Goal: Task Accomplishment & Management: Manage account settings

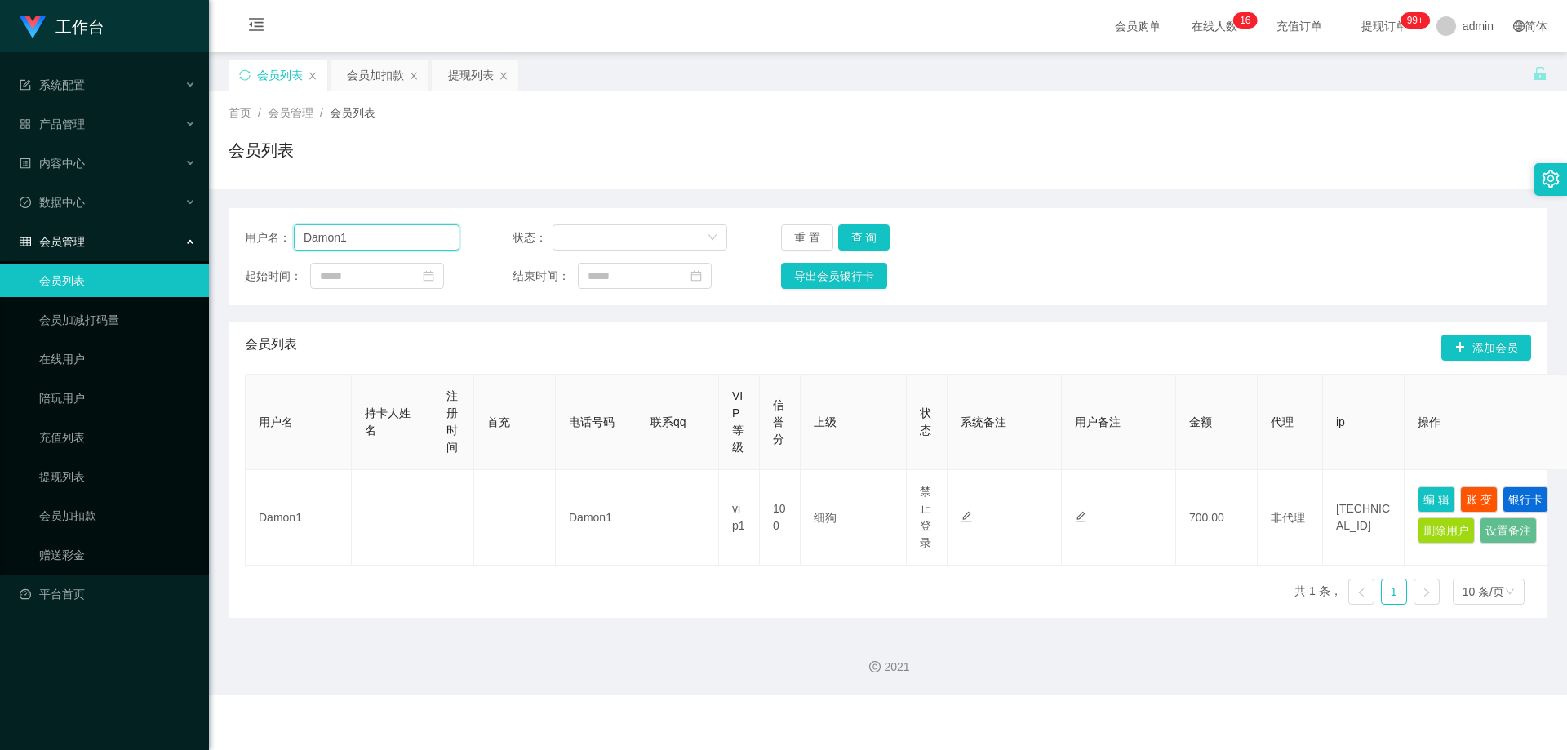
drag, startPoint x: 360, startPoint y: 246, endPoint x: 215, endPoint y: 231, distance: 145.2
click at [215, 231] on main "关闭左侧 关闭右侧 关闭其它 刷新页面 会员列表 会员加扣款 提现列表 首页 / 会员管理 / 会员列表 / 会员列表 用户名： Damon1 状态： 重 置…" at bounding box center [888, 335] width 1358 height 567
paste input "45504800"
type input "455048001"
click at [859, 239] on button "查 询" at bounding box center [864, 237] width 52 height 26
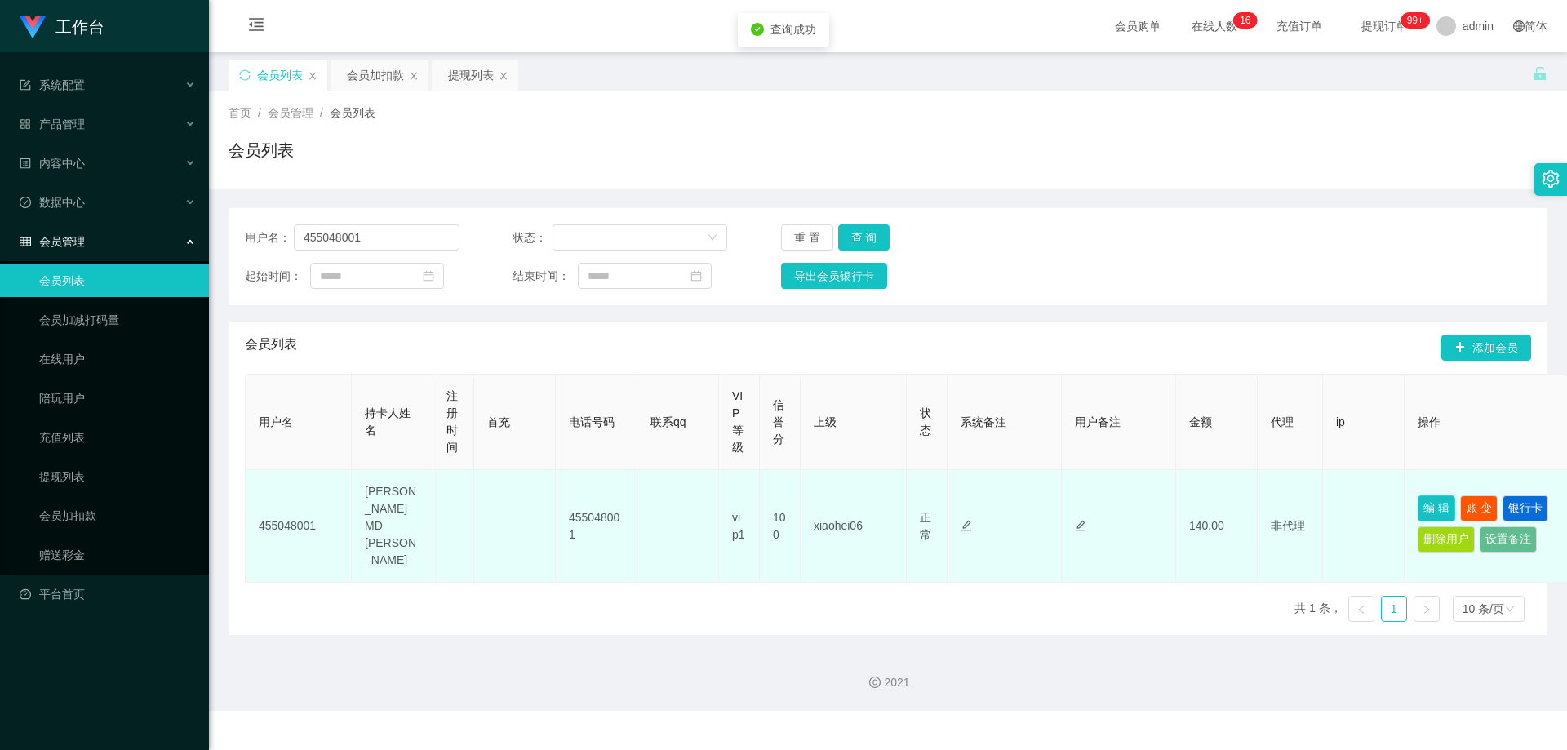
click at [1438, 495] on button "编 辑" at bounding box center [1437, 508] width 38 height 26
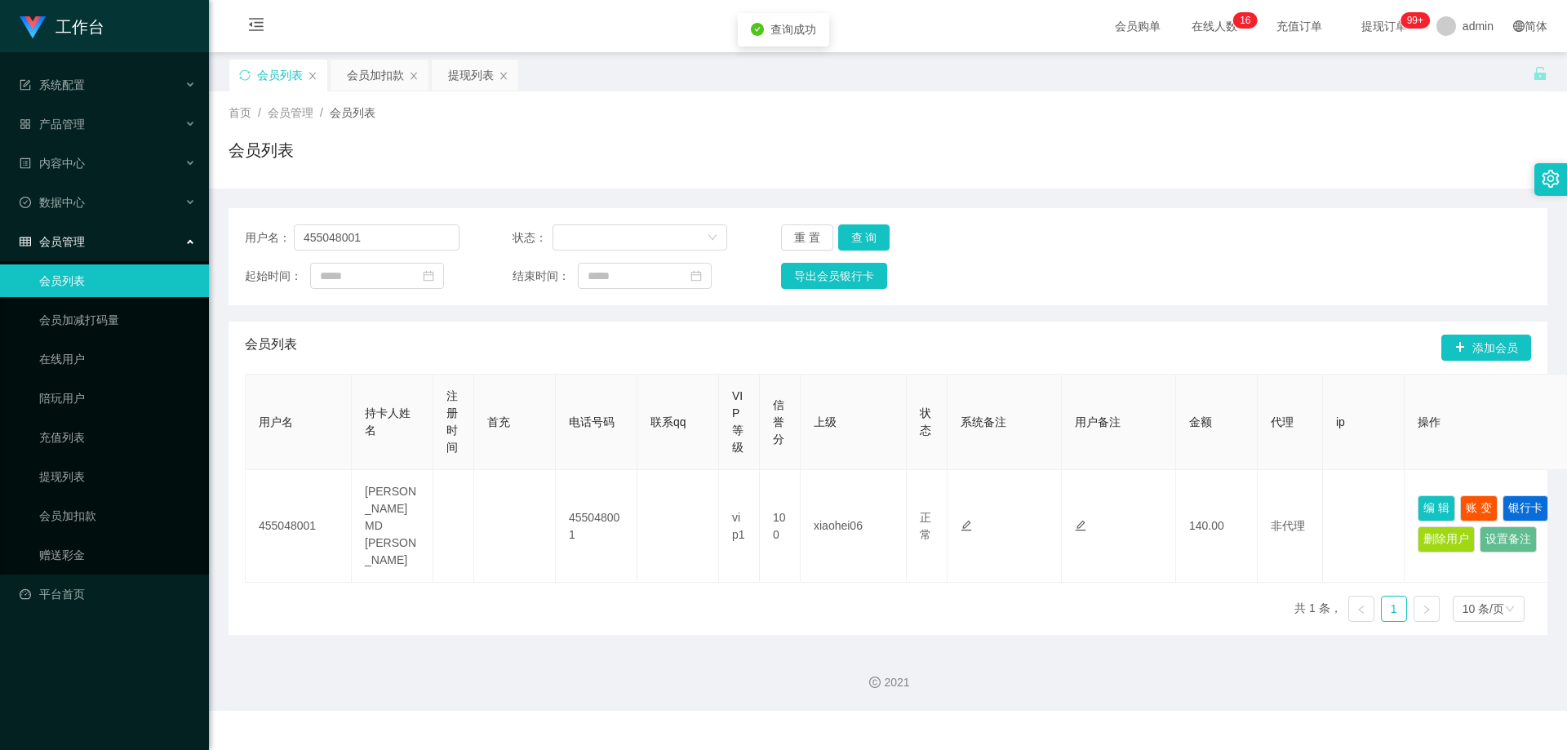
type input "455048001"
type input "[PERSON_NAME] MD [PERSON_NAME]"
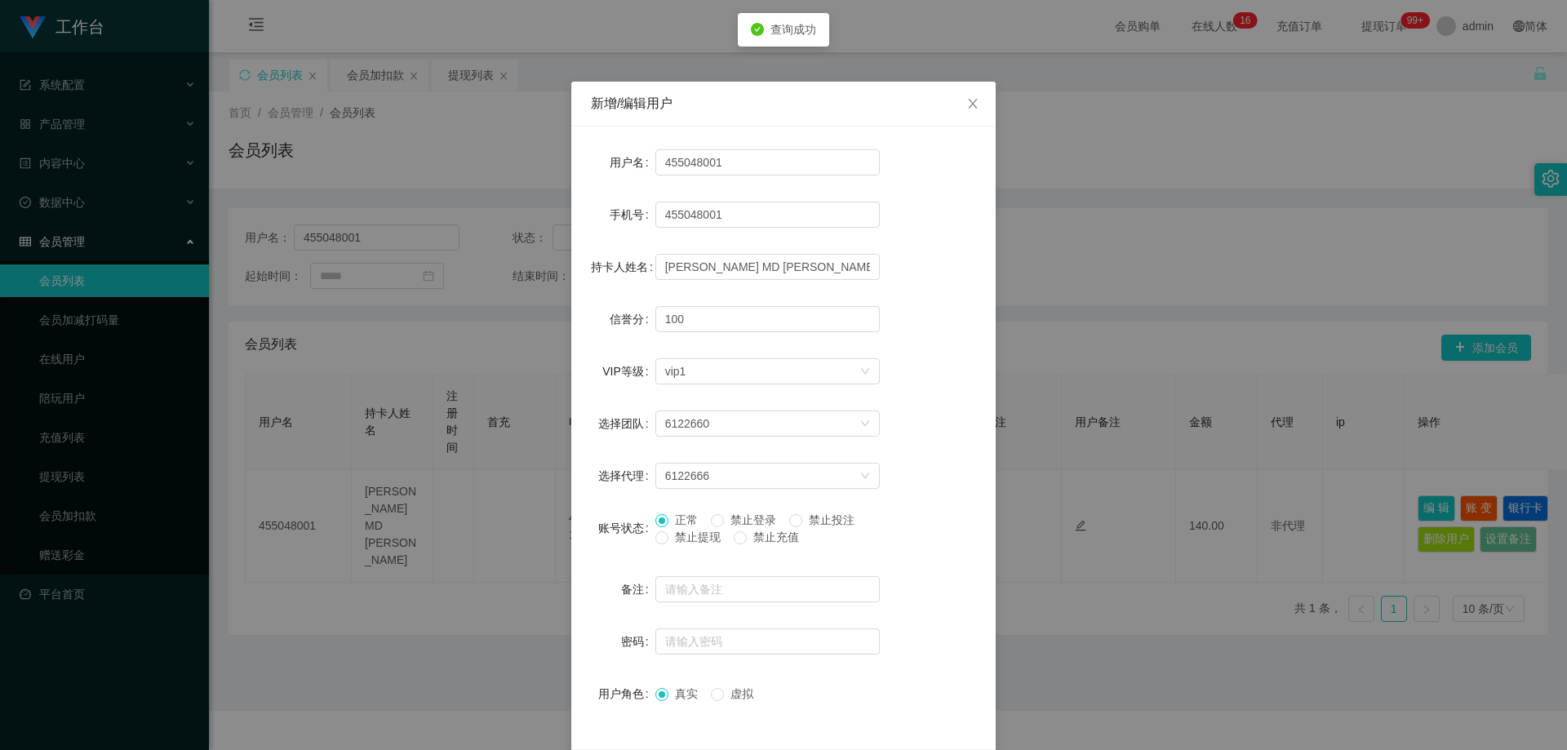
click at [669, 537] on span "禁止提现" at bounding box center [698, 537] width 59 height 13
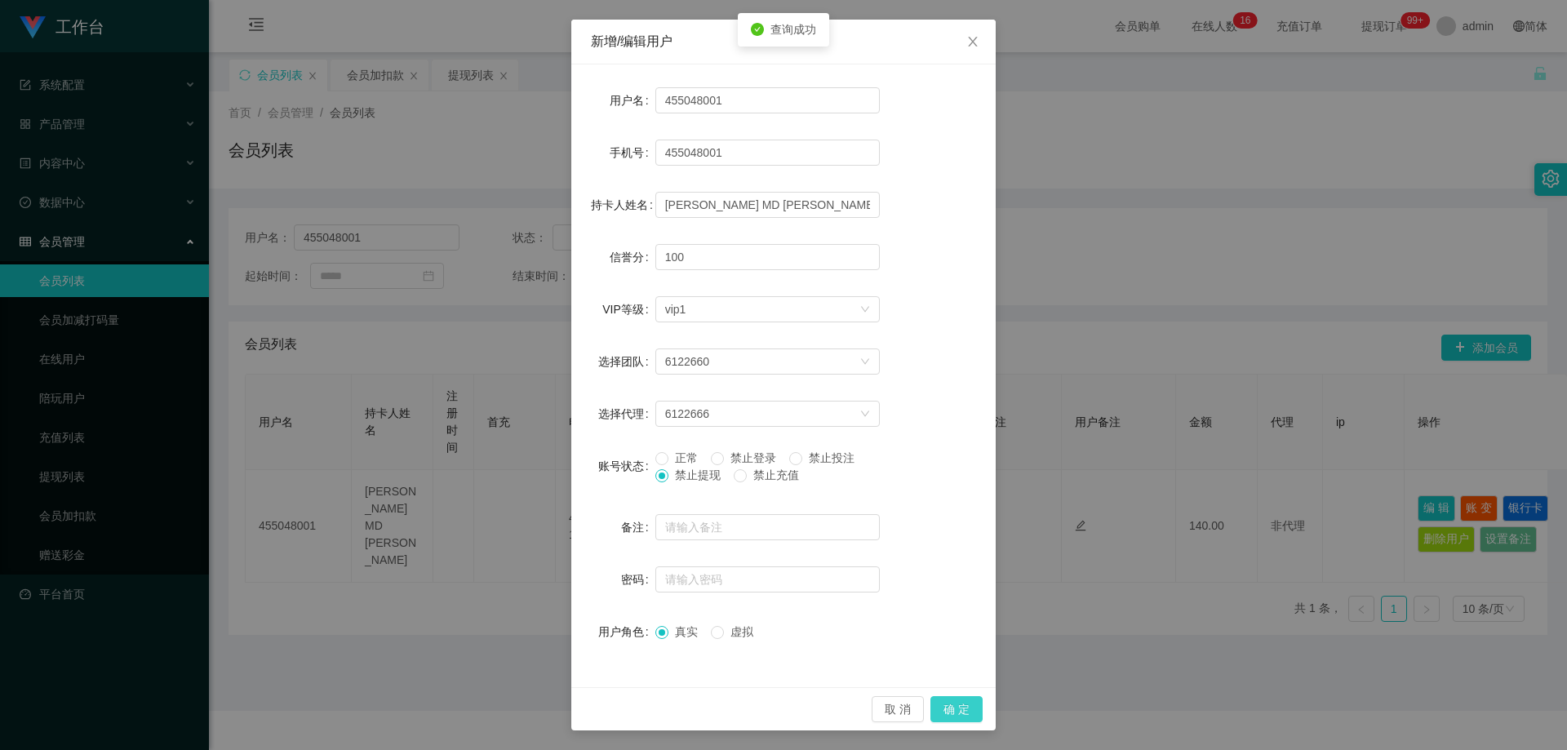
click at [942, 703] on button "确 定" at bounding box center [957, 709] width 52 height 26
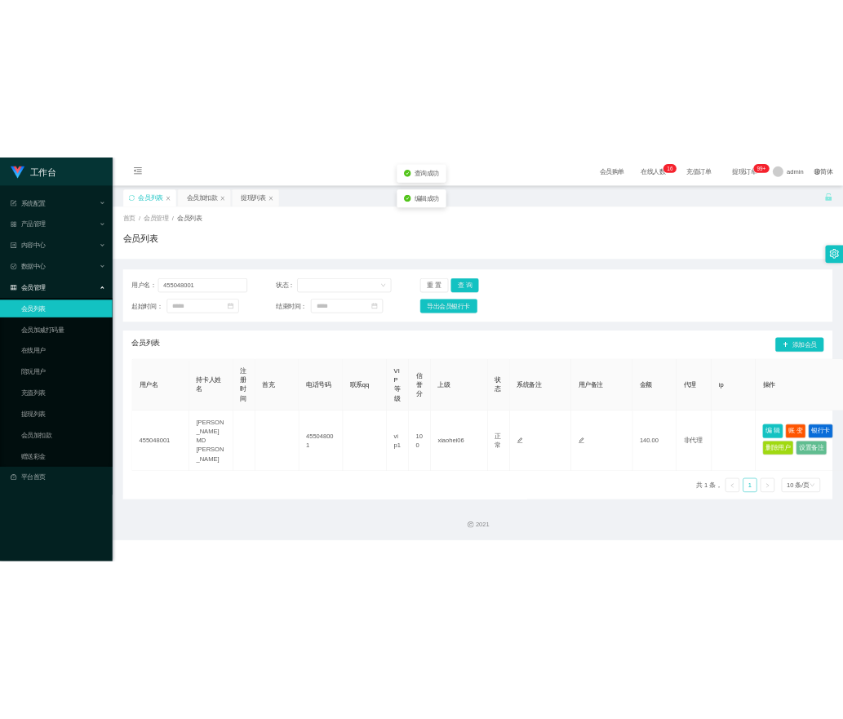
scroll to position [0, 0]
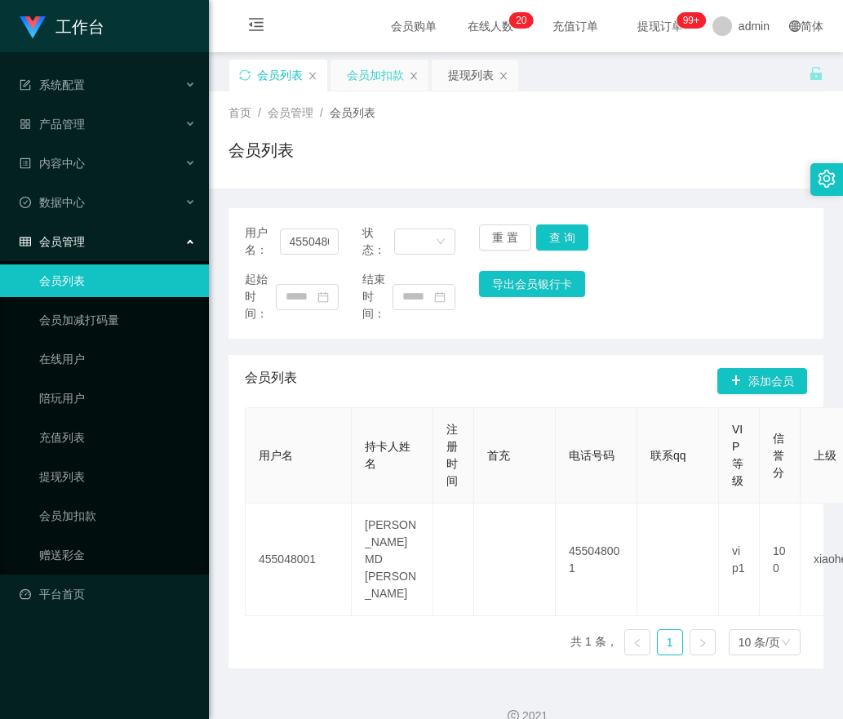
click at [386, 78] on div "会员加扣款" at bounding box center [375, 75] width 57 height 31
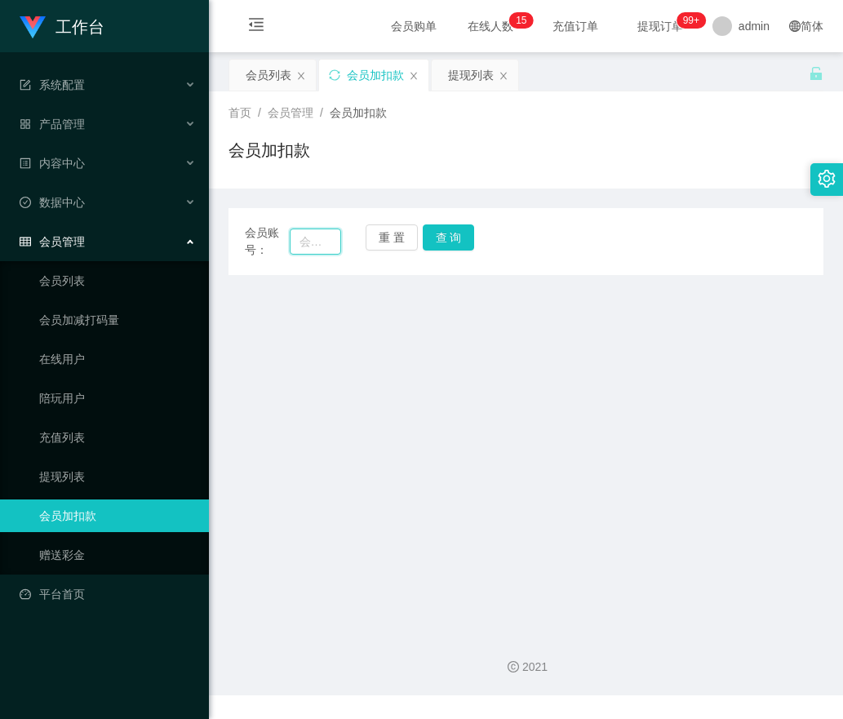
drag, startPoint x: 317, startPoint y: 240, endPoint x: 362, endPoint y: 240, distance: 44.9
click at [321, 240] on input "text" at bounding box center [316, 242] width 52 height 26
paste input "017537672"
type input "017537672"
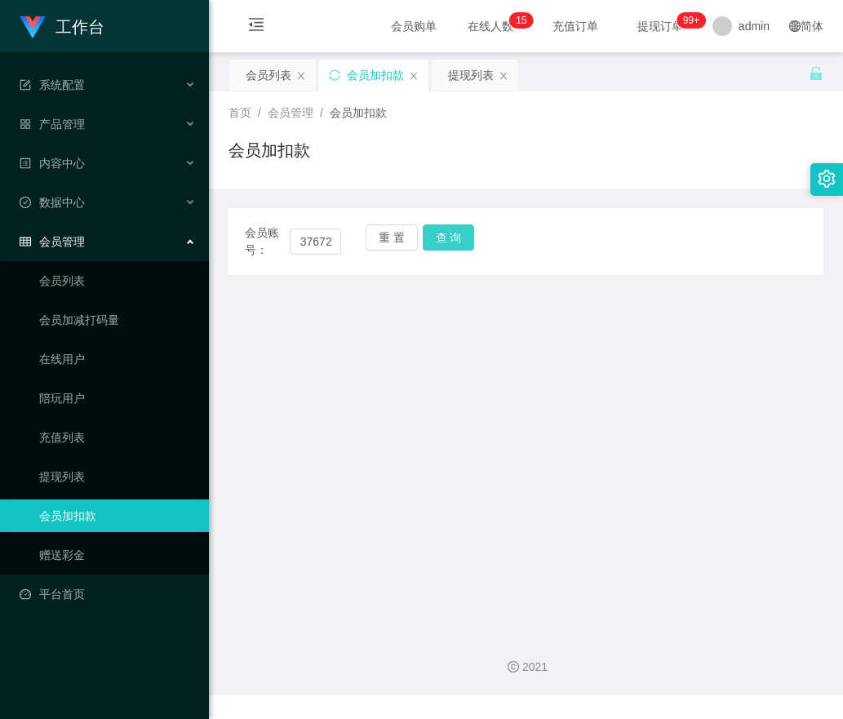
click at [442, 240] on button "查 询" at bounding box center [449, 237] width 52 height 26
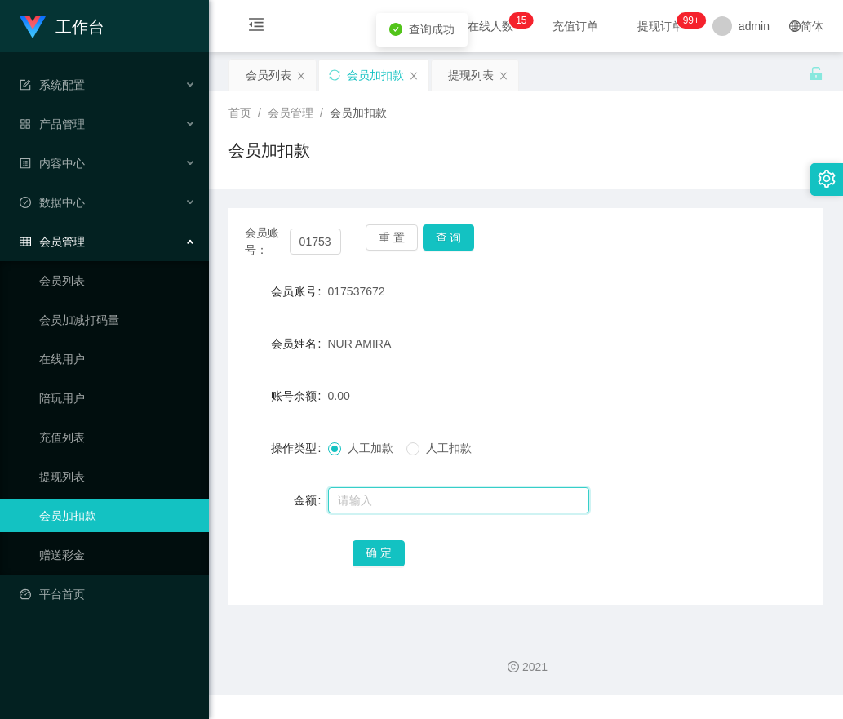
click at [364, 494] on input "text" at bounding box center [458, 500] width 261 height 26
type input "200"
drag, startPoint x: 390, startPoint y: 556, endPoint x: 254, endPoint y: 529, distance: 139.0
click at [391, 555] on button "确 定" at bounding box center [379, 553] width 52 height 26
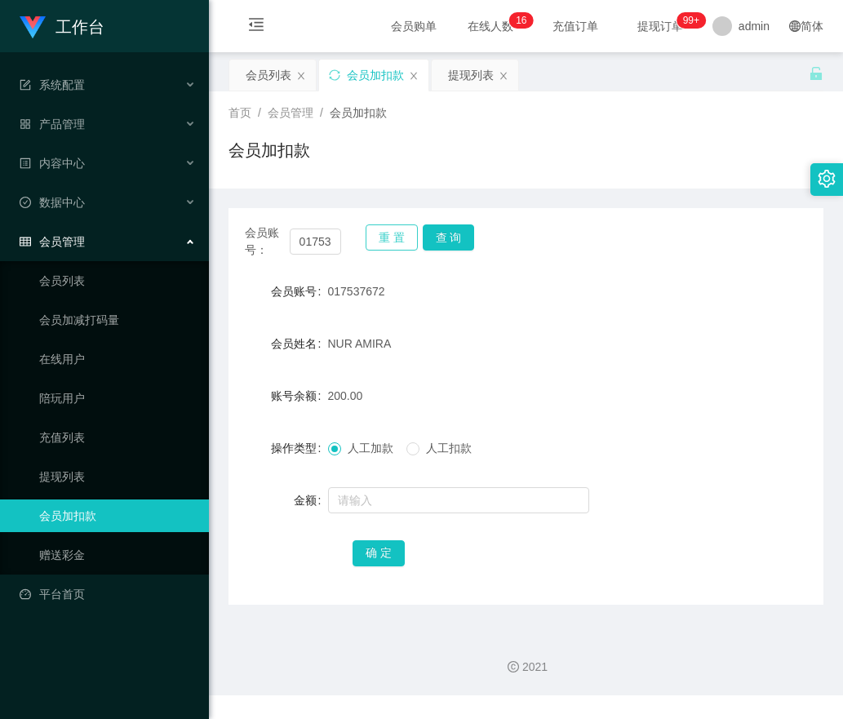
click at [397, 243] on button "重 置" at bounding box center [392, 237] width 52 height 26
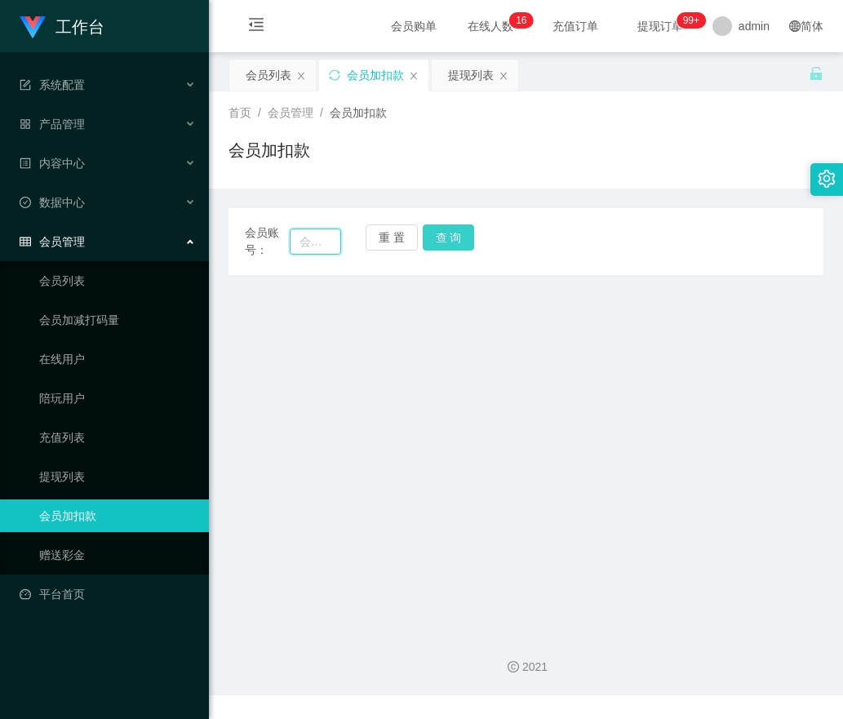
drag, startPoint x: 325, startPoint y: 240, endPoint x: 432, endPoint y: 242, distance: 106.9
click at [332, 242] on input "text" at bounding box center [316, 242] width 52 height 26
paste input "Xiner610"
type input "Xiner610"
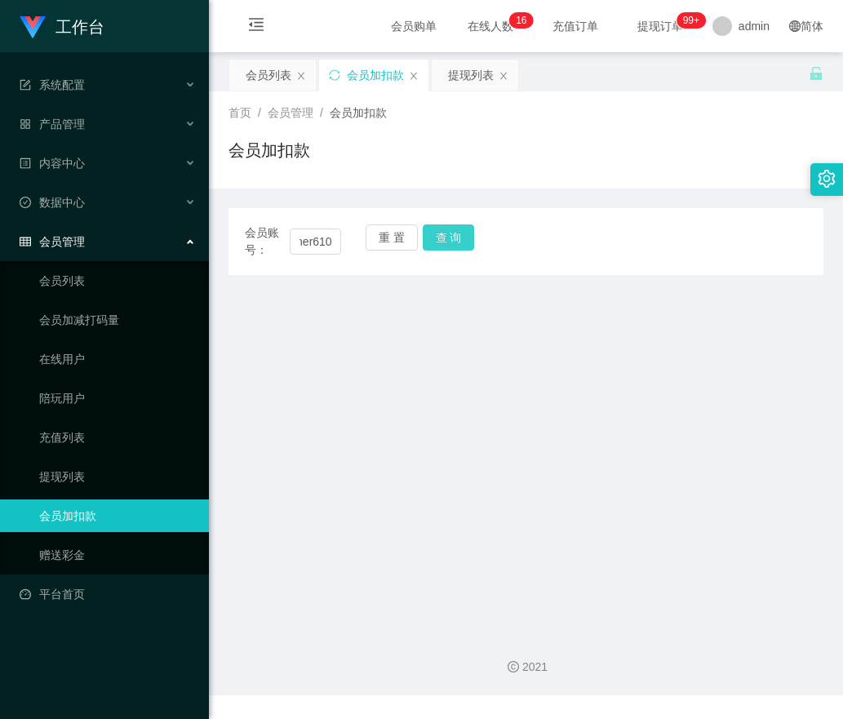
drag, startPoint x: 444, startPoint y: 241, endPoint x: 438, endPoint y: 346, distance: 105.5
click at [444, 241] on button "查 询" at bounding box center [449, 237] width 52 height 26
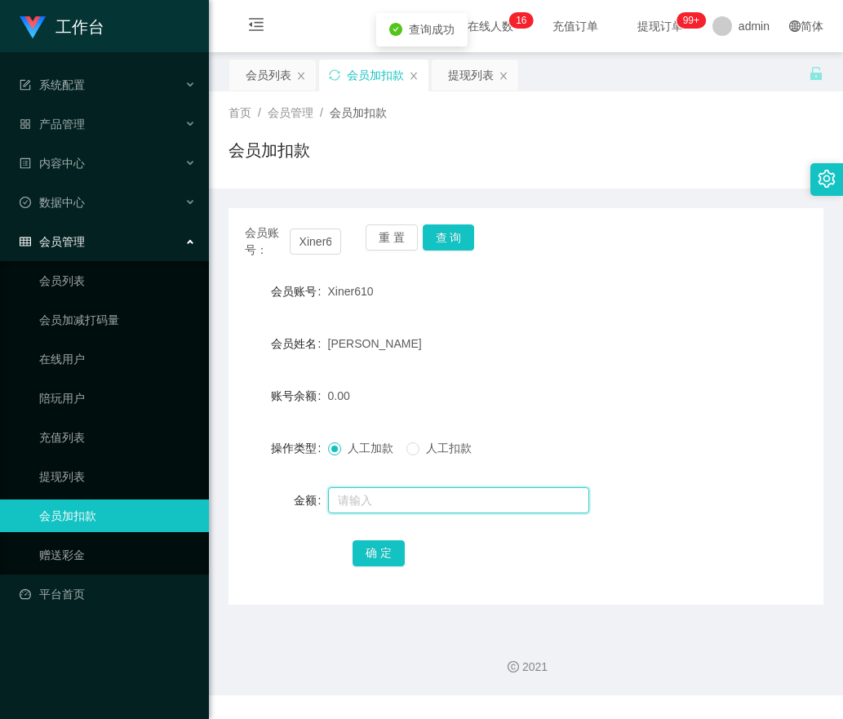
click at [371, 498] on input "text" at bounding box center [458, 500] width 261 height 26
type input "100"
drag, startPoint x: 355, startPoint y: 549, endPoint x: 344, endPoint y: 544, distance: 12.4
click at [355, 549] on button "确 定" at bounding box center [379, 553] width 52 height 26
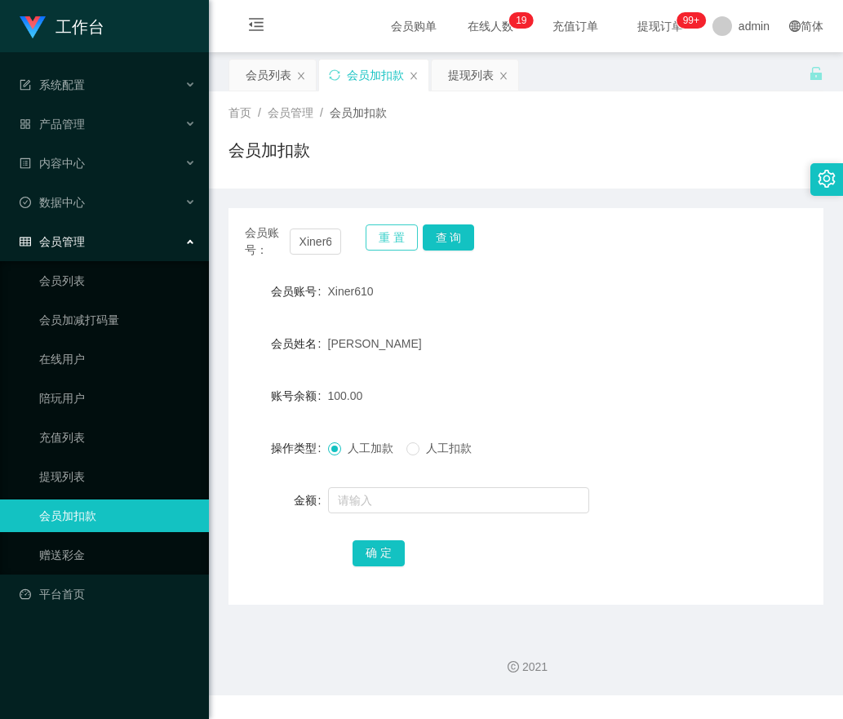
click at [414, 237] on button "重 置" at bounding box center [392, 237] width 52 height 26
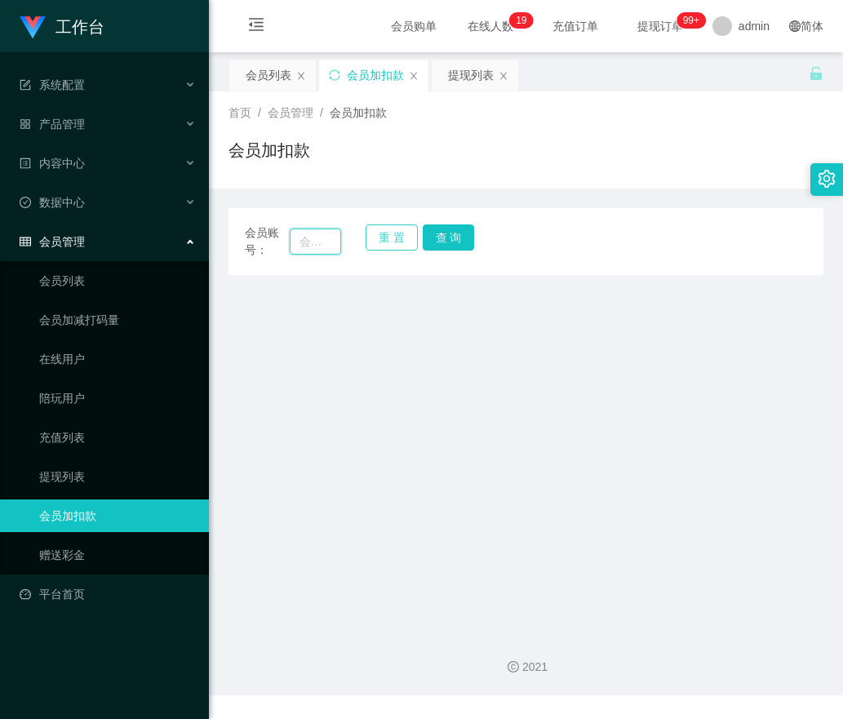
drag, startPoint x: 327, startPoint y: 238, endPoint x: 413, endPoint y: 233, distance: 86.6
click at [331, 238] on input "text" at bounding box center [316, 242] width 52 height 26
paste input "Hm123"
type input "Hm123"
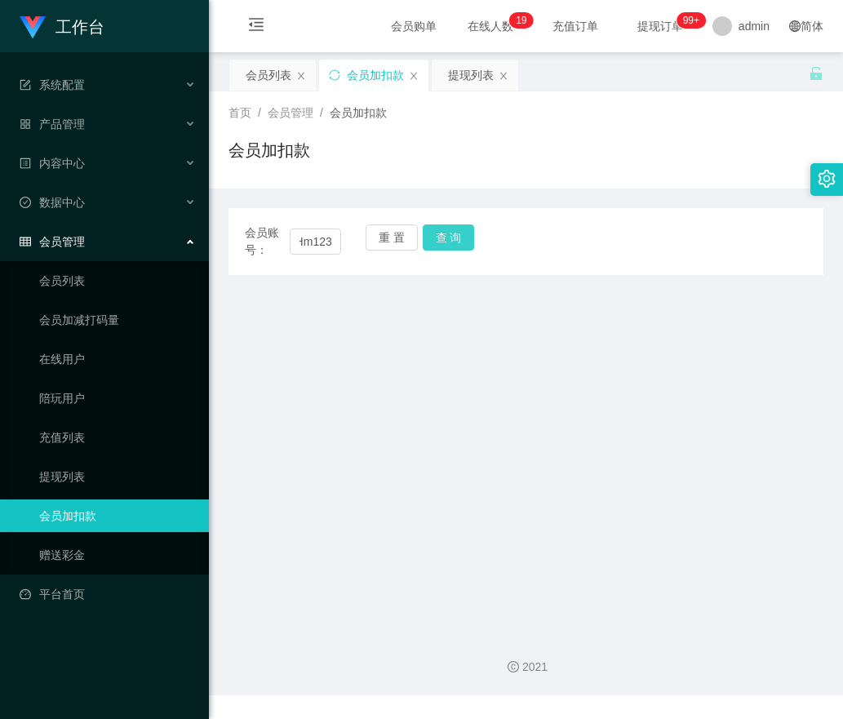
drag, startPoint x: 438, startPoint y: 233, endPoint x: 433, endPoint y: 248, distance: 16.3
click at [438, 233] on button "查 询" at bounding box center [449, 237] width 52 height 26
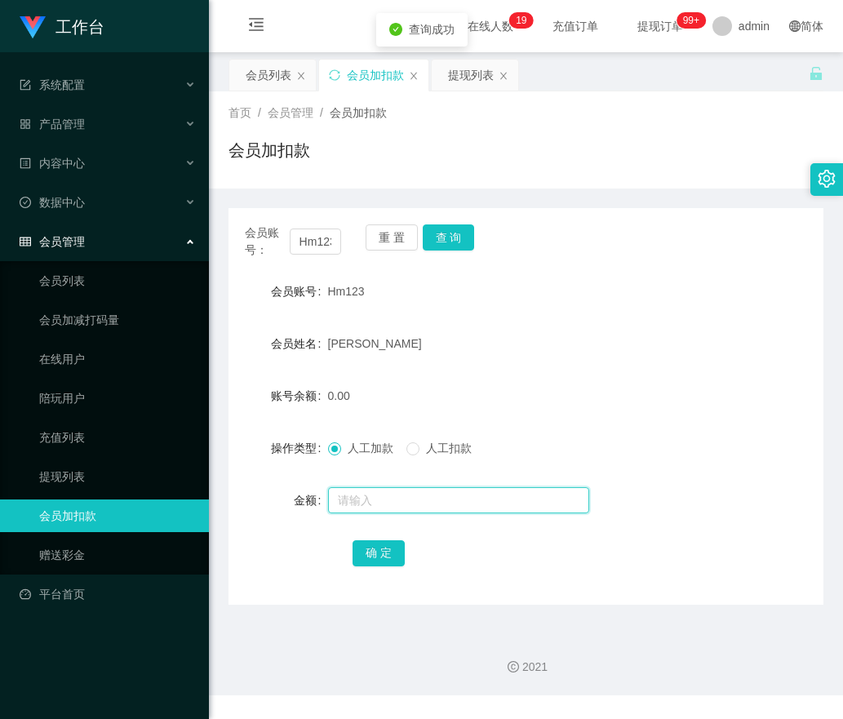
click at [365, 506] on input "text" at bounding box center [458, 500] width 261 height 26
type input "100"
click at [391, 556] on button "确 定" at bounding box center [379, 553] width 52 height 26
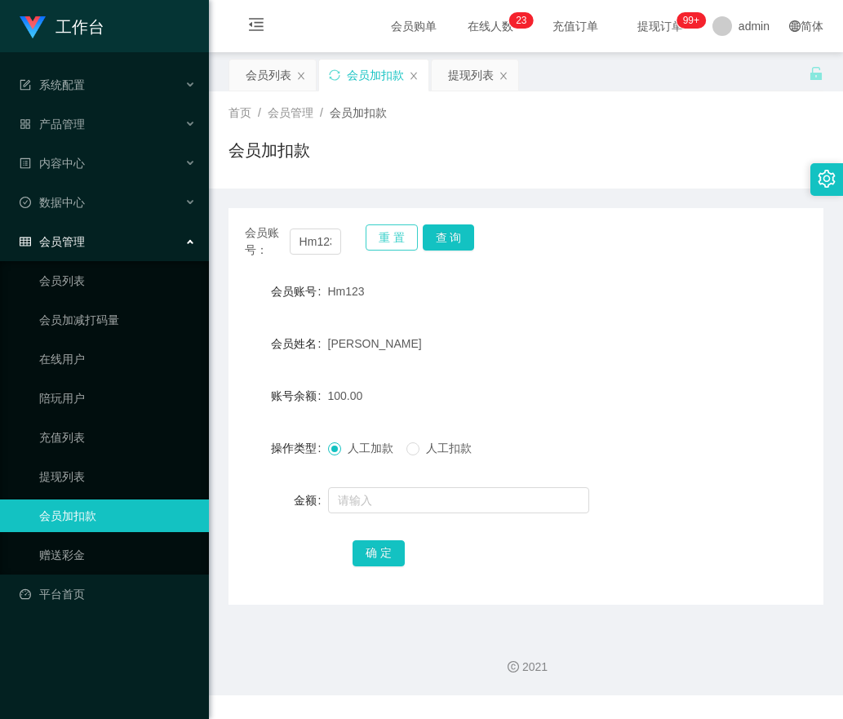
drag, startPoint x: 400, startPoint y: 228, endPoint x: 364, endPoint y: 232, distance: 36.1
click at [398, 227] on button "重 置" at bounding box center [392, 237] width 52 height 26
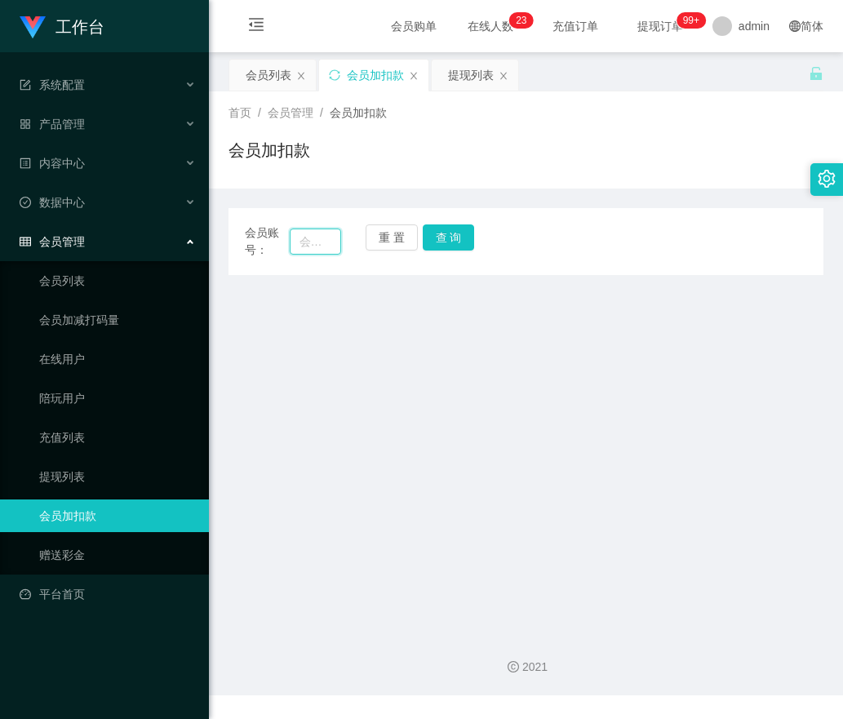
drag, startPoint x: 337, startPoint y: 237, endPoint x: 350, endPoint y: 239, distance: 13.3
click at [337, 237] on input "text" at bounding box center [316, 242] width 52 height 26
paste input "BBBBBBBB"
type input "BBBBBBBB"
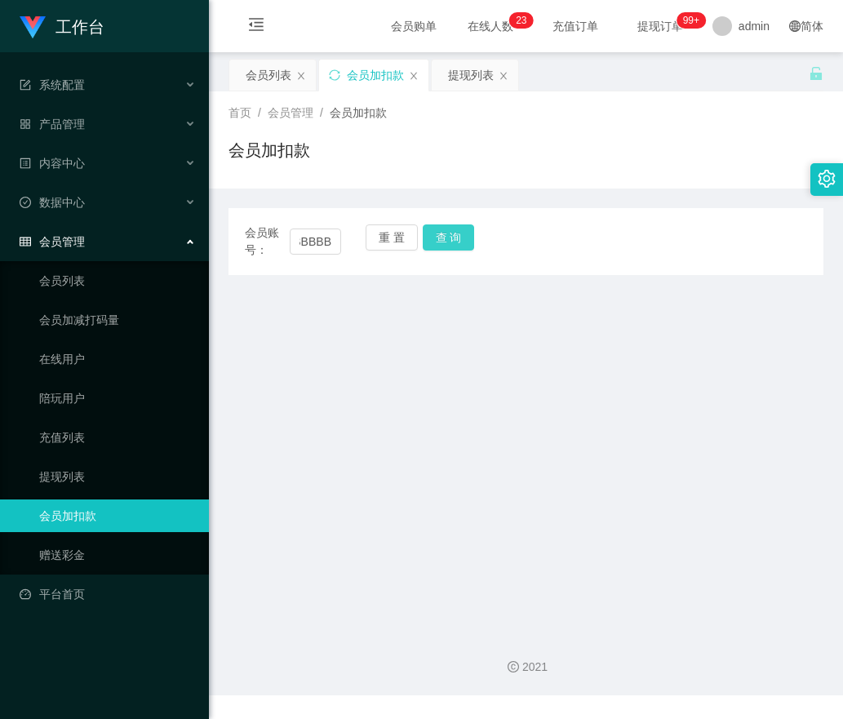
click at [460, 244] on button "查 询" at bounding box center [449, 237] width 52 height 26
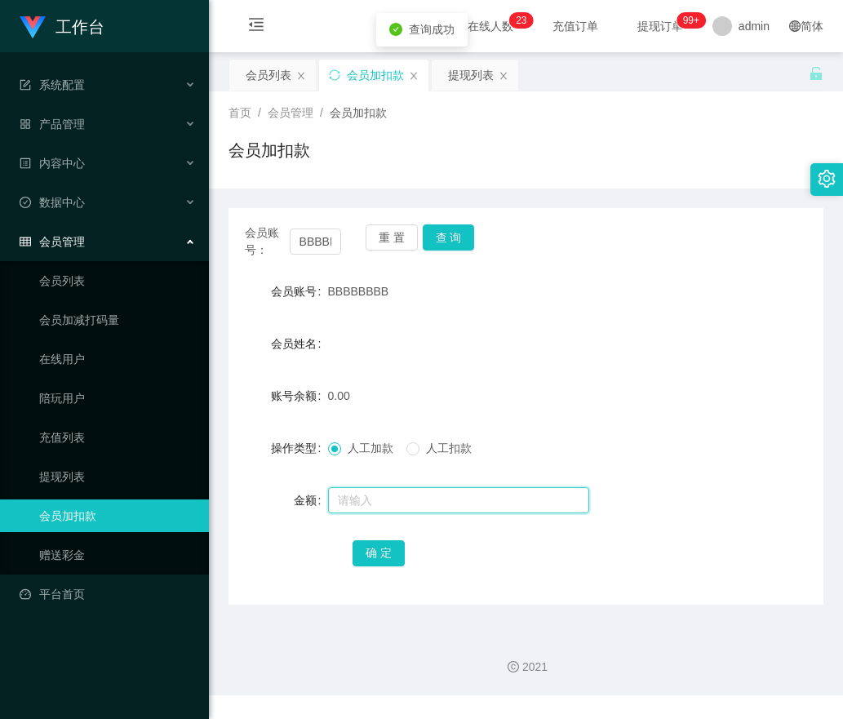
click at [342, 494] on input "text" at bounding box center [458, 500] width 261 height 26
type input "200"
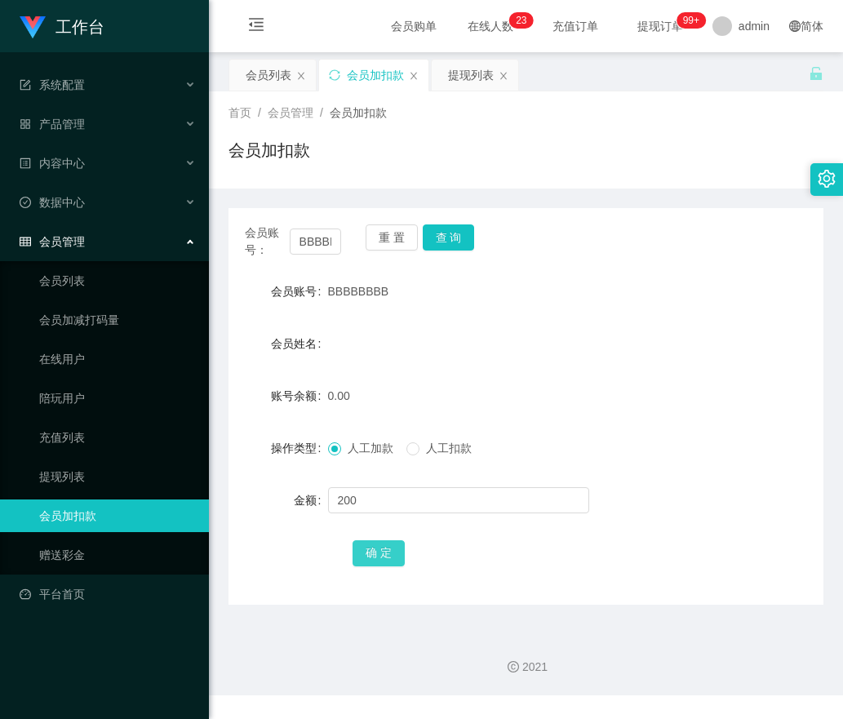
click at [389, 553] on button "确 定" at bounding box center [379, 553] width 52 height 26
click at [405, 241] on button "重 置" at bounding box center [392, 237] width 52 height 26
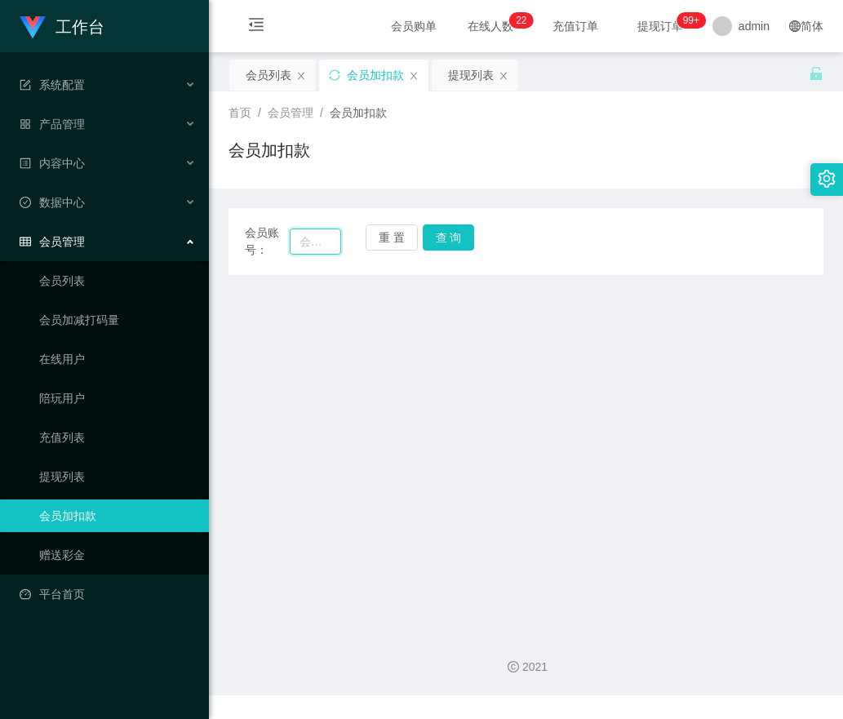
drag, startPoint x: 314, startPoint y: 249, endPoint x: 356, endPoint y: 247, distance: 41.7
click at [314, 248] on input "text" at bounding box center [316, 242] width 52 height 26
paste input "Shahruk37"
type input "Shahruk37"
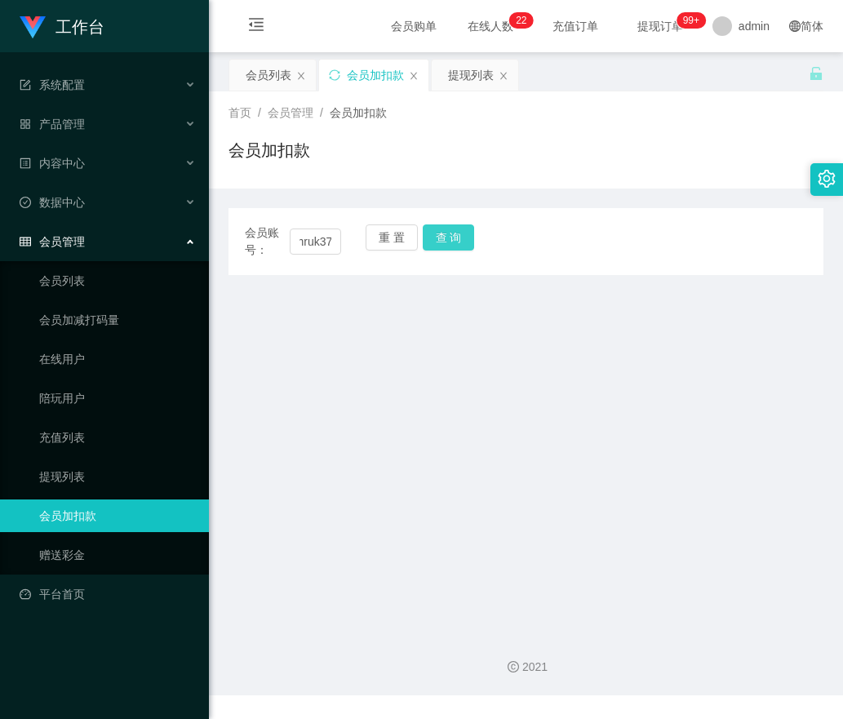
drag, startPoint x: 453, startPoint y: 238, endPoint x: 432, endPoint y: 286, distance: 52.6
click at [453, 238] on button "查 询" at bounding box center [449, 237] width 52 height 26
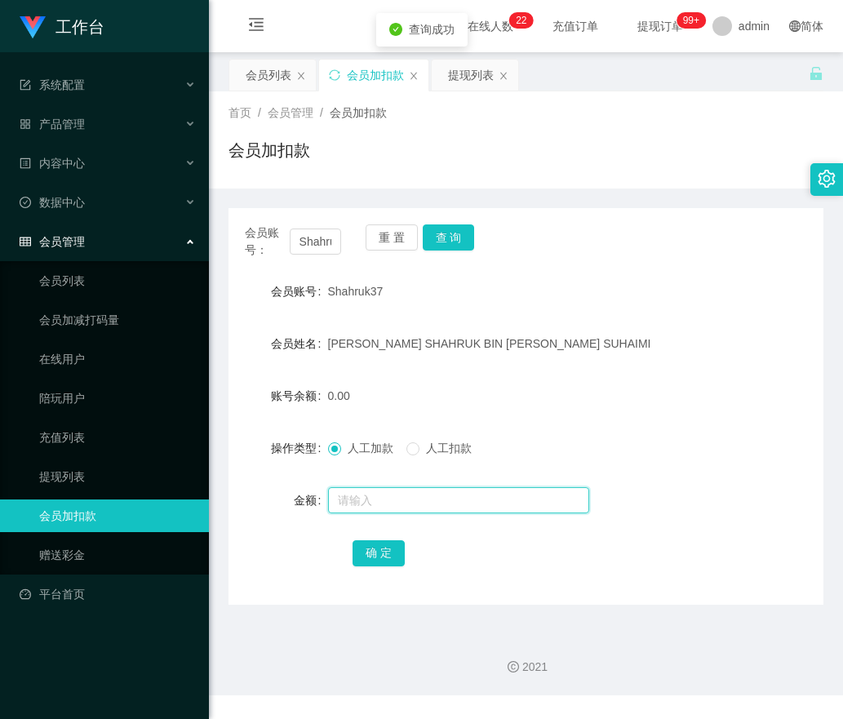
click at [380, 504] on input "text" at bounding box center [458, 500] width 261 height 26
type input "100"
click at [372, 554] on button "确 定" at bounding box center [379, 553] width 52 height 26
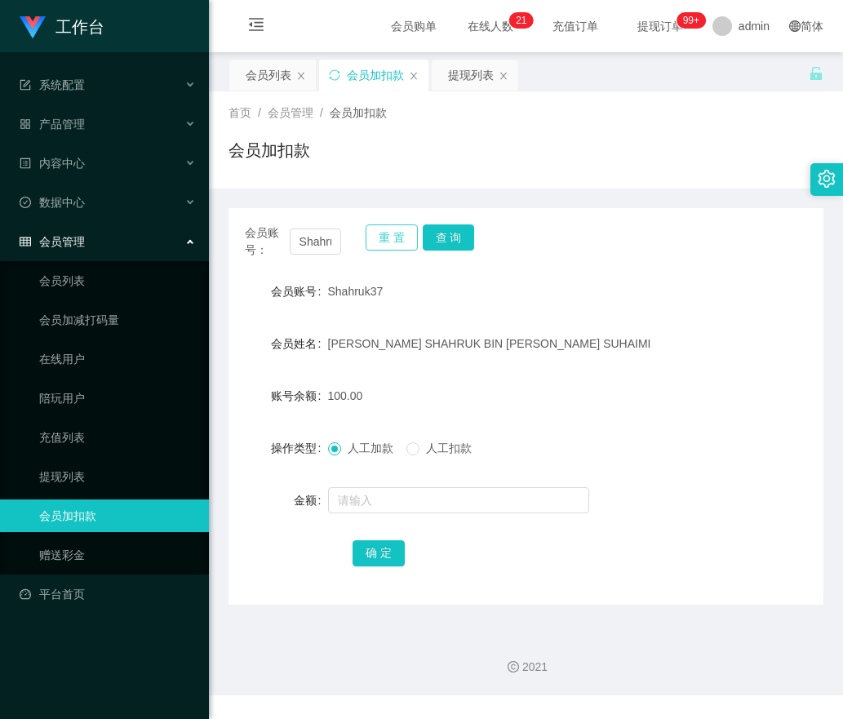
drag, startPoint x: 389, startPoint y: 235, endPoint x: 327, endPoint y: 238, distance: 62.1
click at [389, 233] on button "重 置" at bounding box center [392, 237] width 52 height 26
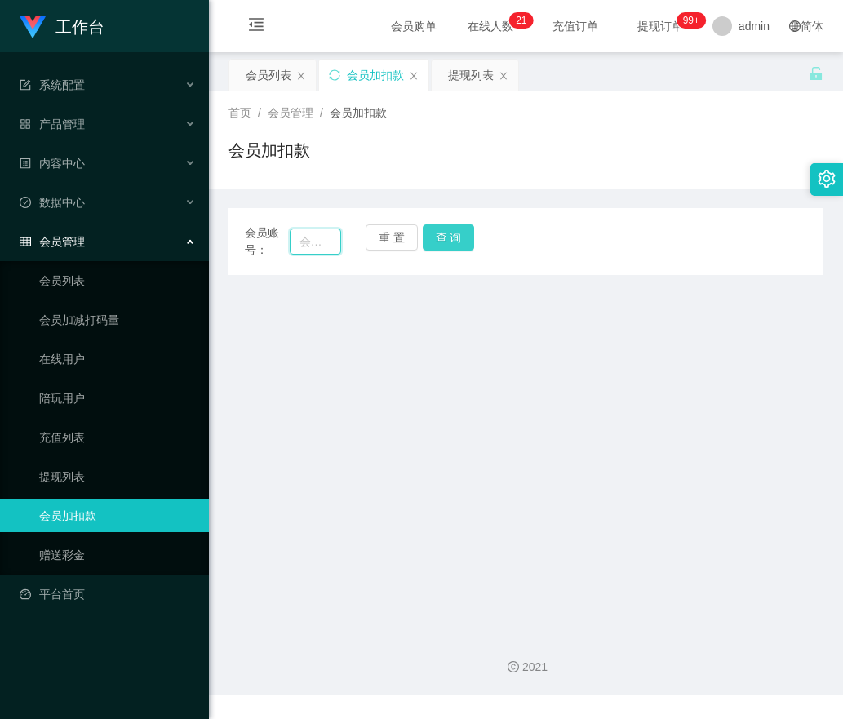
drag, startPoint x: 302, startPoint y: 238, endPoint x: 433, endPoint y: 238, distance: 131.4
click at [303, 239] on input "text" at bounding box center [316, 242] width 52 height 26
paste input "JH300825"
type input "JH300825"
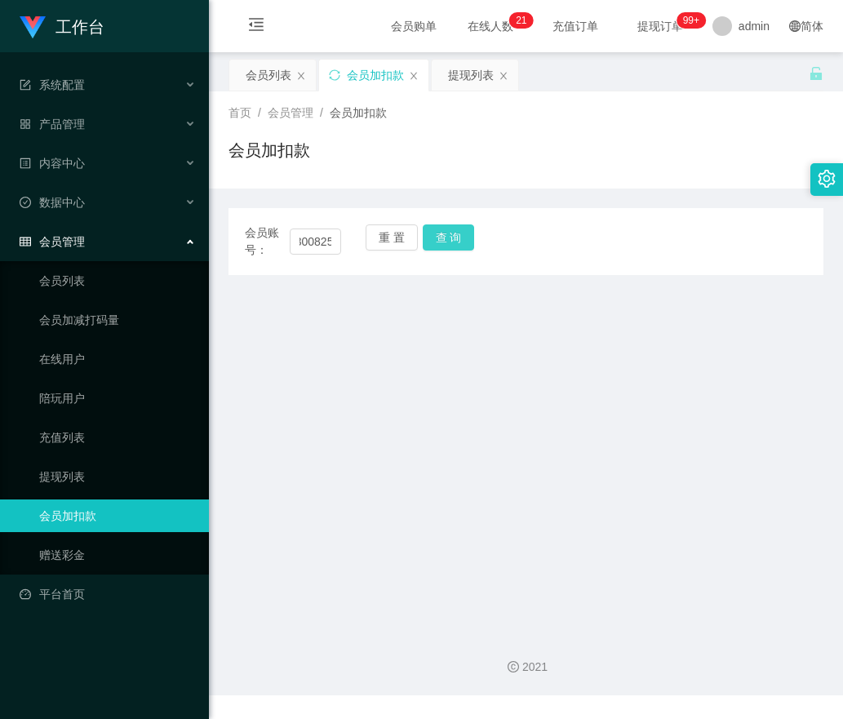
drag, startPoint x: 454, startPoint y: 234, endPoint x: 455, endPoint y: 245, distance: 10.6
click at [454, 234] on button "查 询" at bounding box center [449, 237] width 52 height 26
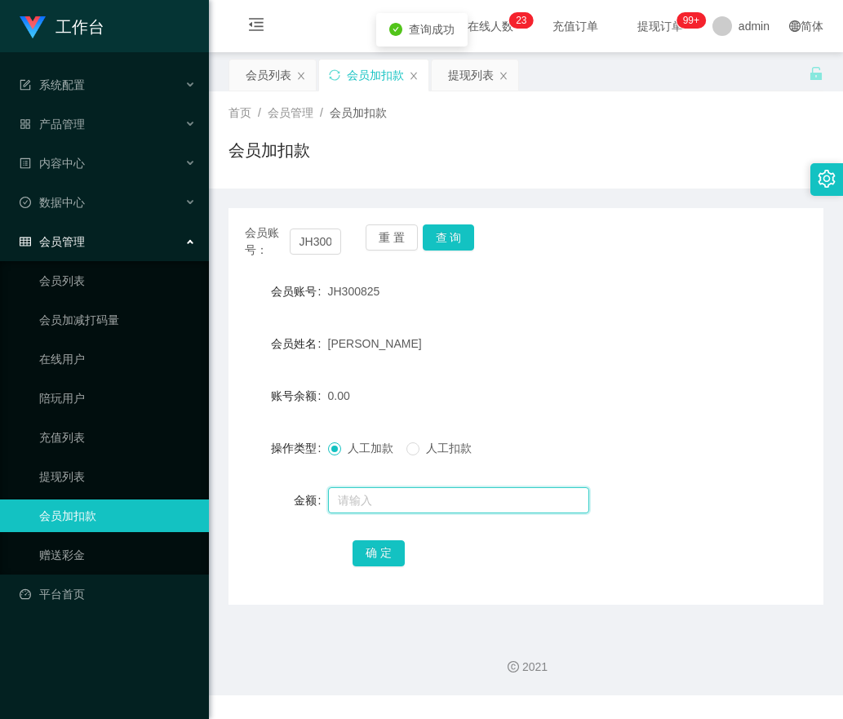
click at [352, 498] on input "text" at bounding box center [458, 500] width 261 height 26
type input "200"
click at [382, 561] on button "确 定" at bounding box center [379, 553] width 52 height 26
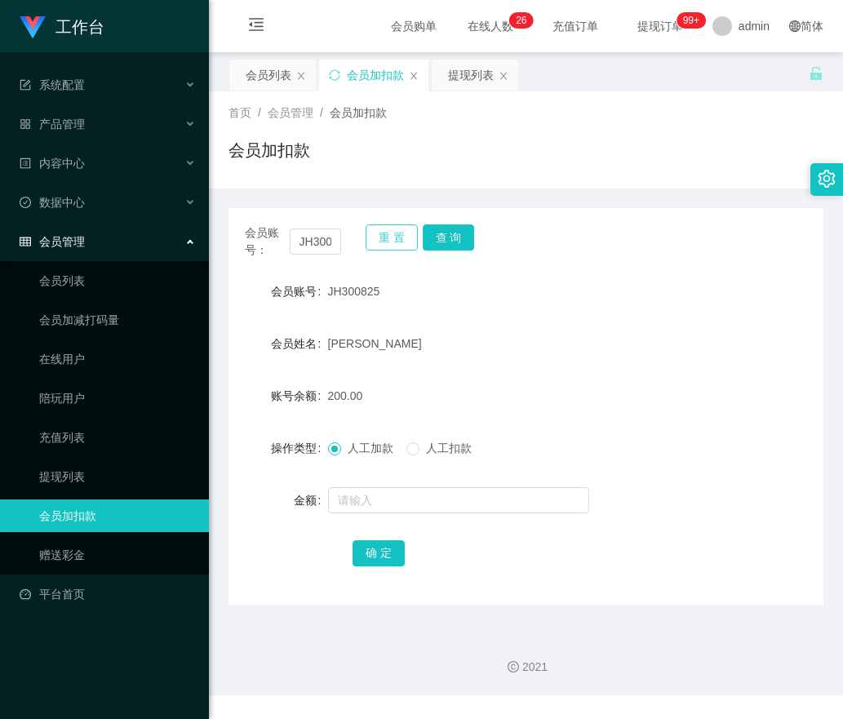
drag, startPoint x: 400, startPoint y: 233, endPoint x: 392, endPoint y: 231, distance: 8.3
click at [396, 232] on button "重 置" at bounding box center [392, 237] width 52 height 26
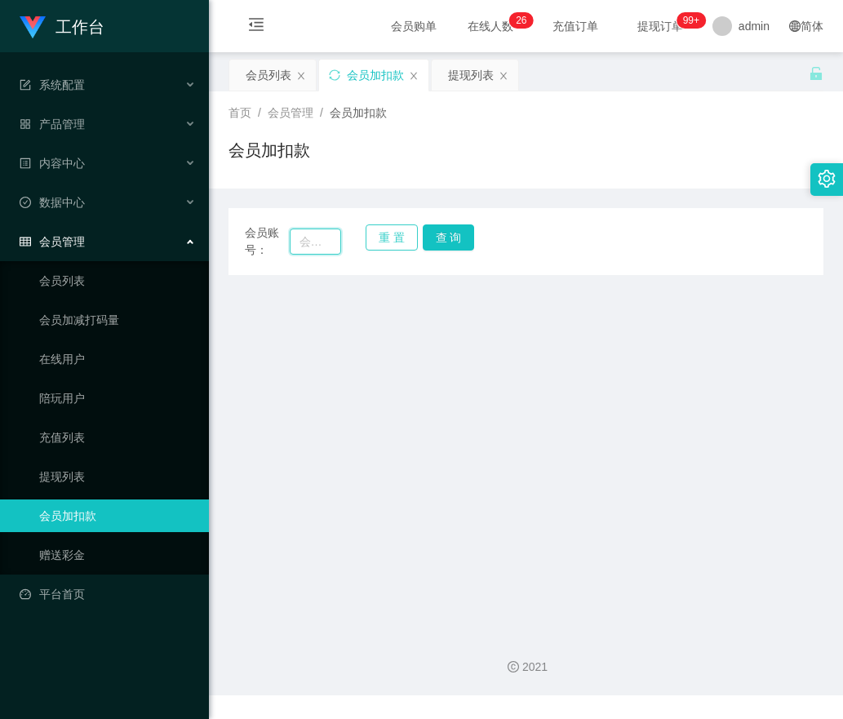
drag, startPoint x: 323, startPoint y: 236, endPoint x: 368, endPoint y: 239, distance: 45.0
click at [323, 238] on input "text" at bounding box center [316, 242] width 52 height 26
paste input "yookyook1234"
type input "yookyook1234"
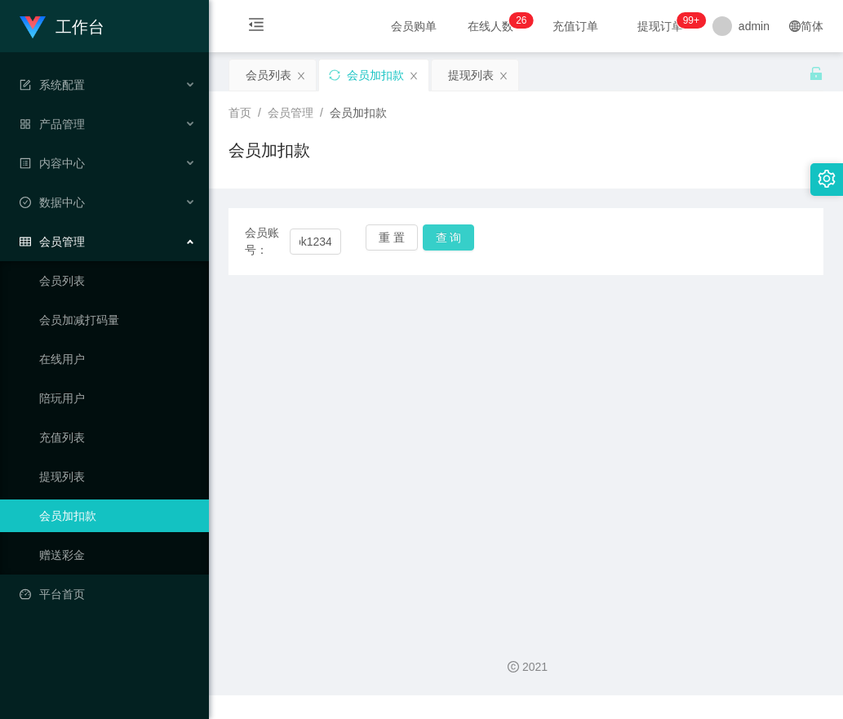
drag, startPoint x: 464, startPoint y: 238, endPoint x: 448, endPoint y: 265, distance: 31.5
click at [464, 238] on button "查 询" at bounding box center [449, 237] width 52 height 26
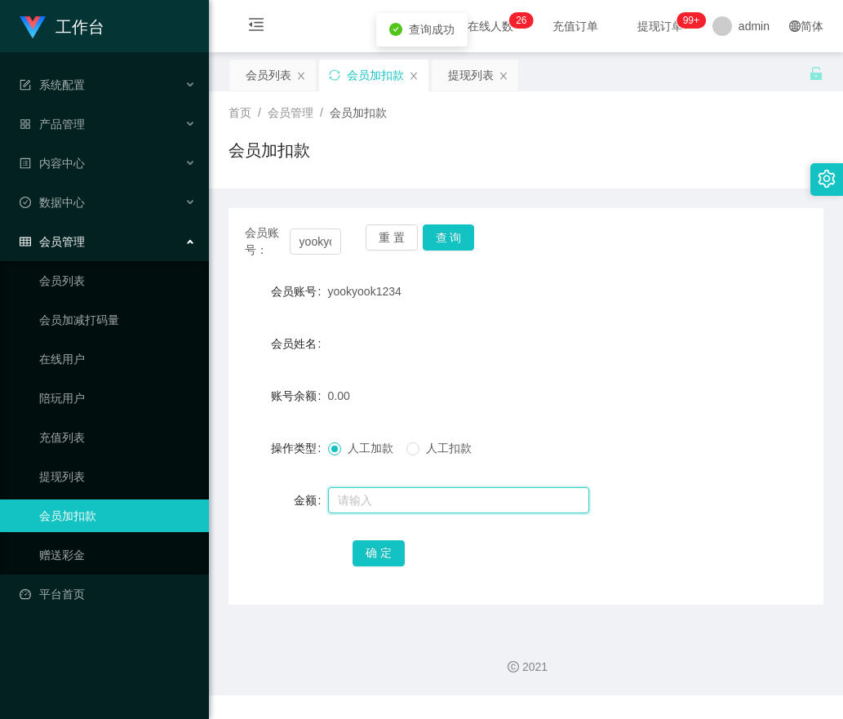
click at [331, 490] on input "text" at bounding box center [458, 500] width 261 height 26
type input "200"
drag, startPoint x: 375, startPoint y: 554, endPoint x: 384, endPoint y: 553, distance: 8.2
click at [375, 554] on button "确 定" at bounding box center [379, 553] width 52 height 26
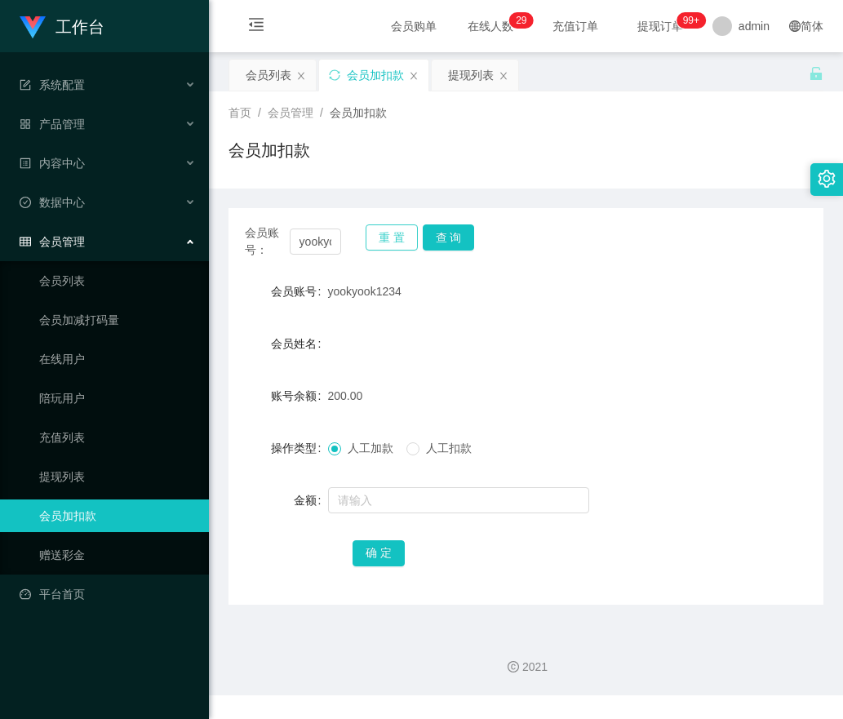
click at [381, 239] on button "重 置" at bounding box center [392, 237] width 52 height 26
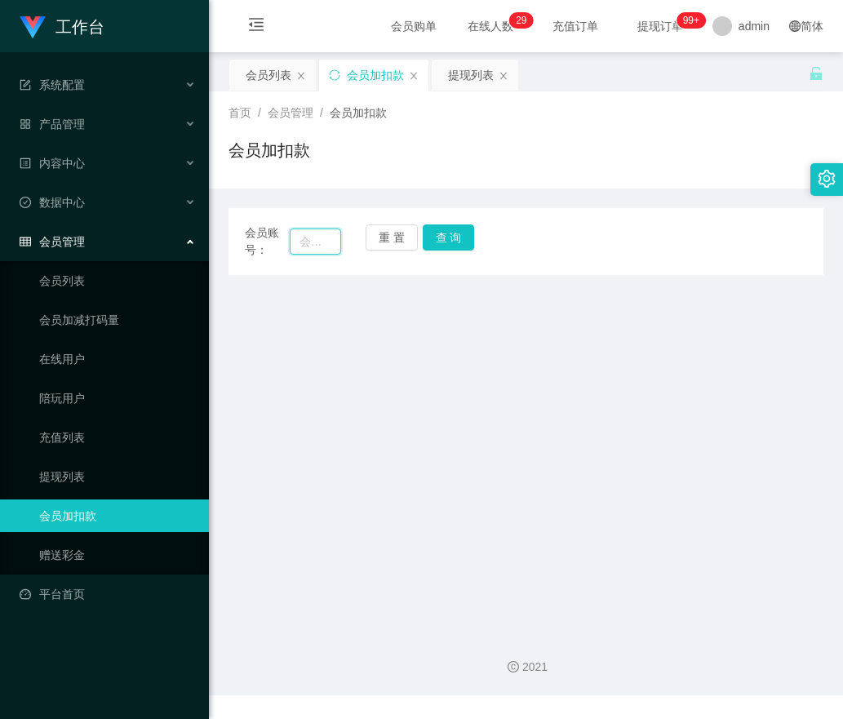
click at [335, 239] on input "text" at bounding box center [316, 242] width 52 height 26
paste input "genie"
type input "genie"
drag, startPoint x: 443, startPoint y: 237, endPoint x: 429, endPoint y: 267, distance: 33.6
click at [443, 237] on button "查 询" at bounding box center [449, 237] width 52 height 26
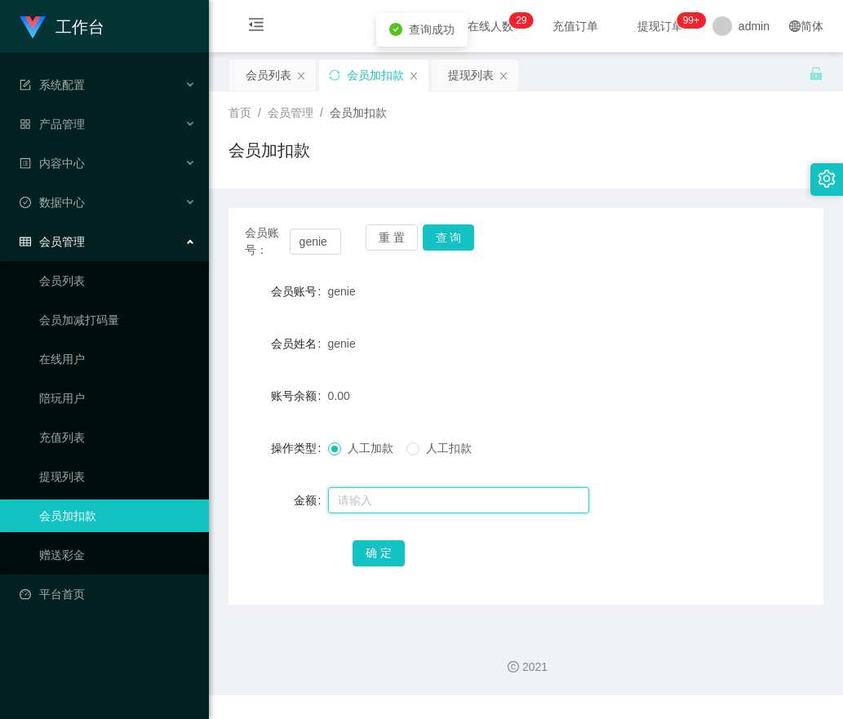
click at [359, 491] on input "text" at bounding box center [458, 500] width 261 height 26
type input "100"
click at [371, 550] on button "确 定" at bounding box center [379, 553] width 52 height 26
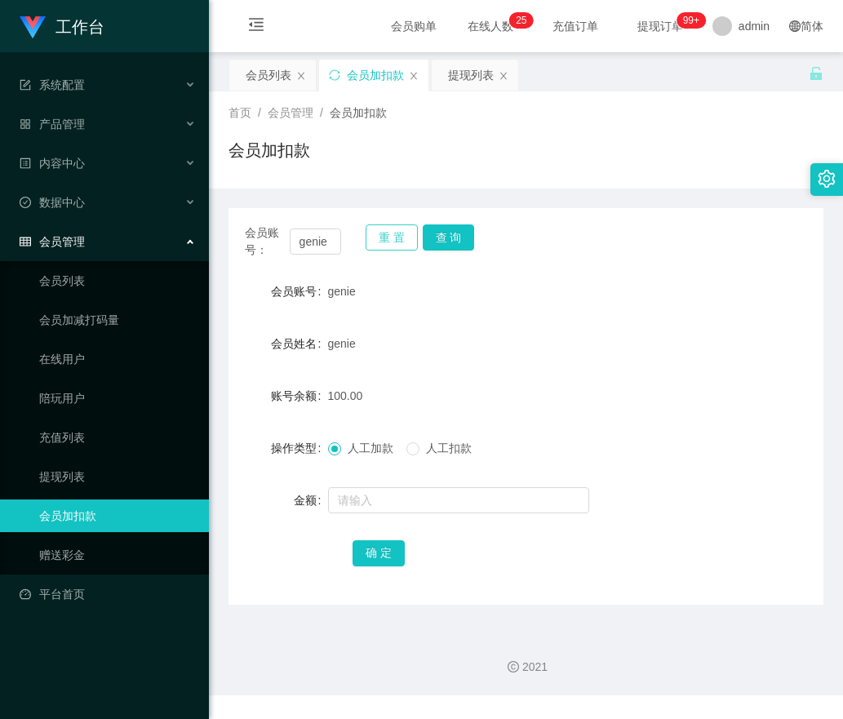
drag, startPoint x: 385, startPoint y: 234, endPoint x: 313, endPoint y: 234, distance: 71.8
click at [384, 234] on button "重 置" at bounding box center [392, 237] width 52 height 26
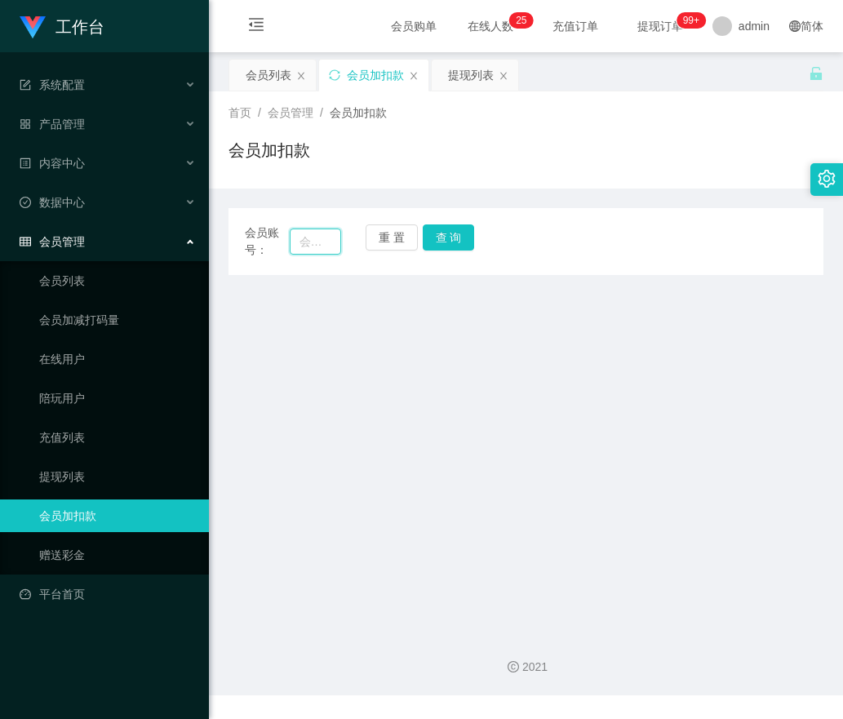
drag, startPoint x: 309, startPoint y: 234, endPoint x: 345, endPoint y: 242, distance: 37.5
click at [309, 235] on input "text" at bounding box center [316, 242] width 52 height 26
paste input "Yong1122"
type input "Yong1122"
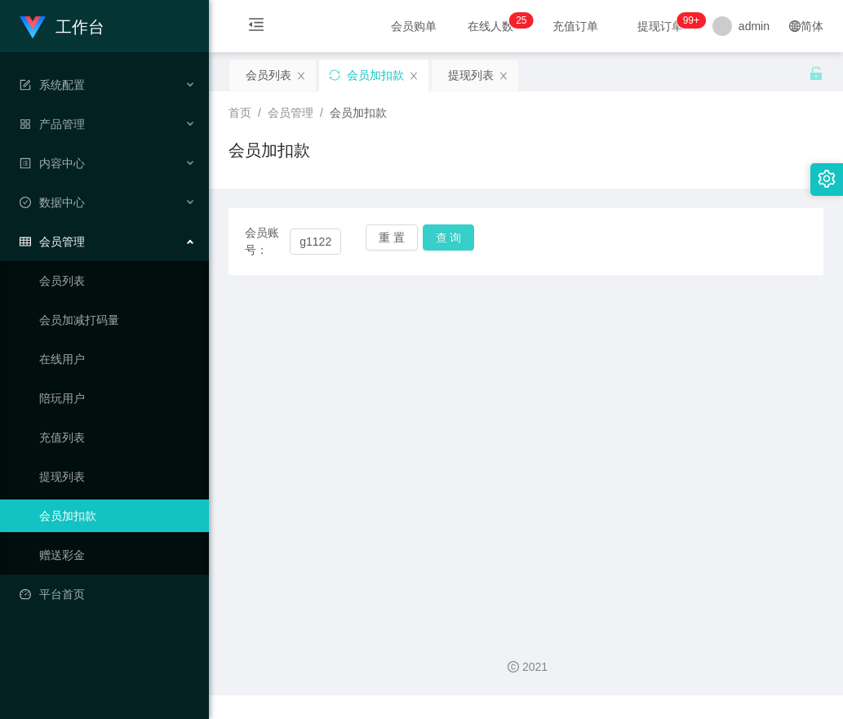
click at [457, 242] on button "查 询" at bounding box center [449, 237] width 52 height 26
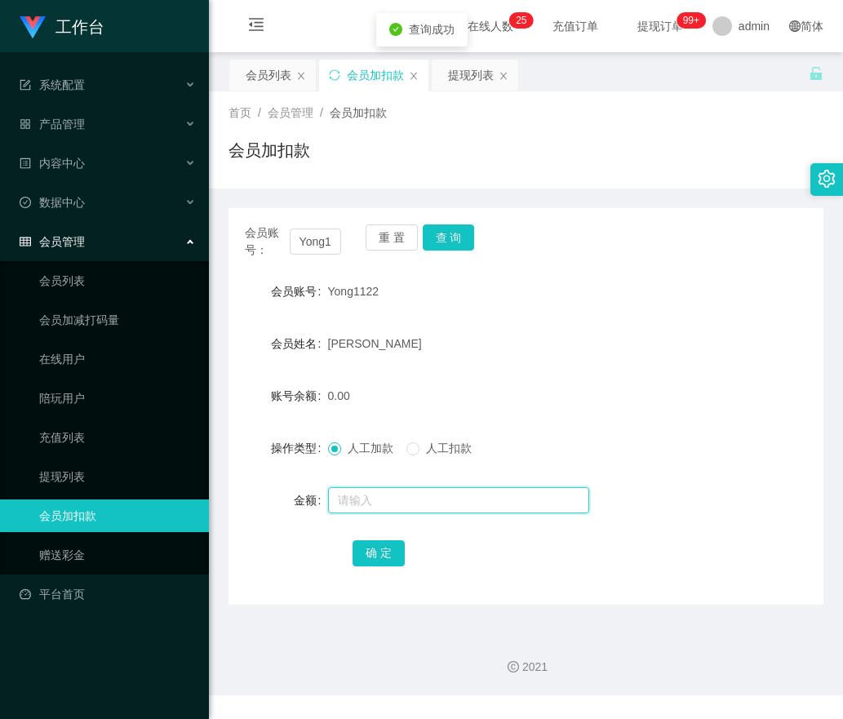
click at [356, 487] on input "text" at bounding box center [458, 500] width 261 height 26
type input "100"
click at [364, 553] on button "确 定" at bounding box center [379, 553] width 52 height 26
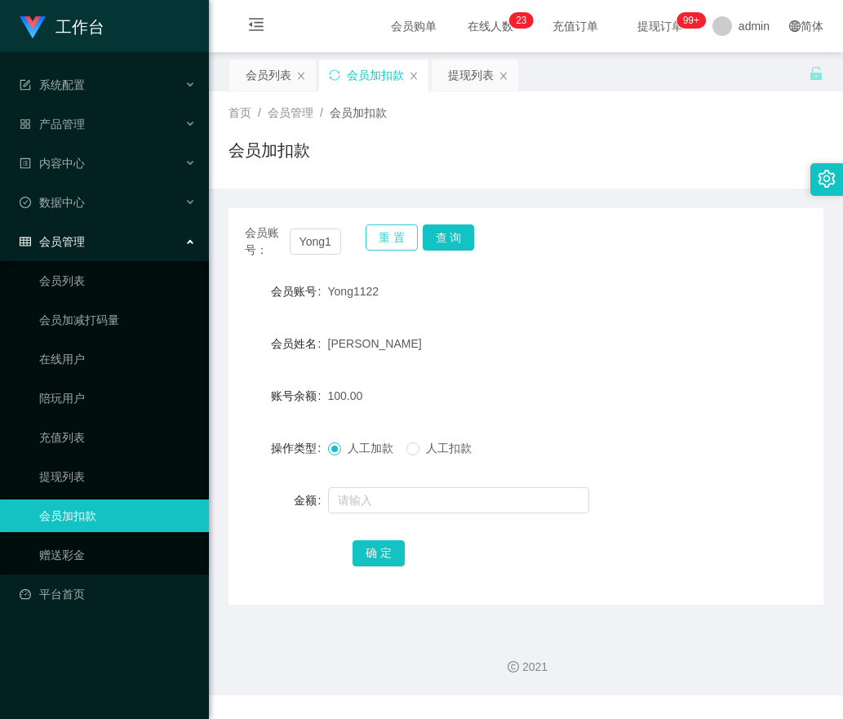
drag, startPoint x: 386, startPoint y: 235, endPoint x: 344, endPoint y: 235, distance: 42.4
click at [375, 235] on button "重 置" at bounding box center [392, 237] width 52 height 26
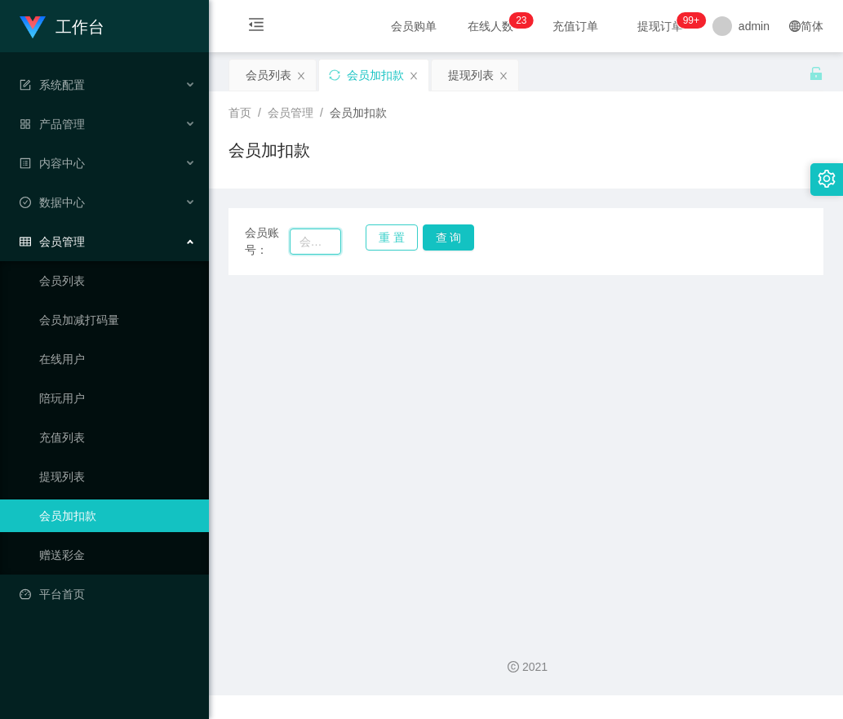
drag, startPoint x: 337, startPoint y: 236, endPoint x: 377, endPoint y: 241, distance: 40.3
click at [339, 238] on input "text" at bounding box center [316, 242] width 52 height 26
paste input "Winnice"
type input "Winnice"
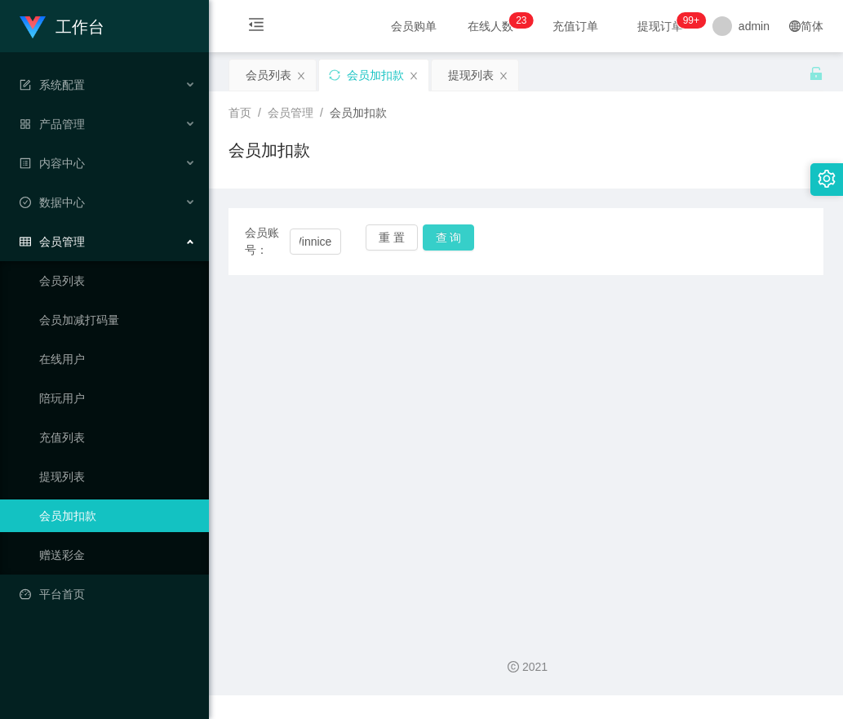
drag, startPoint x: 445, startPoint y: 241, endPoint x: 406, endPoint y: 292, distance: 64.2
click at [445, 241] on button "查 询" at bounding box center [449, 237] width 52 height 26
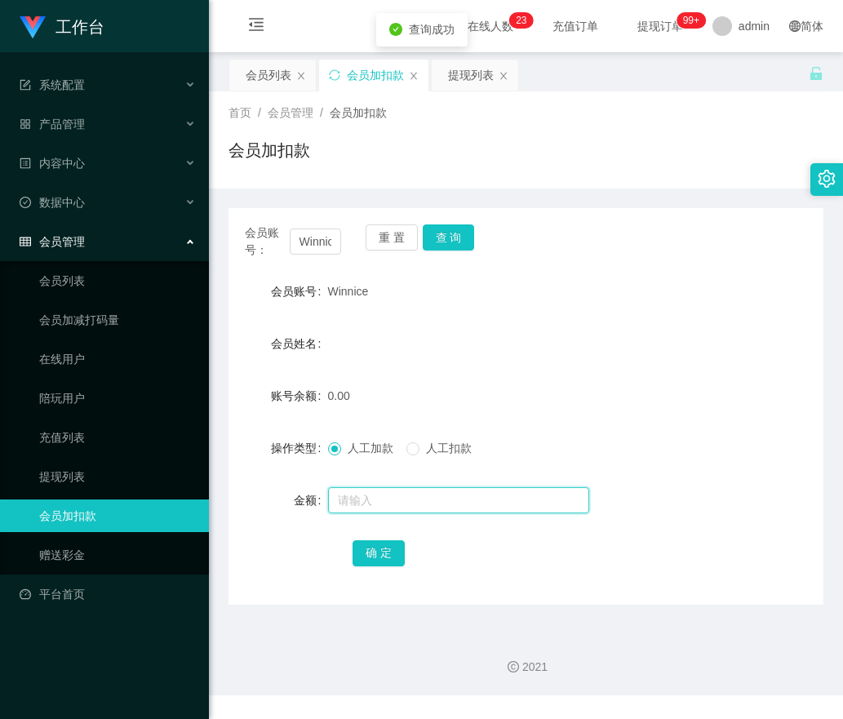
click at [361, 493] on input "text" at bounding box center [458, 500] width 261 height 26
type input "100"
drag, startPoint x: 383, startPoint y: 546, endPoint x: 392, endPoint y: 546, distance: 9.0
click at [383, 546] on button "确 定" at bounding box center [379, 553] width 52 height 26
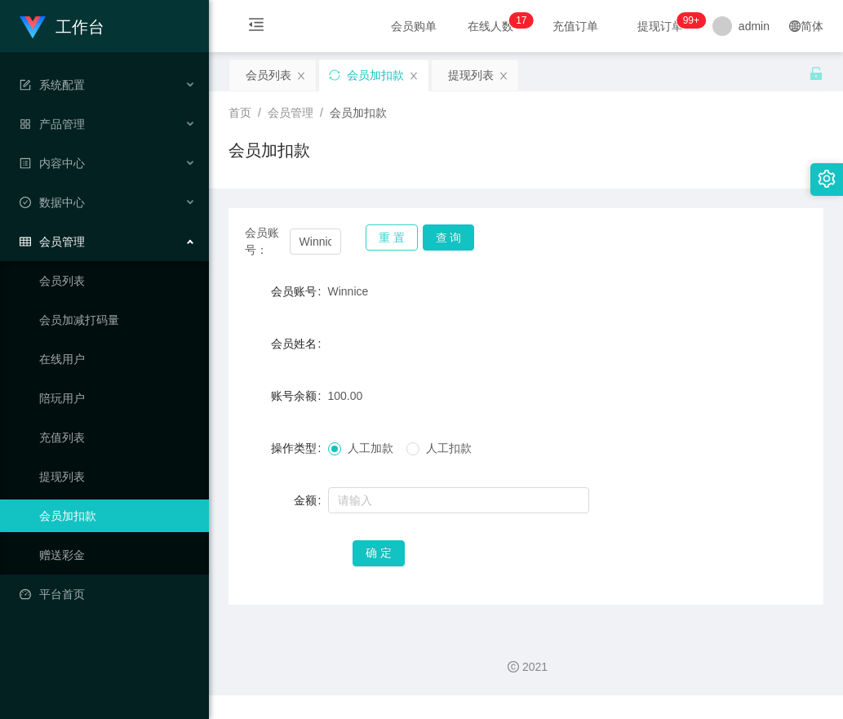
drag, startPoint x: 402, startPoint y: 236, endPoint x: 377, endPoint y: 238, distance: 25.4
click at [400, 236] on button "重 置" at bounding box center [392, 237] width 52 height 26
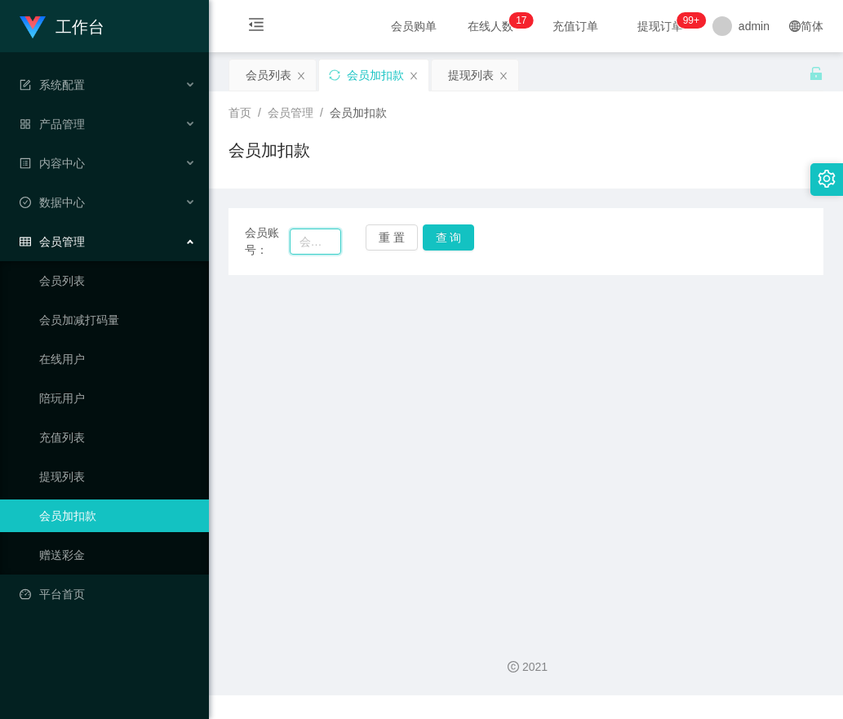
drag, startPoint x: 302, startPoint y: 252, endPoint x: 318, endPoint y: 251, distance: 15.5
click at [308, 252] on input "text" at bounding box center [316, 242] width 52 height 26
paste input "140303932334"
type input "140303932334"
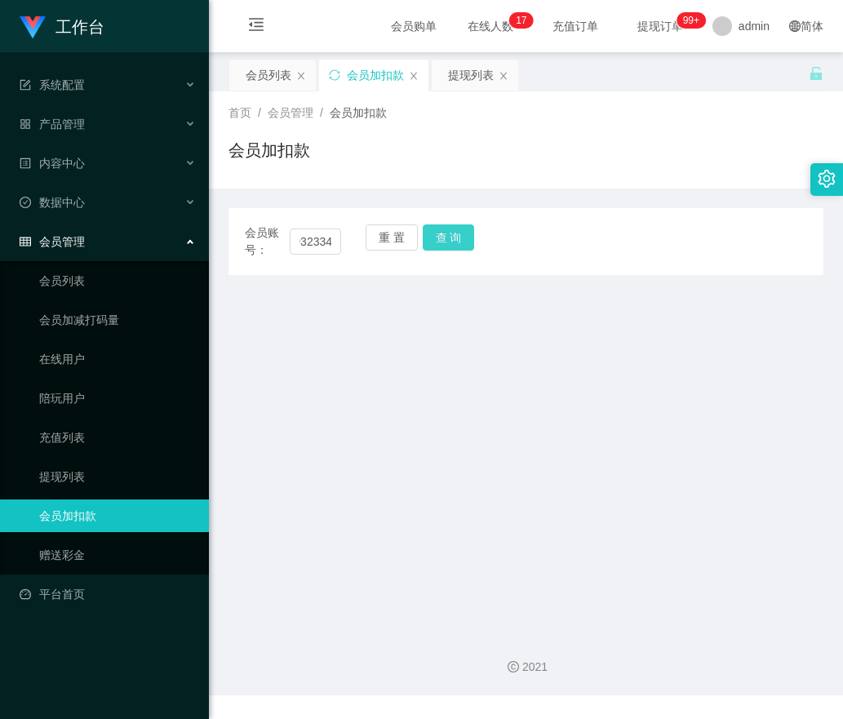
click at [443, 233] on button "查 询" at bounding box center [449, 237] width 52 height 26
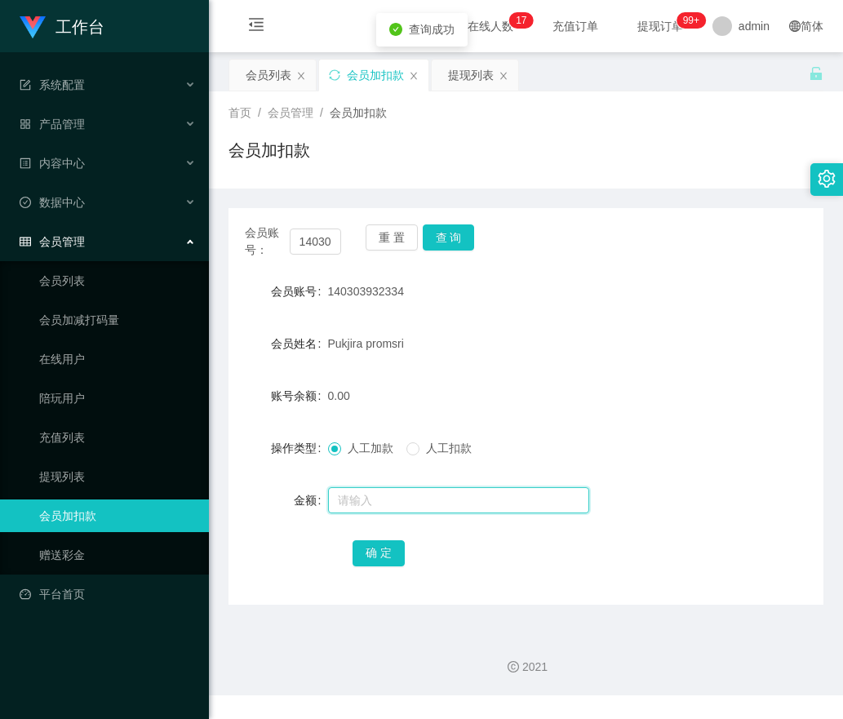
click at [371, 500] on input "text" at bounding box center [458, 500] width 261 height 26
type input "100"
click at [372, 552] on button "确 定" at bounding box center [379, 553] width 52 height 26
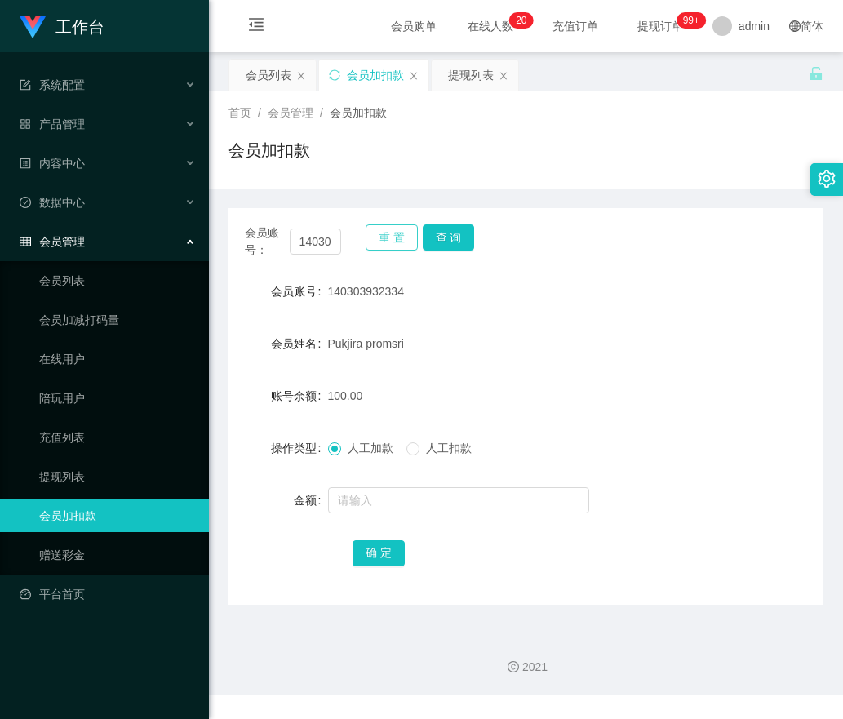
drag, startPoint x: 388, startPoint y: 238, endPoint x: 319, endPoint y: 239, distance: 68.6
click at [382, 238] on button "重 置" at bounding box center [392, 237] width 52 height 26
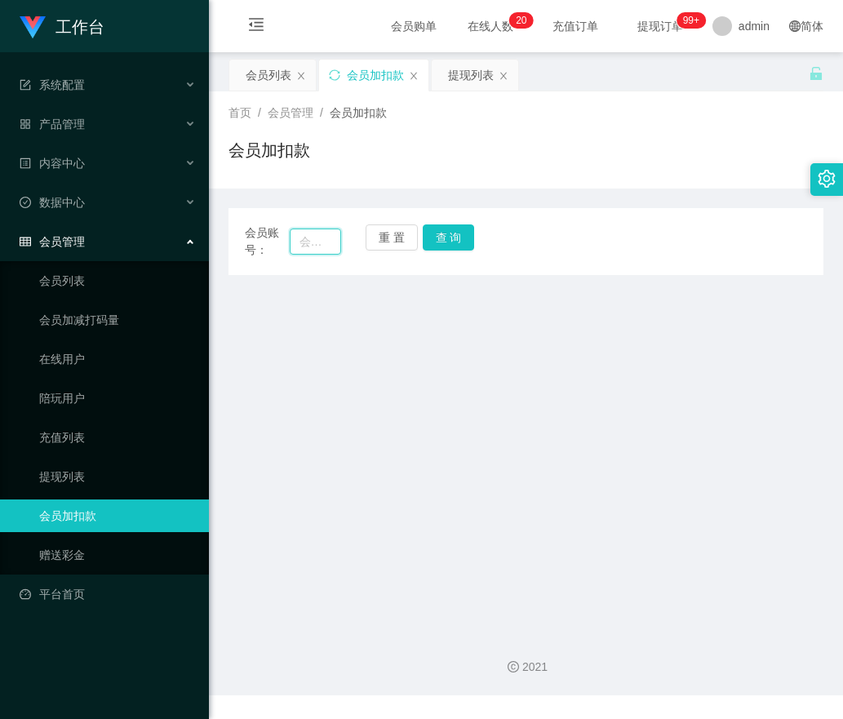
click at [330, 242] on input "text" at bounding box center [316, 242] width 52 height 26
paste input "Jinx02"
type input "Jinx02"
click at [446, 236] on button "查 询" at bounding box center [449, 237] width 52 height 26
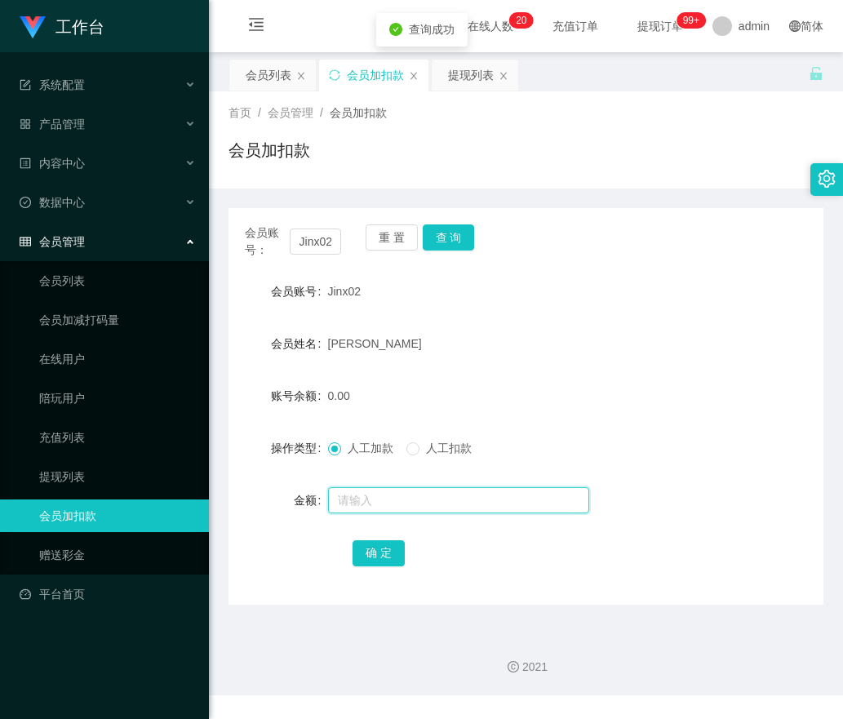
click at [354, 507] on input "text" at bounding box center [458, 500] width 261 height 26
type input "100"
click at [390, 542] on button "确 定" at bounding box center [379, 553] width 52 height 26
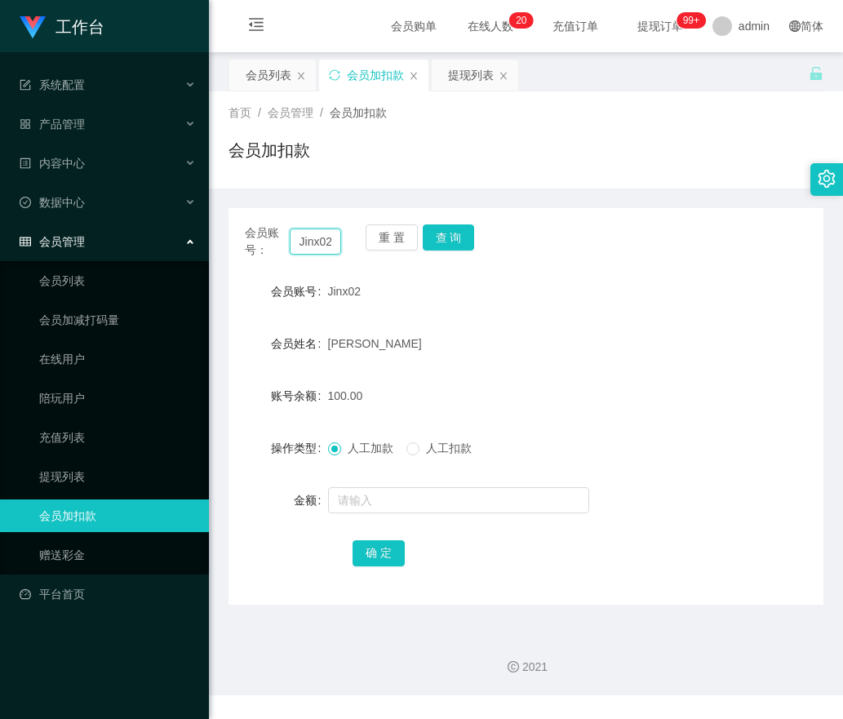
drag, startPoint x: 299, startPoint y: 240, endPoint x: 312, endPoint y: 240, distance: 13.1
click at [299, 240] on input "Jinx02" at bounding box center [316, 242] width 52 height 26
click at [383, 227] on button "重 置" at bounding box center [392, 237] width 52 height 26
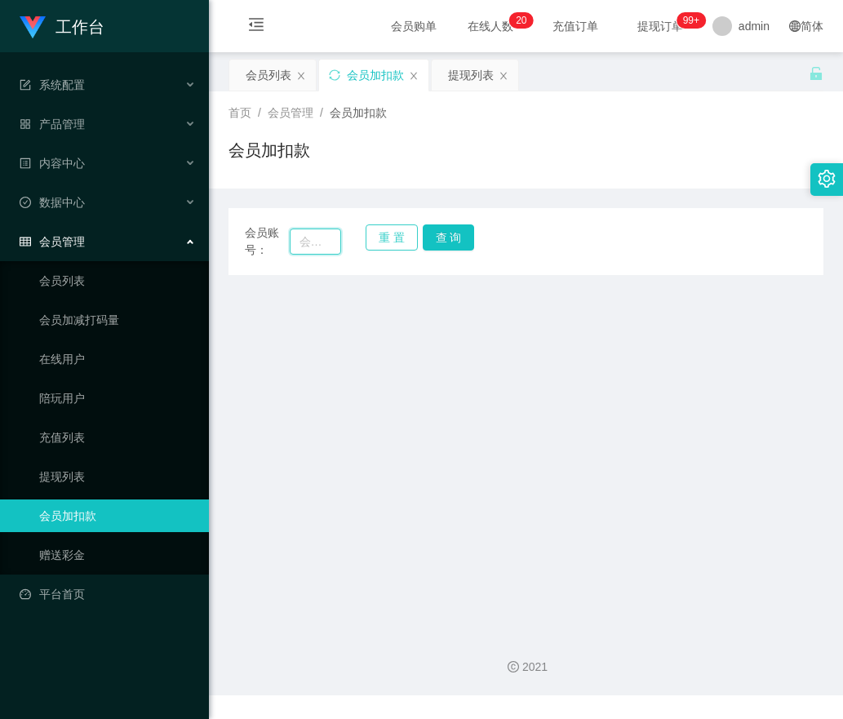
drag, startPoint x: 322, startPoint y: 236, endPoint x: 397, endPoint y: 241, distance: 75.3
click at [335, 239] on input "text" at bounding box center [316, 242] width 52 height 26
paste input "0175754992"
type input "0175754992"
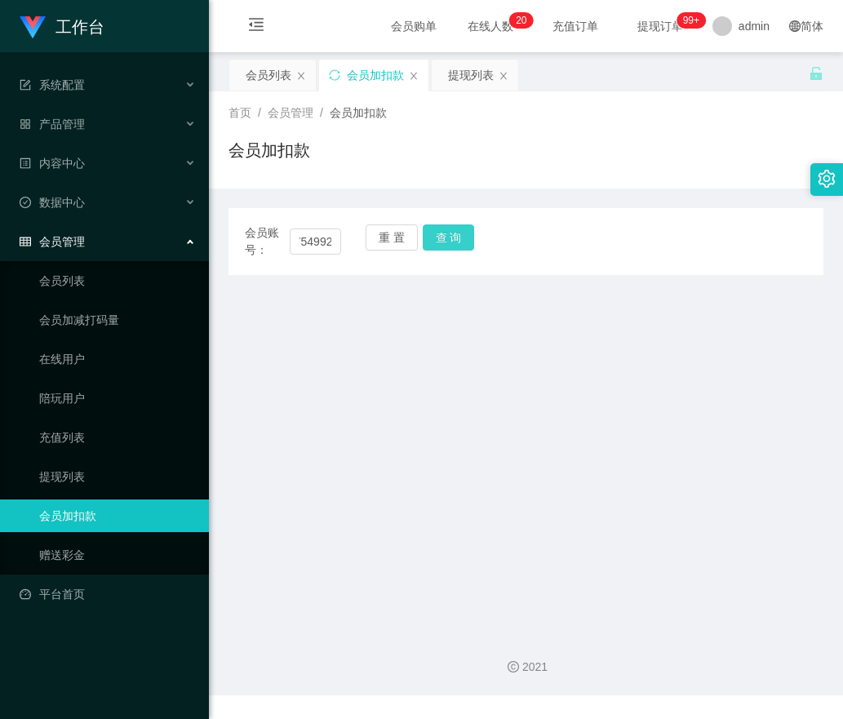
click at [436, 236] on button "查 询" at bounding box center [449, 237] width 52 height 26
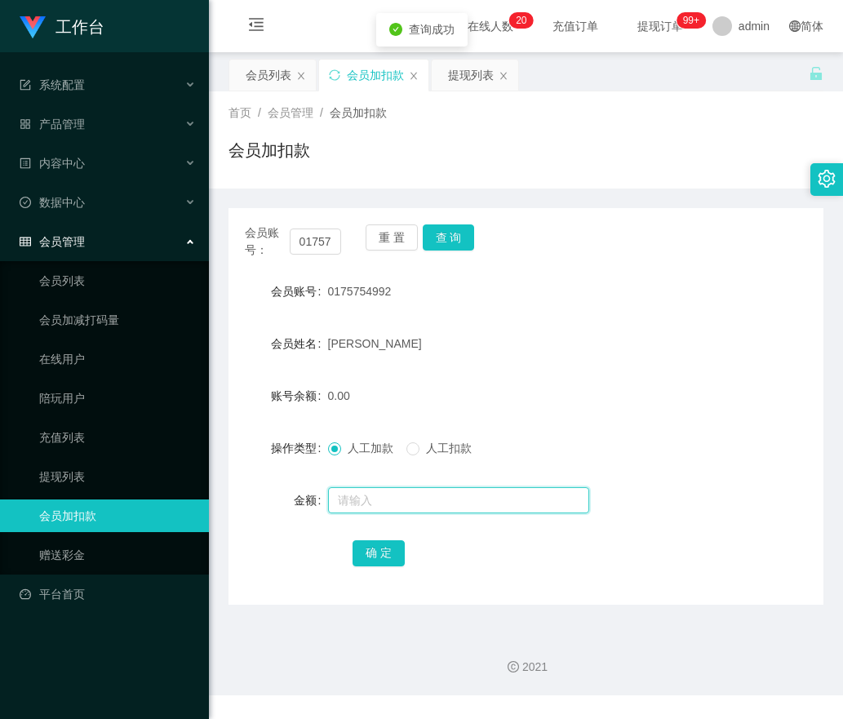
click at [348, 500] on input "text" at bounding box center [458, 500] width 261 height 26
type input "100"
click at [358, 552] on button "确 定" at bounding box center [379, 553] width 52 height 26
click at [402, 236] on button "重 置" at bounding box center [392, 237] width 52 height 26
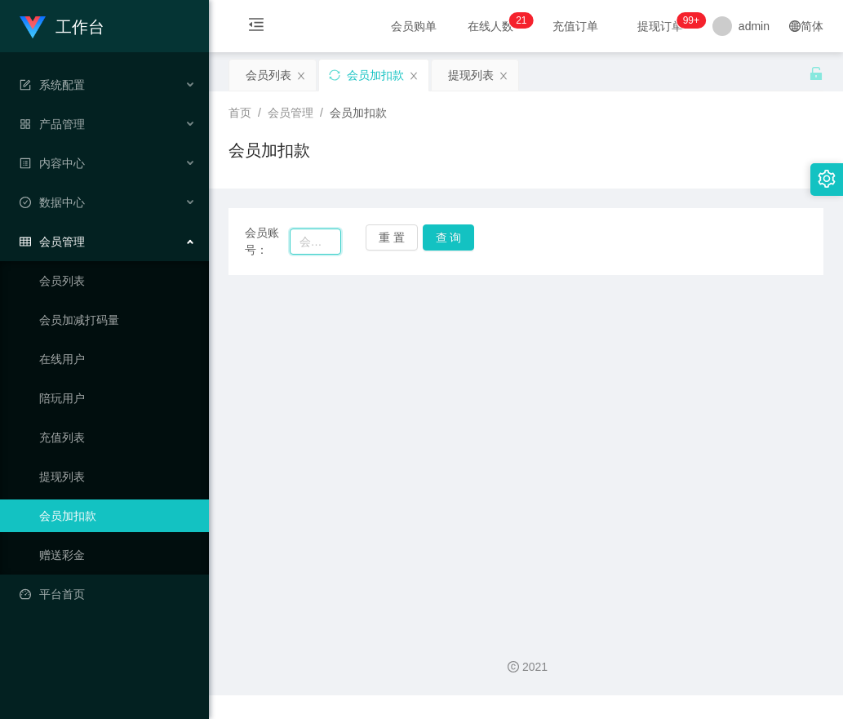
drag, startPoint x: 328, startPoint y: 244, endPoint x: 441, endPoint y: 252, distance: 112.9
click at [336, 246] on input "text" at bounding box center [316, 242] width 52 height 26
paste input "ws100687"
type input "ws100687"
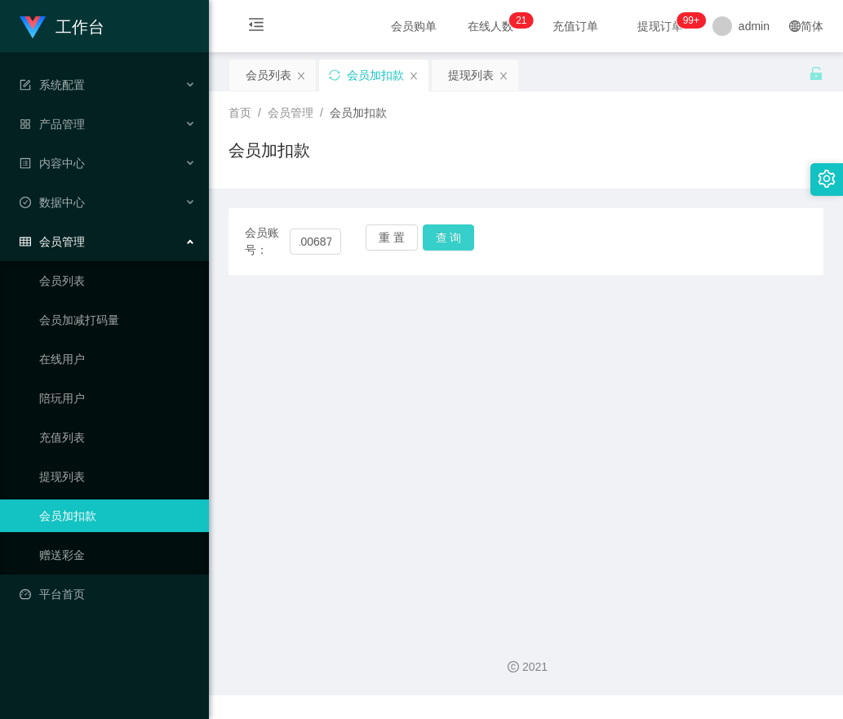
click at [453, 238] on button "查 询" at bounding box center [449, 237] width 52 height 26
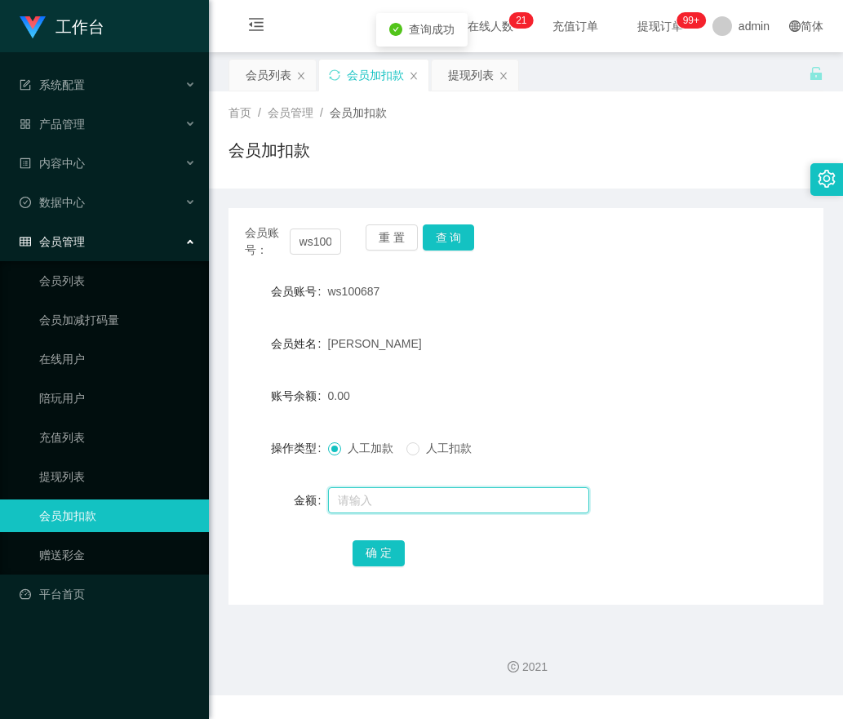
click at [359, 497] on input "text" at bounding box center [458, 500] width 261 height 26
type input "100"
drag, startPoint x: 365, startPoint y: 553, endPoint x: 336, endPoint y: 587, distance: 44.6
click at [363, 553] on button "确 定" at bounding box center [379, 553] width 52 height 26
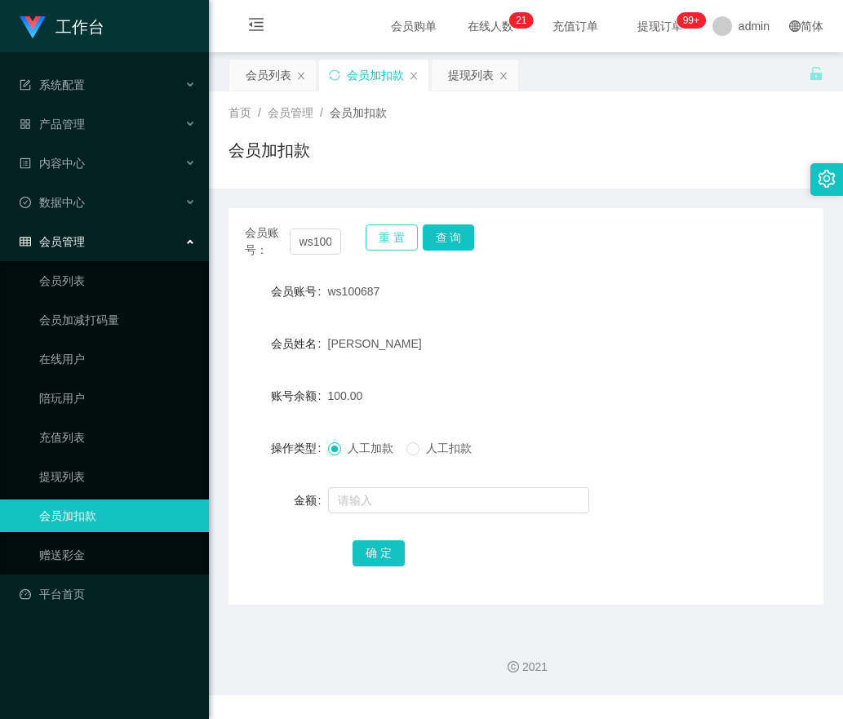
click at [390, 231] on button "重 置" at bounding box center [392, 237] width 52 height 26
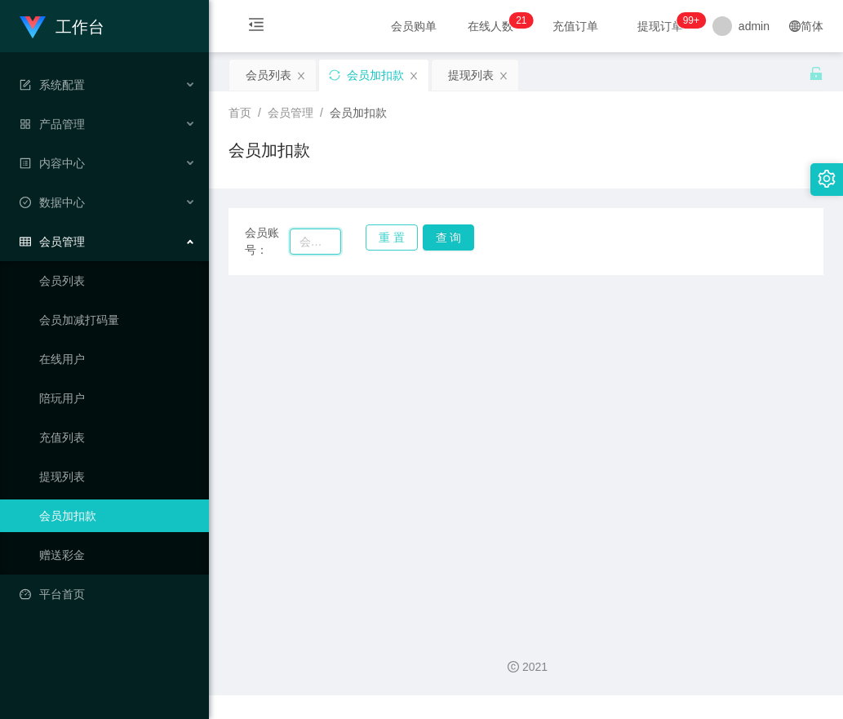
drag, startPoint x: 327, startPoint y: 244, endPoint x: 411, endPoint y: 238, distance: 84.3
click at [339, 244] on input "text" at bounding box center [316, 242] width 52 height 26
paste input "0188704202"
type input "0188704202"
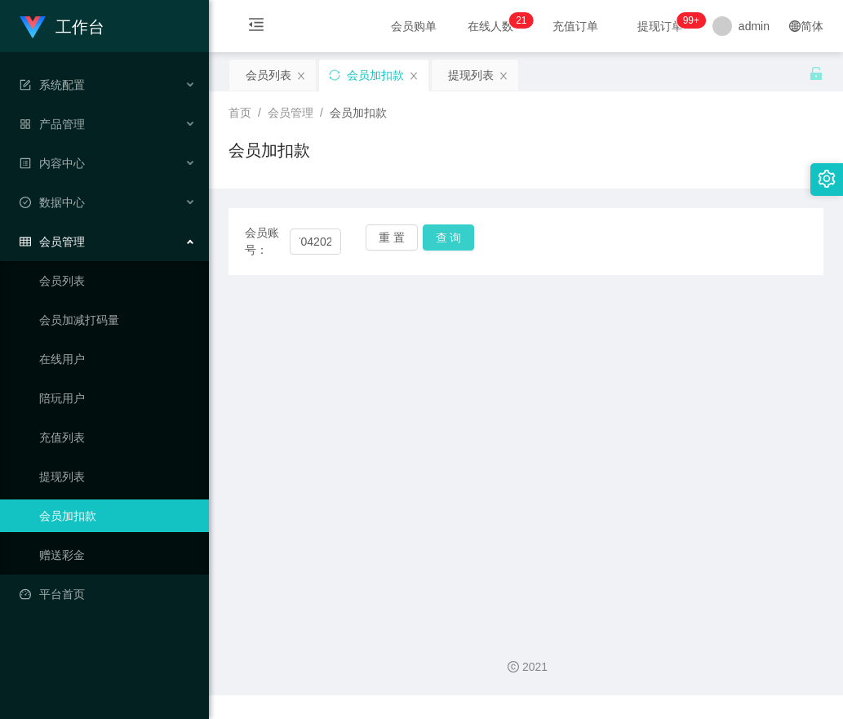
click at [444, 229] on button "查 询" at bounding box center [449, 237] width 52 height 26
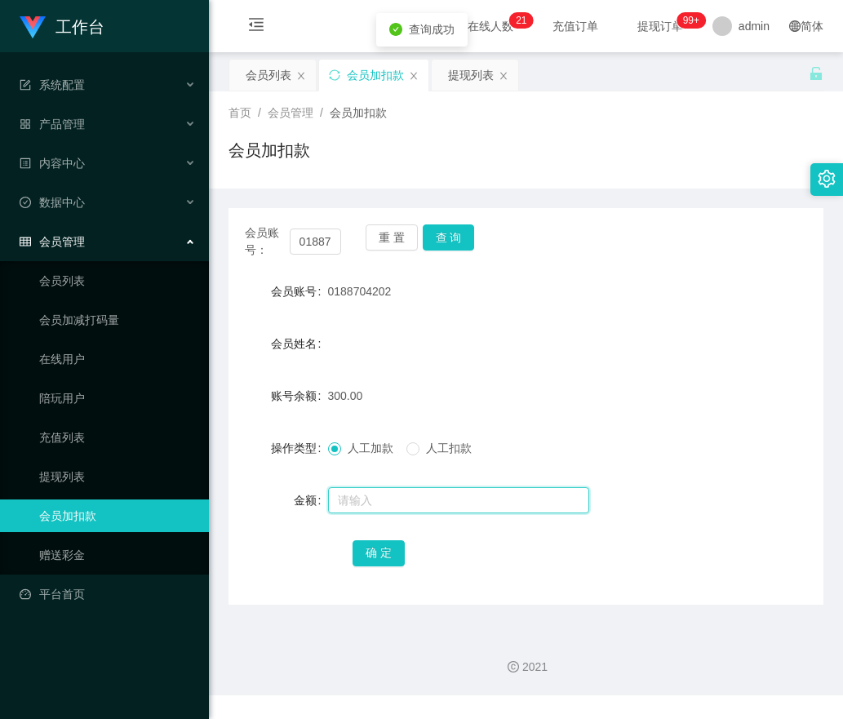
click at [347, 498] on input "text" at bounding box center [458, 500] width 261 height 26
type input "300"
click at [369, 547] on button "确 定" at bounding box center [379, 553] width 52 height 26
click at [397, 235] on button "重 置" at bounding box center [392, 237] width 52 height 26
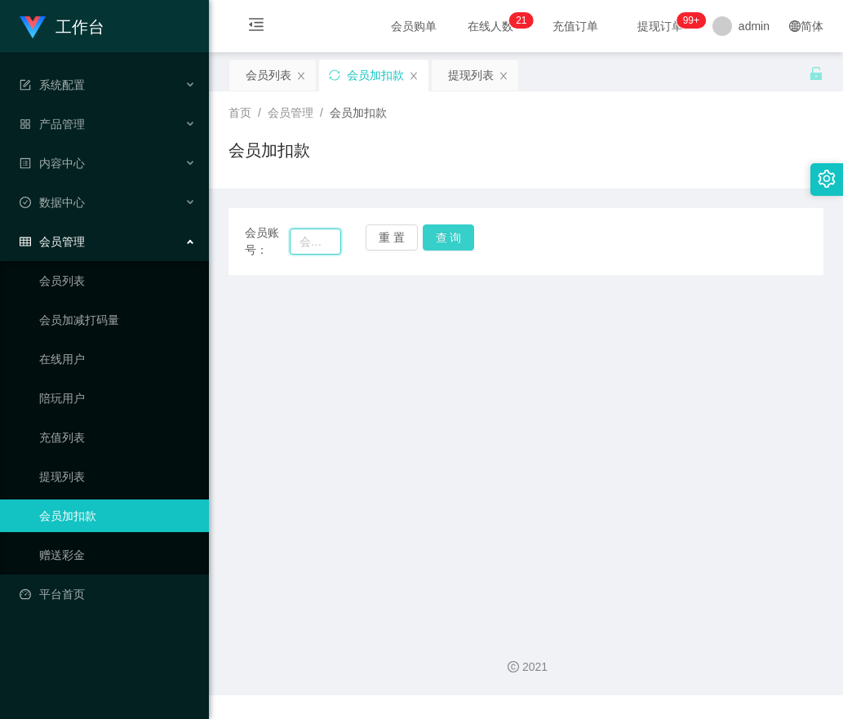
drag, startPoint x: 318, startPoint y: 242, endPoint x: 435, endPoint y: 233, distance: 117.9
click at [318, 242] on input "text" at bounding box center [316, 242] width 52 height 26
paste input "jang8080"
type input "jang8080"
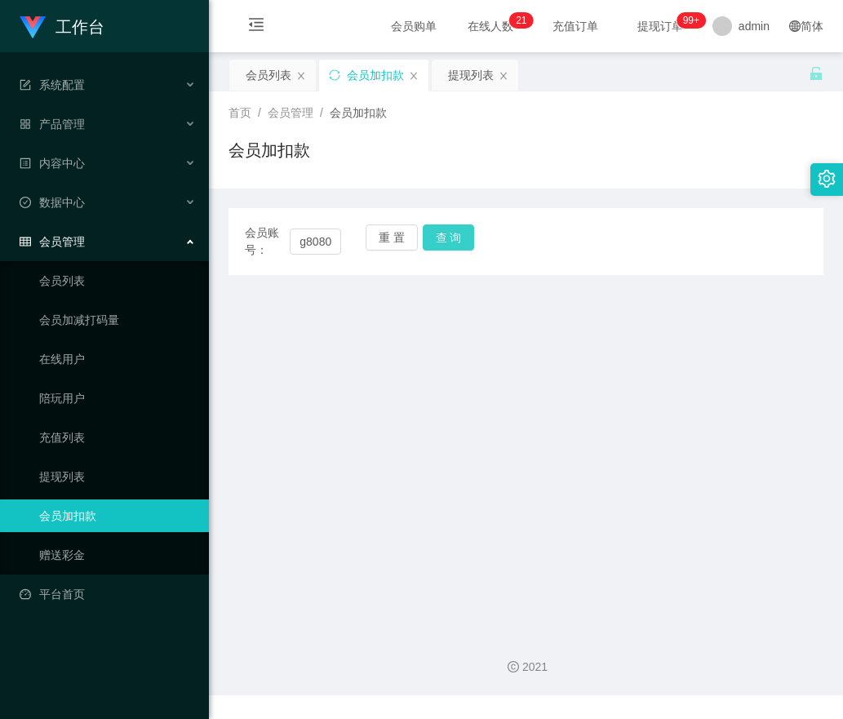
click at [458, 229] on button "查 询" at bounding box center [449, 237] width 52 height 26
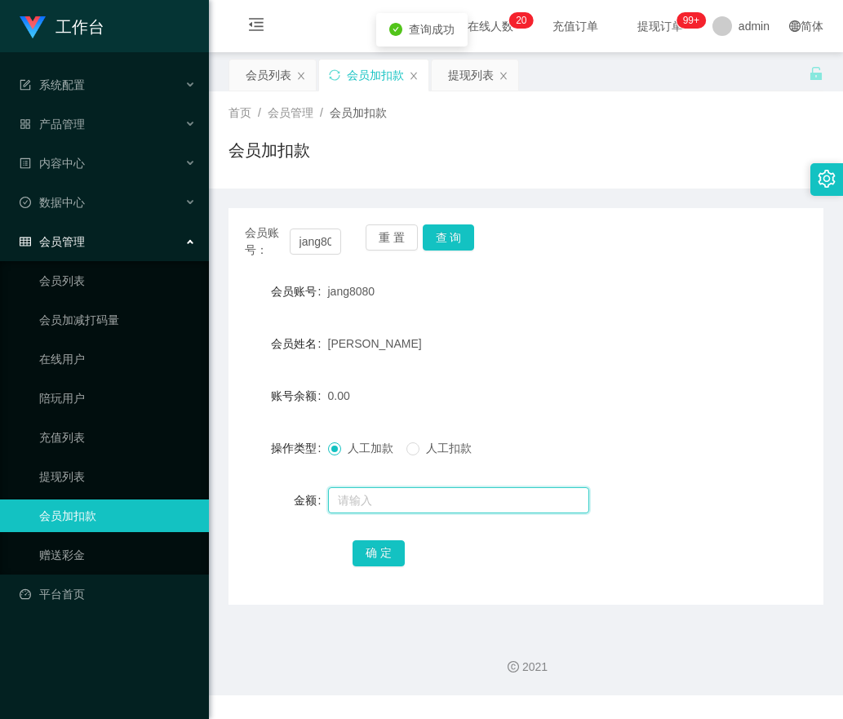
click at [371, 501] on input "text" at bounding box center [458, 500] width 261 height 26
type input "100"
click at [390, 551] on button "确 定" at bounding box center [379, 553] width 52 height 26
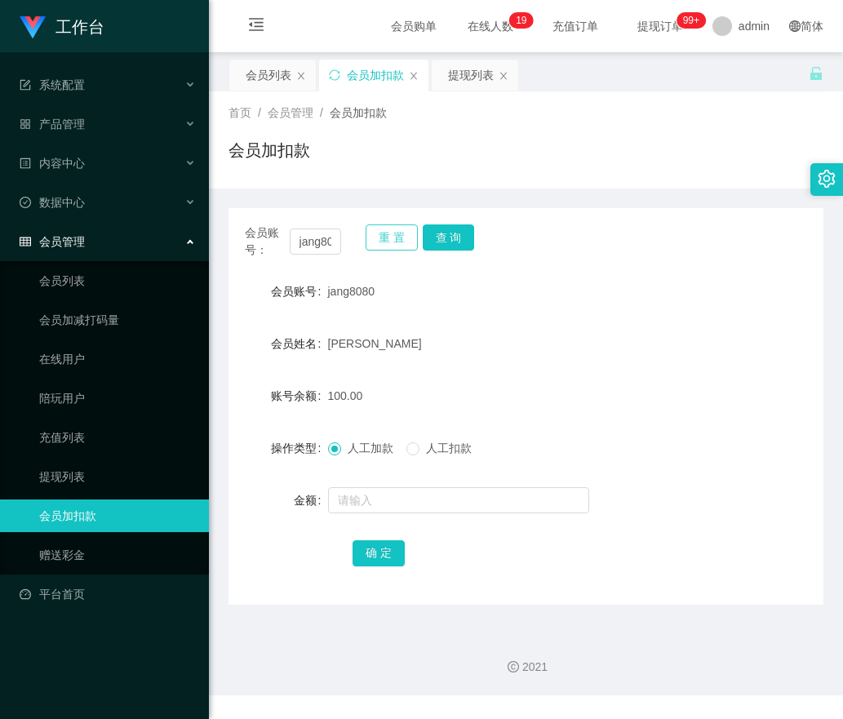
click at [381, 238] on button "重 置" at bounding box center [392, 237] width 52 height 26
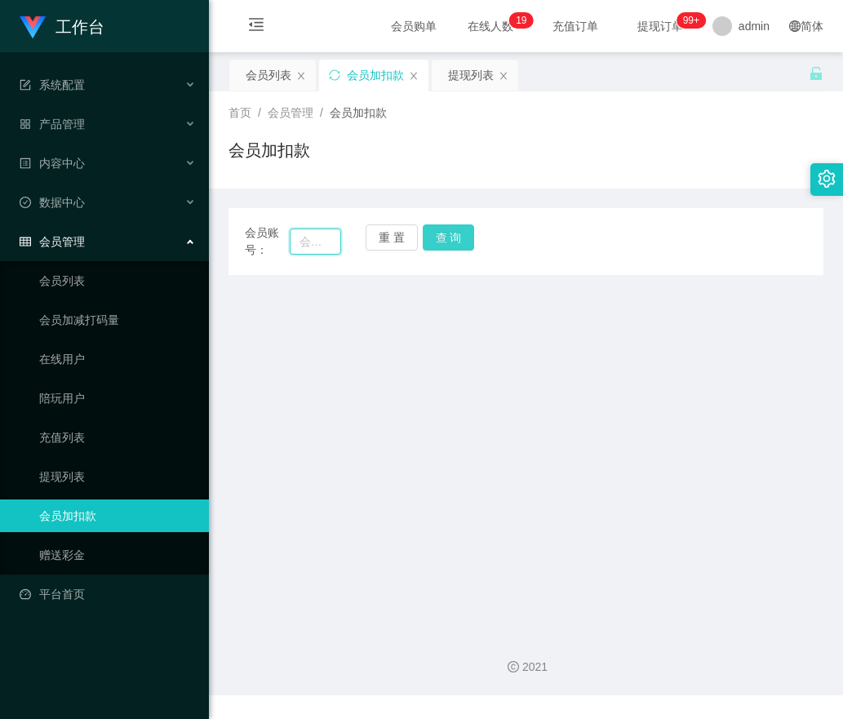
drag, startPoint x: 311, startPoint y: 242, endPoint x: 439, endPoint y: 240, distance: 128.2
click at [334, 247] on input "text" at bounding box center [316, 242] width 52 height 26
paste input "GINO553"
type input "GINO553"
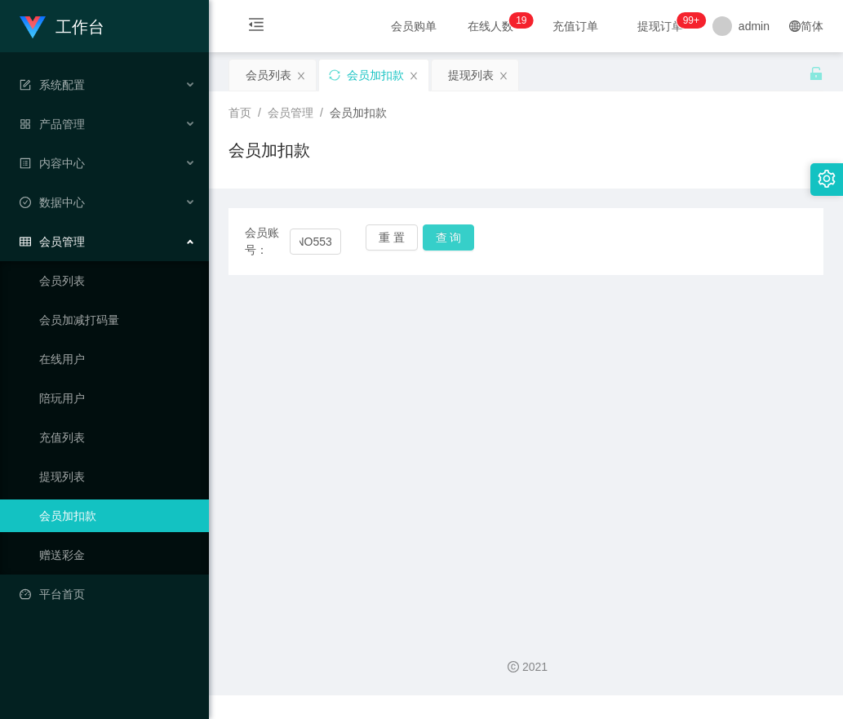
drag, startPoint x: 452, startPoint y: 235, endPoint x: 440, endPoint y: 268, distance: 34.9
click at [452, 235] on button "查 询" at bounding box center [449, 237] width 52 height 26
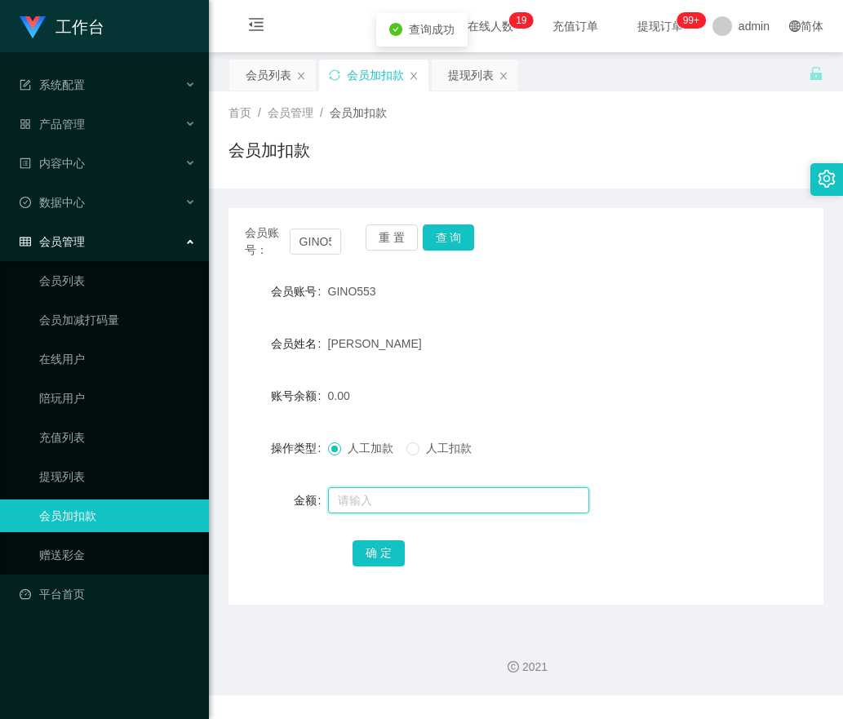
click at [379, 495] on input "text" at bounding box center [458, 500] width 261 height 26
type input "100"
click at [368, 547] on button "确 定" at bounding box center [379, 553] width 52 height 26
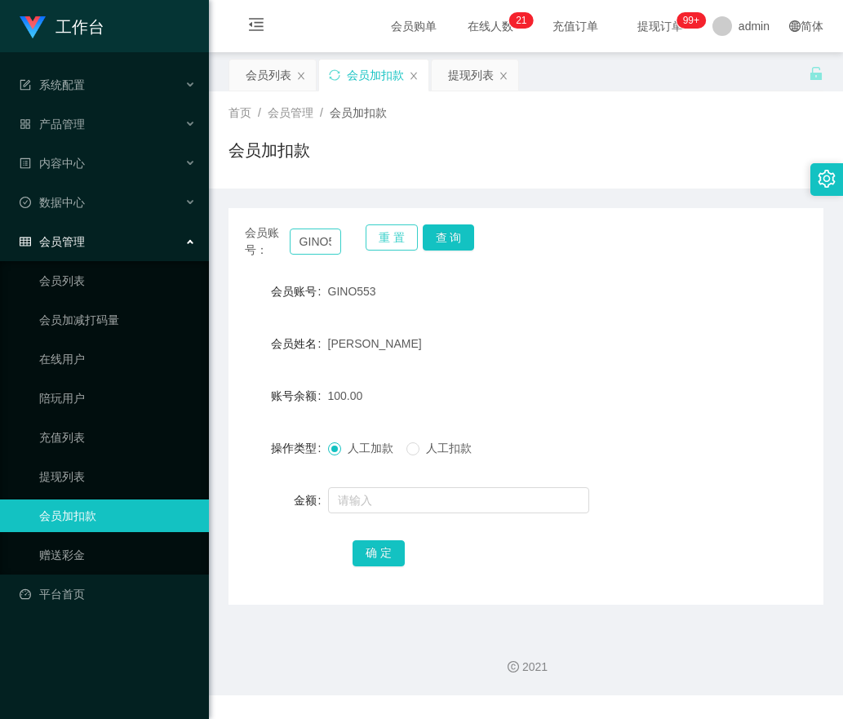
drag, startPoint x: 387, startPoint y: 239, endPoint x: 293, endPoint y: 242, distance: 93.9
click at [383, 238] on button "重 置" at bounding box center [392, 237] width 52 height 26
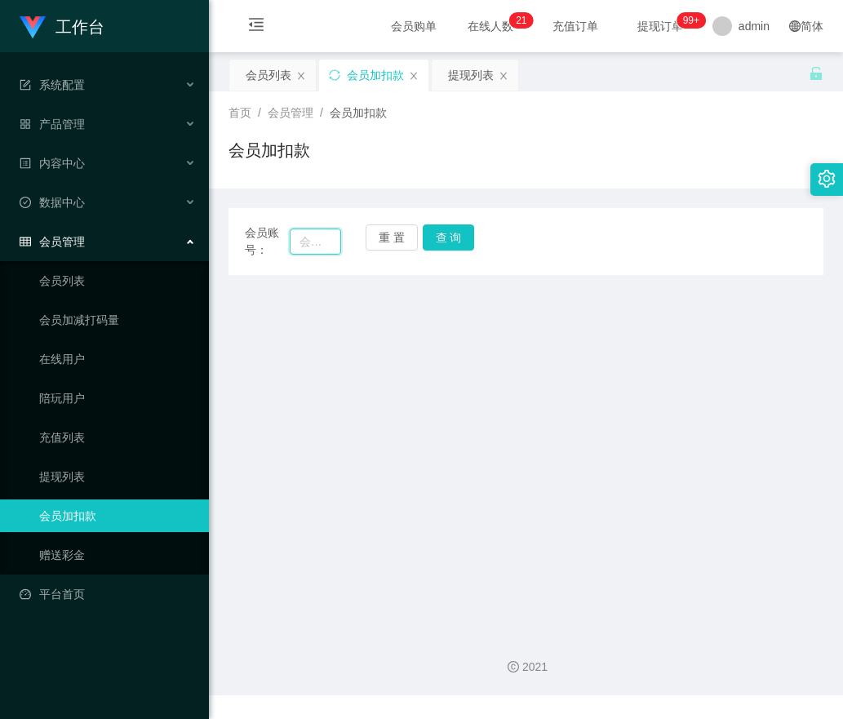
drag, startPoint x: 293, startPoint y: 242, endPoint x: 348, endPoint y: 242, distance: 54.7
click at [299, 242] on input "text" at bounding box center [316, 242] width 52 height 26
paste input "Hello20"
type input "Hello20"
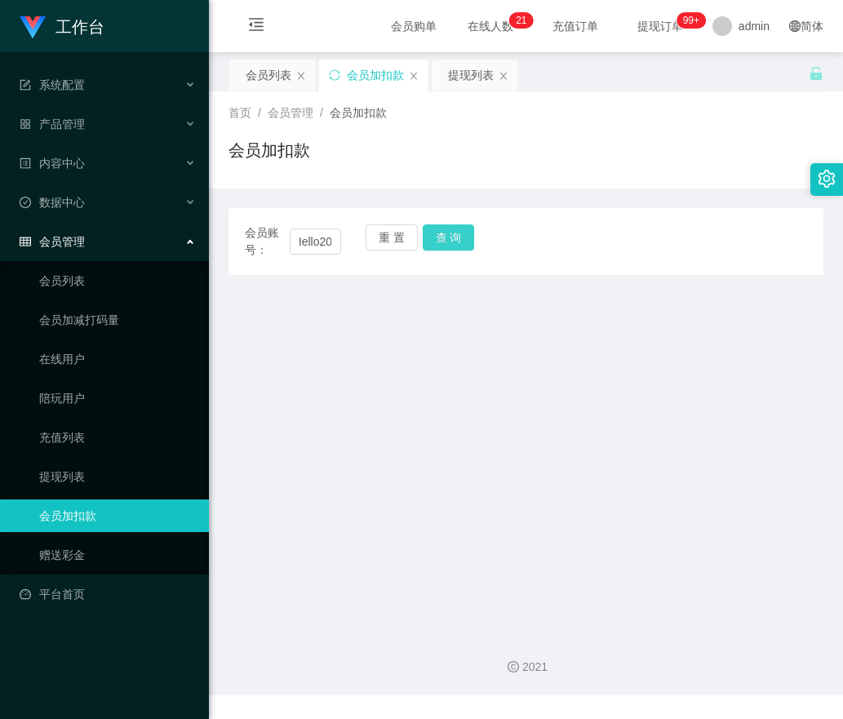
click at [434, 241] on button "查 询" at bounding box center [449, 237] width 52 height 26
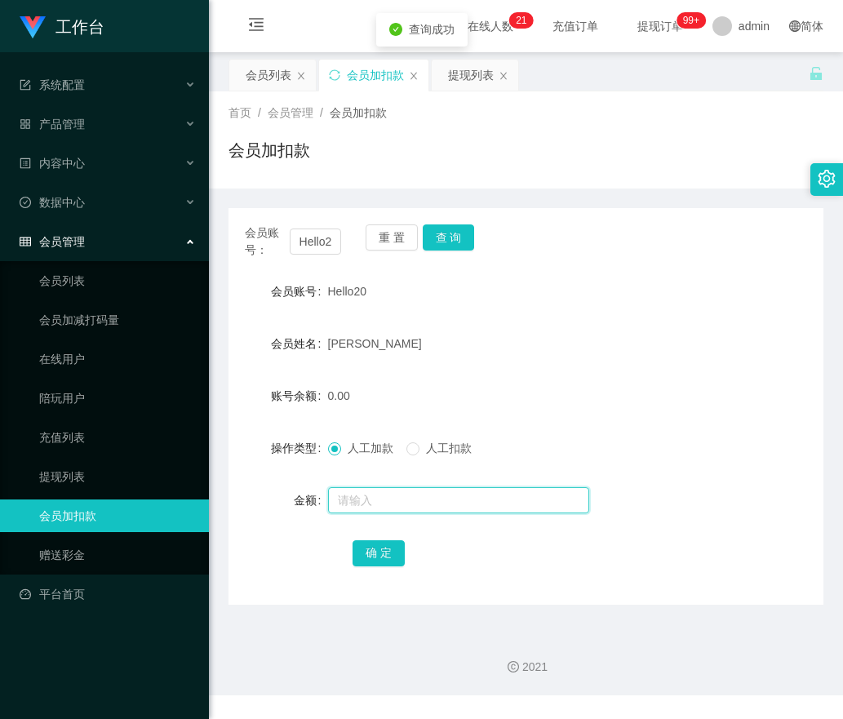
click at [368, 497] on input "text" at bounding box center [458, 500] width 261 height 26
type input "100"
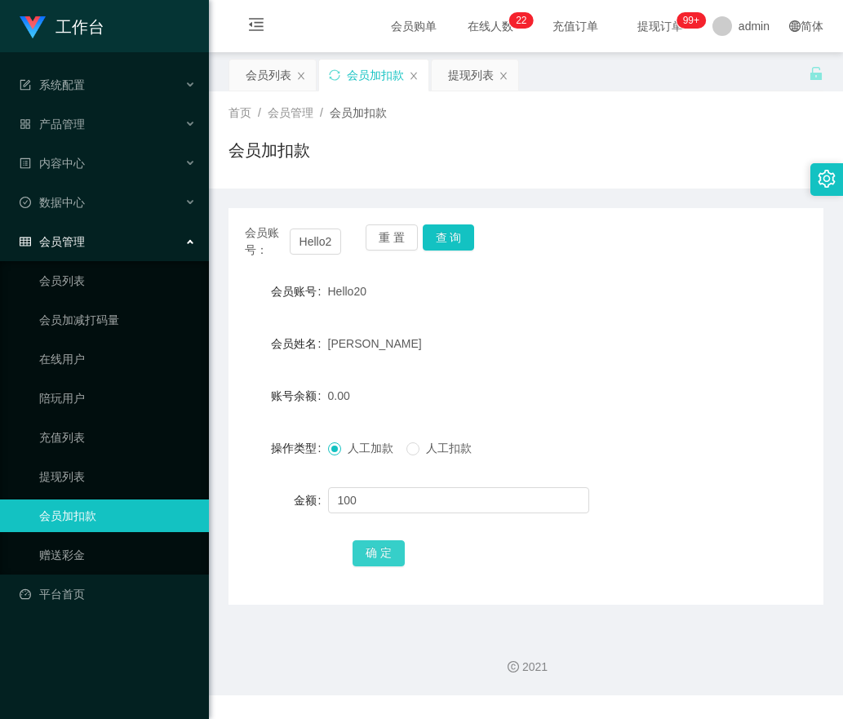
drag, startPoint x: 381, startPoint y: 555, endPoint x: 396, endPoint y: 553, distance: 14.8
click at [383, 553] on button "确 定" at bounding box center [379, 553] width 52 height 26
click at [391, 230] on button "重 置" at bounding box center [392, 237] width 52 height 26
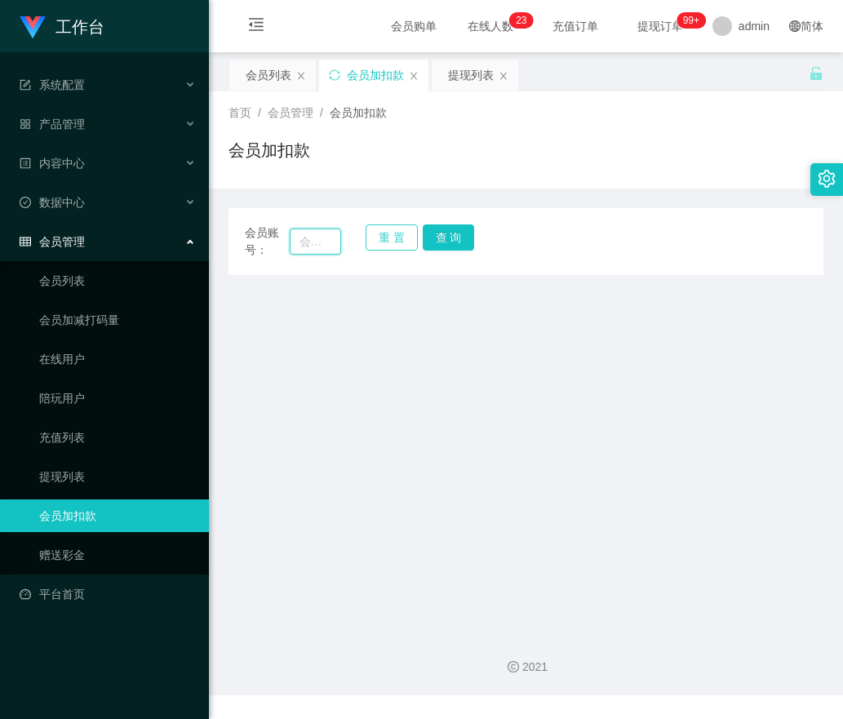
drag, startPoint x: 324, startPoint y: 242, endPoint x: 394, endPoint y: 244, distance: 70.2
click at [327, 242] on input "text" at bounding box center [316, 242] width 52 height 26
paste input "Yt123456"
type input "Yt123456"
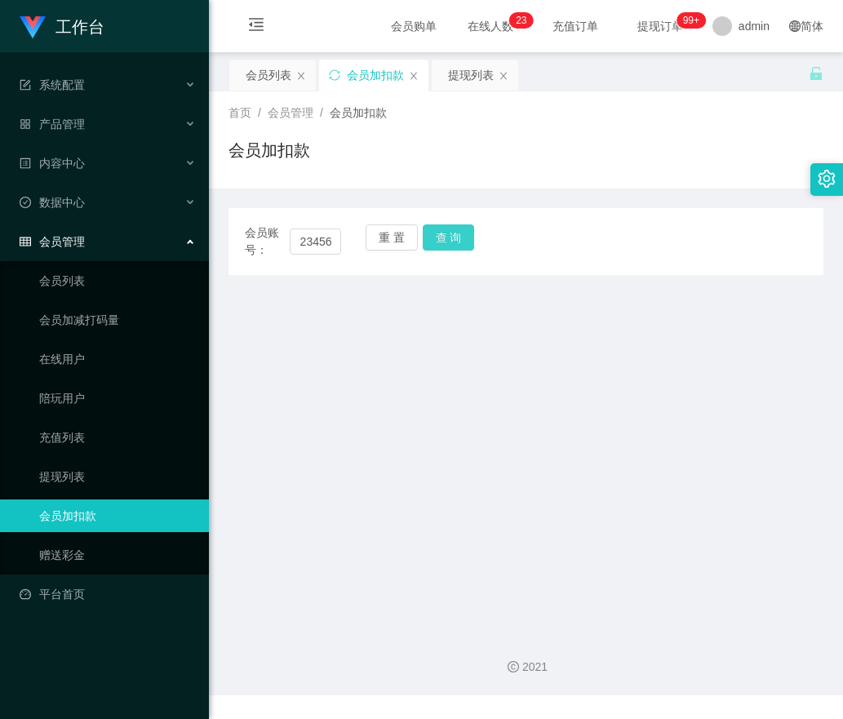
click at [455, 239] on button "查 询" at bounding box center [449, 237] width 52 height 26
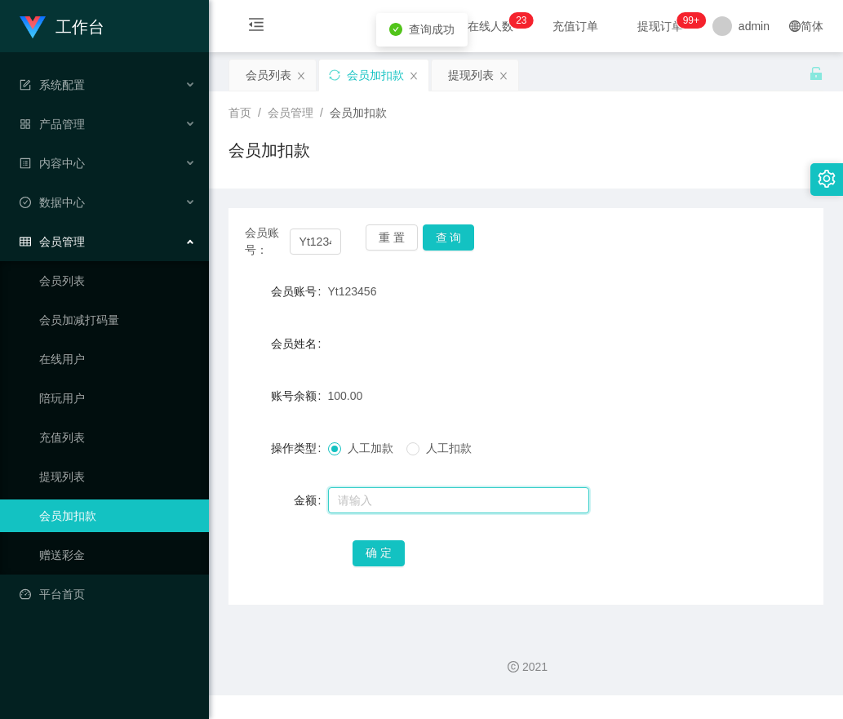
click at [376, 487] on input "text" at bounding box center [458, 500] width 261 height 26
type input "100"
click at [376, 550] on button "确 定" at bounding box center [379, 553] width 52 height 26
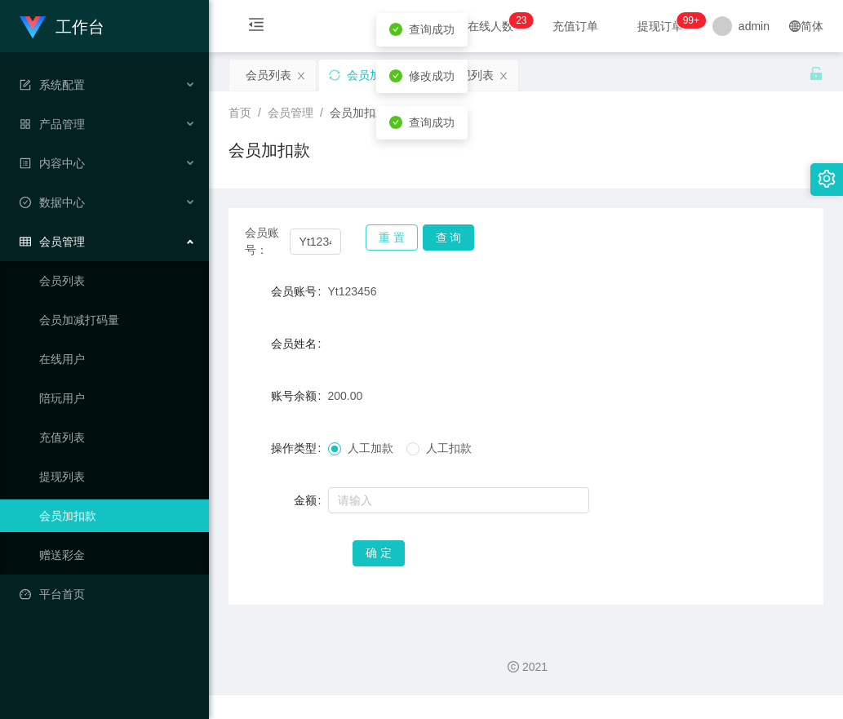
click at [384, 244] on button "重 置" at bounding box center [392, 237] width 52 height 26
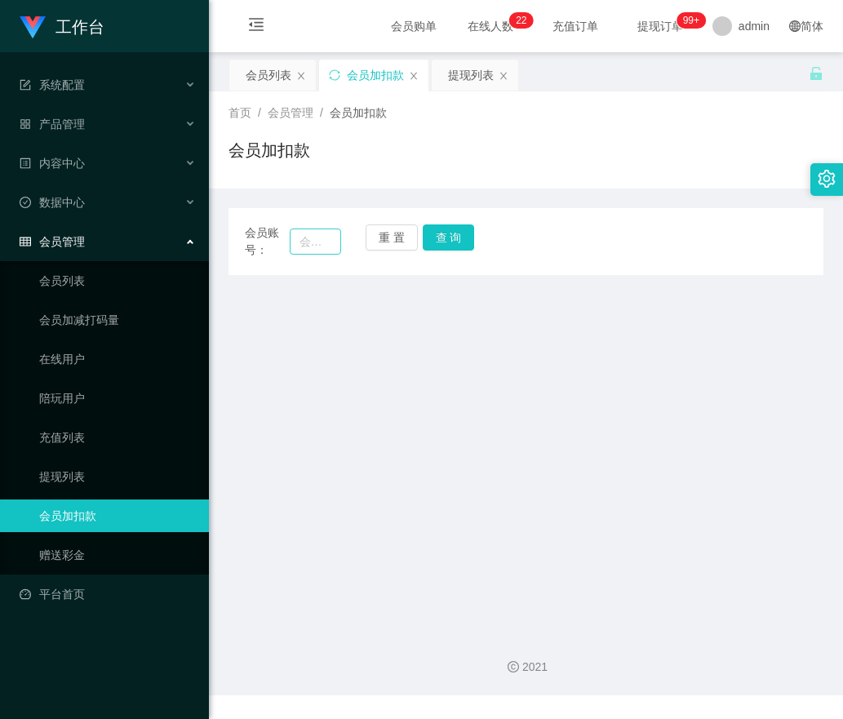
click at [318, 229] on div "会员账号：" at bounding box center [293, 241] width 96 height 34
drag, startPoint x: 318, startPoint y: 231, endPoint x: 442, endPoint y: 229, distance: 124.1
click at [319, 232] on input "text" at bounding box center [316, 242] width 52 height 26
click at [322, 238] on input "text" at bounding box center [316, 242] width 52 height 26
click at [319, 240] on input "text" at bounding box center [316, 242] width 52 height 26
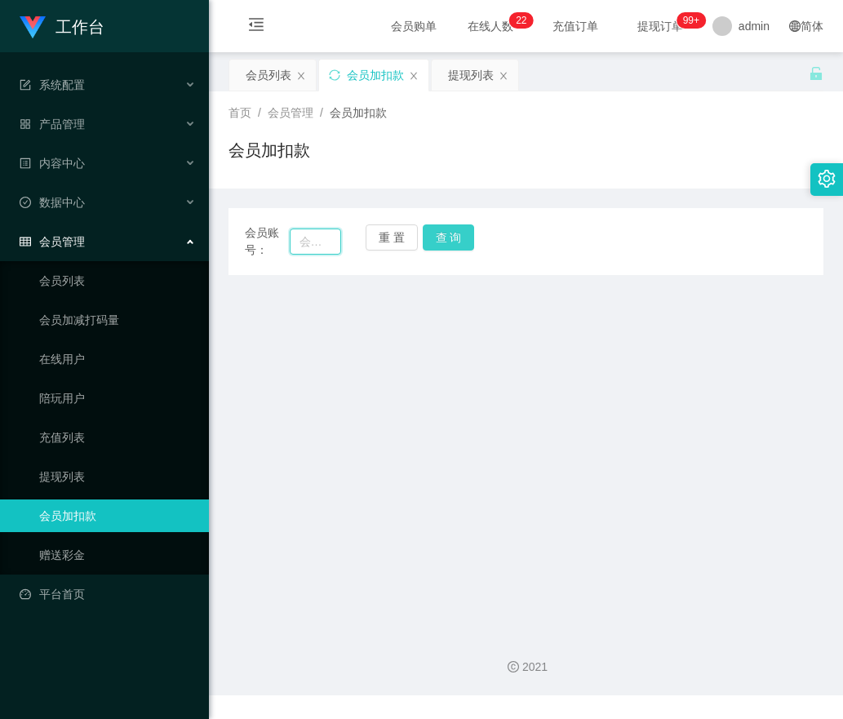
paste input "6122737"
type input "6122737"
click at [470, 233] on button "查 询" at bounding box center [449, 237] width 52 height 26
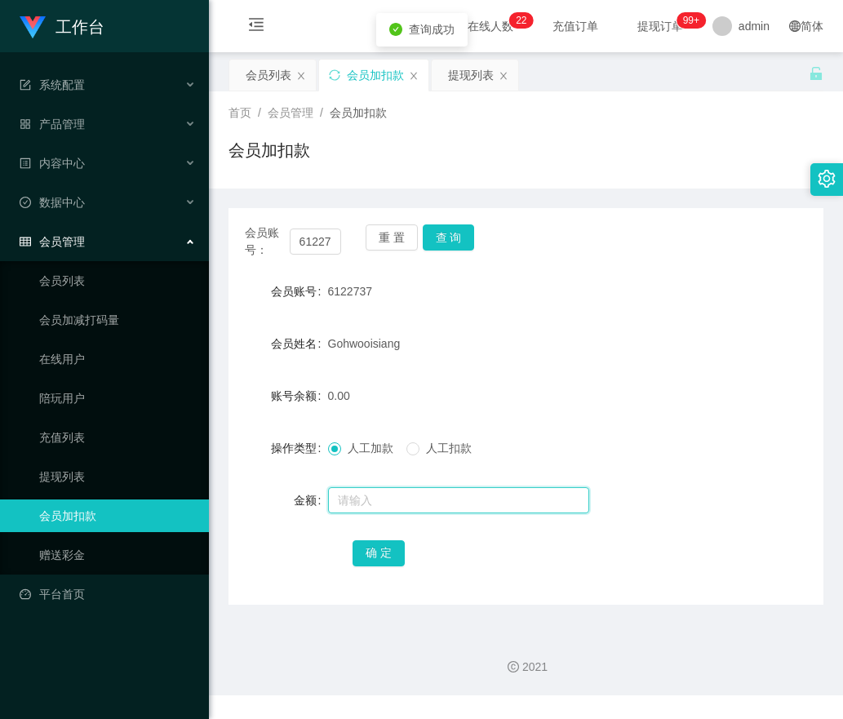
click at [365, 509] on input "text" at bounding box center [458, 500] width 261 height 26
type input "100"
click at [365, 546] on button "确 定" at bounding box center [379, 553] width 52 height 26
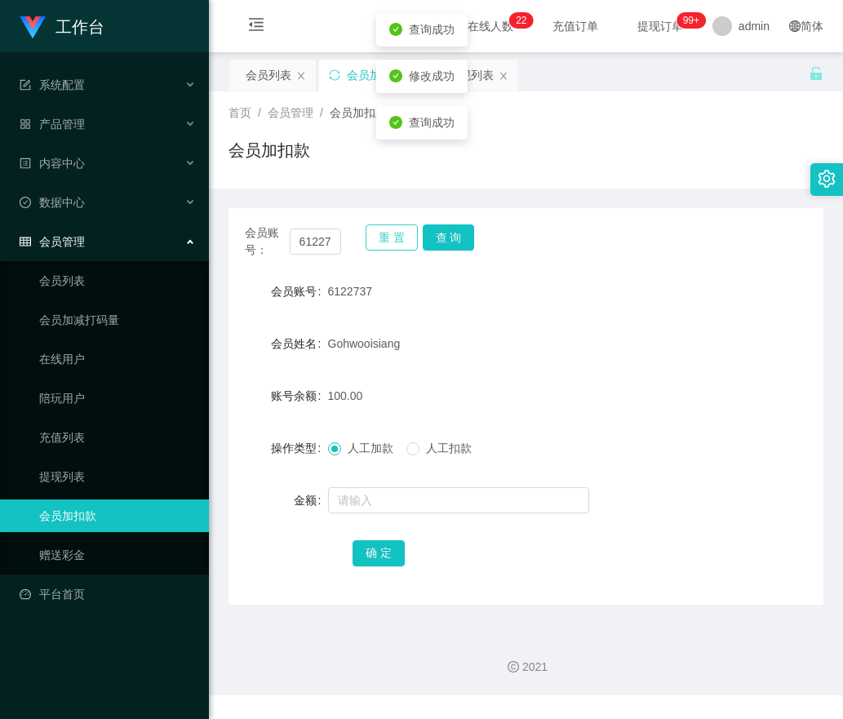
click at [382, 238] on button "重 置" at bounding box center [392, 237] width 52 height 26
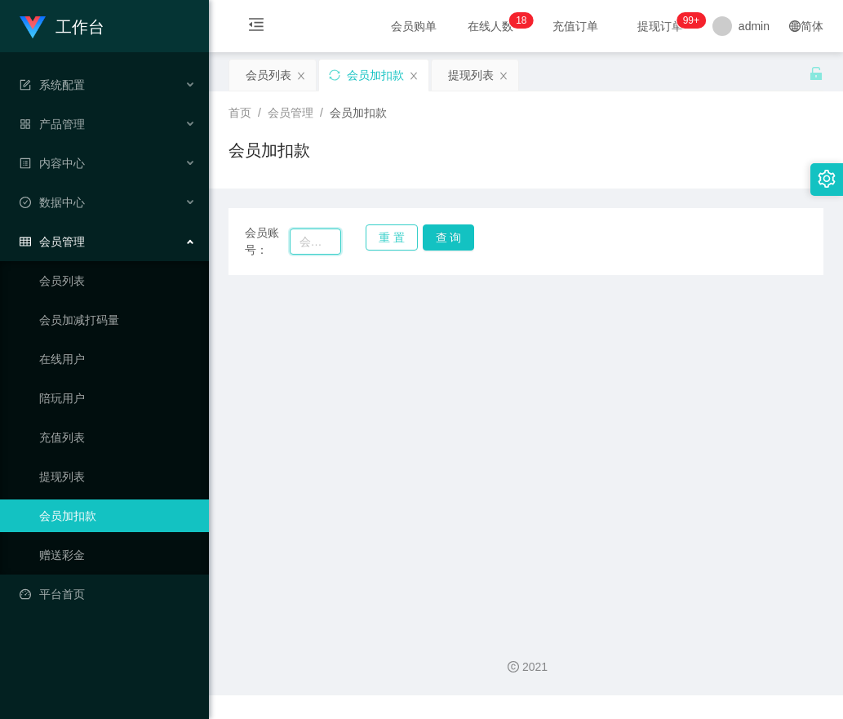
drag, startPoint x: 300, startPoint y: 247, endPoint x: 388, endPoint y: 244, distance: 88.2
click at [304, 247] on input "text" at bounding box center [316, 242] width 52 height 26
paste input "[PERSON_NAME]"
type input "[PERSON_NAME]"
drag, startPoint x: 438, startPoint y: 235, endPoint x: 429, endPoint y: 263, distance: 28.9
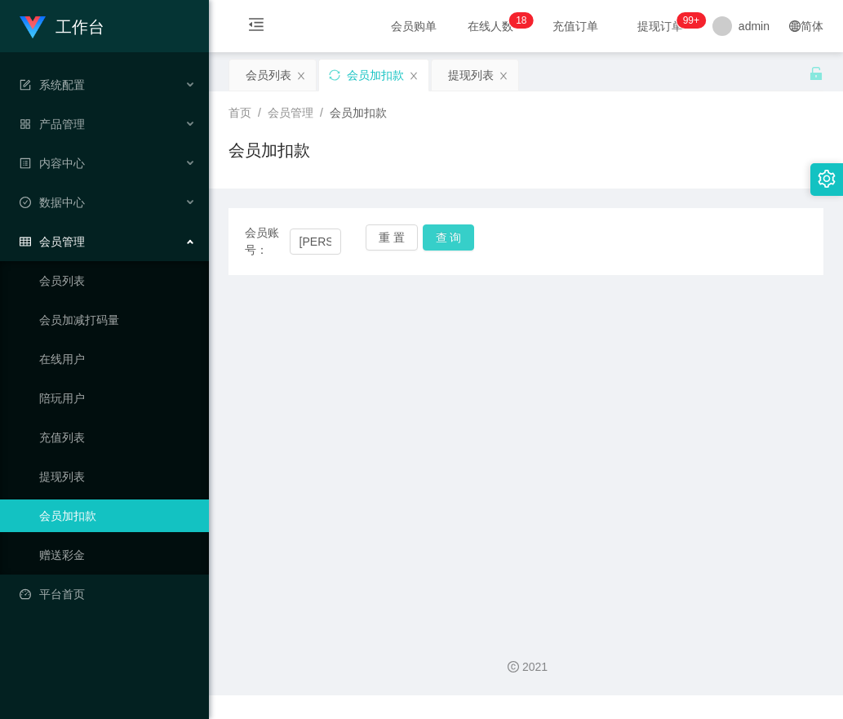
click at [438, 235] on button "查 询" at bounding box center [449, 237] width 52 height 26
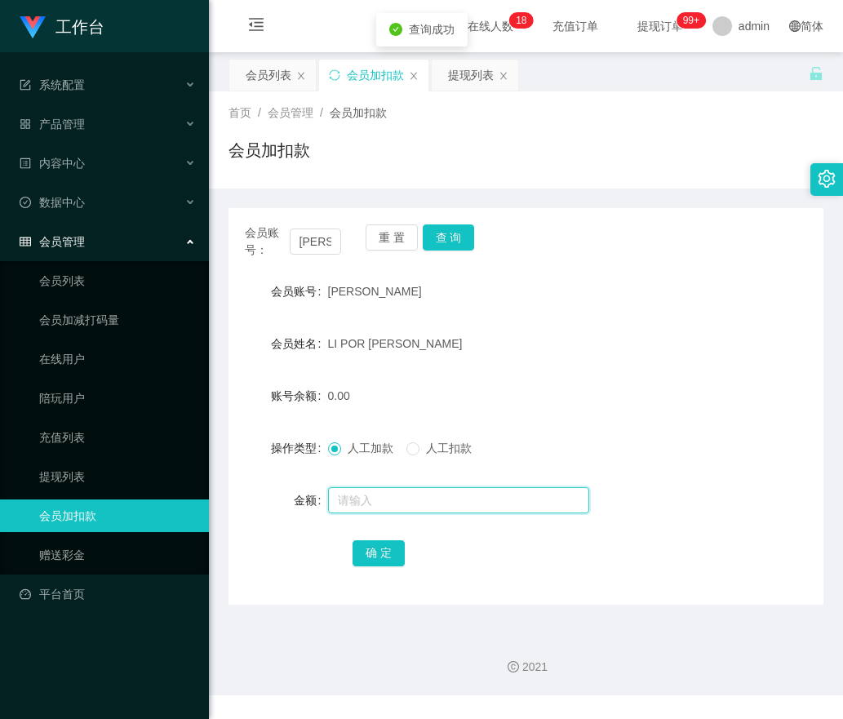
click at [335, 513] on input "text" at bounding box center [458, 500] width 261 height 26
type input "100"
click at [359, 553] on button "确 定" at bounding box center [379, 553] width 52 height 26
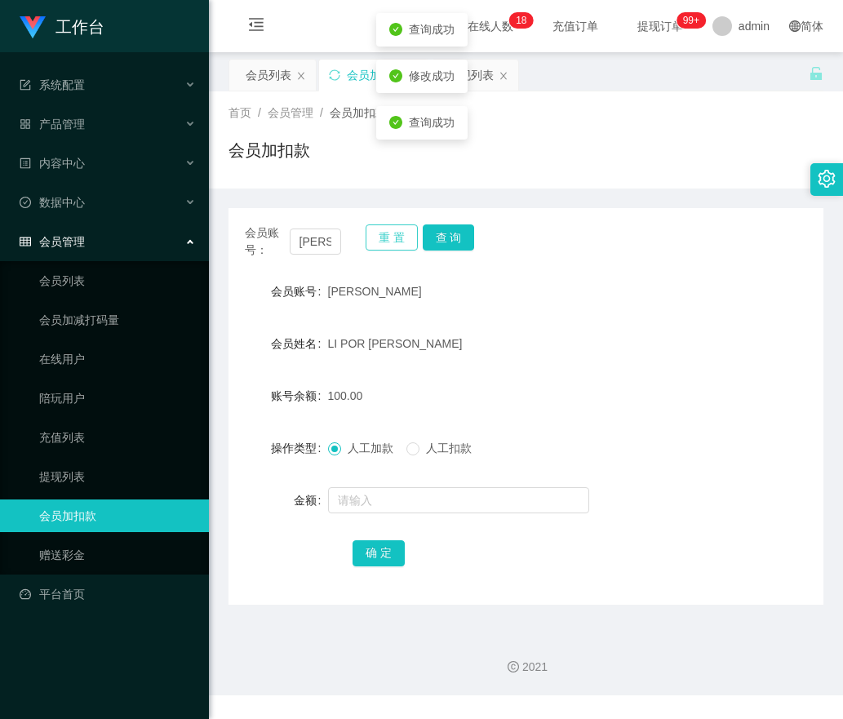
click at [395, 247] on button "重 置" at bounding box center [392, 237] width 52 height 26
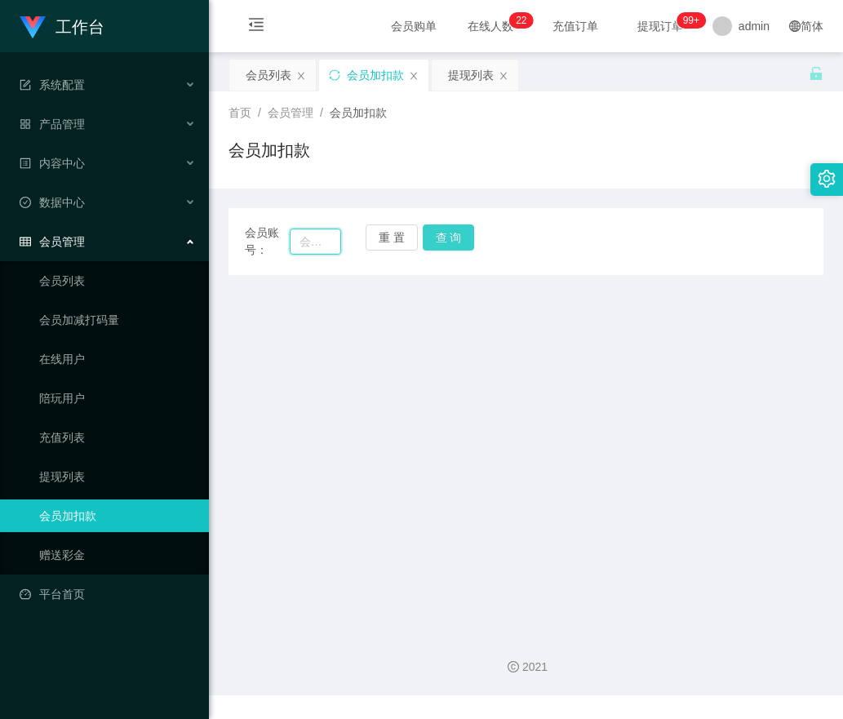
drag, startPoint x: 311, startPoint y: 238, endPoint x: 429, endPoint y: 237, distance: 118.4
click at [314, 237] on input "text" at bounding box center [316, 242] width 52 height 26
paste input "0172188678"
type input "0172188678"
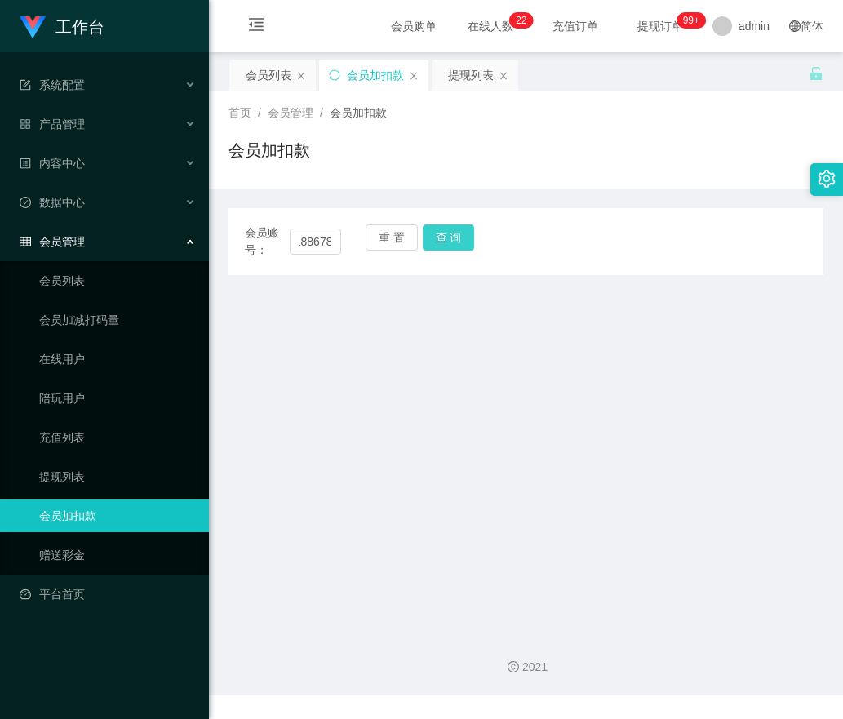
click at [459, 235] on button "查 询" at bounding box center [449, 237] width 52 height 26
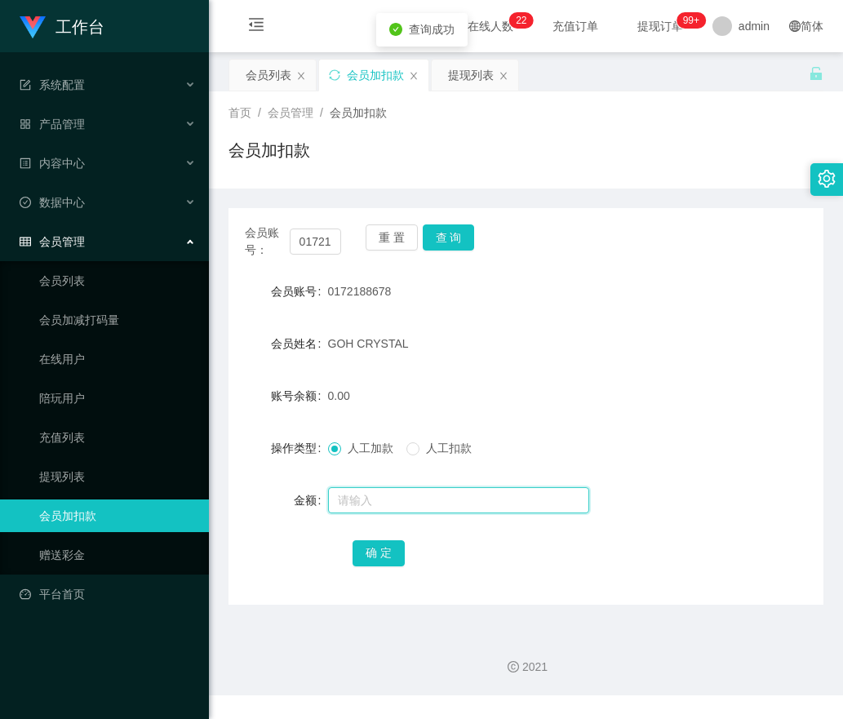
click at [370, 507] on input "text" at bounding box center [458, 500] width 261 height 26
type input "200"
drag, startPoint x: 362, startPoint y: 562, endPoint x: 373, endPoint y: 562, distance: 10.6
click at [362, 562] on button "确 定" at bounding box center [379, 553] width 52 height 26
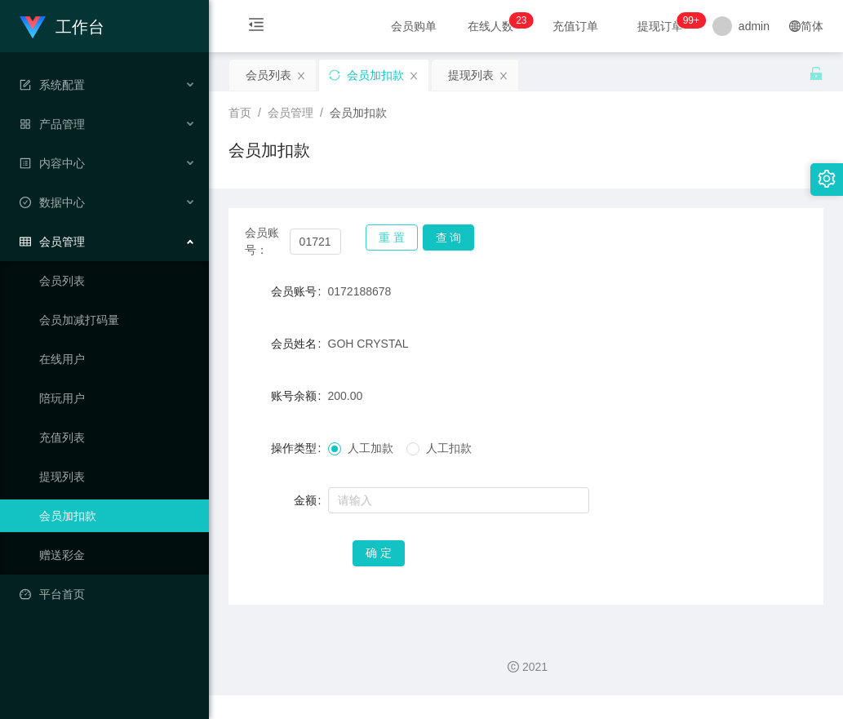
click at [393, 236] on button "重 置" at bounding box center [392, 237] width 52 height 26
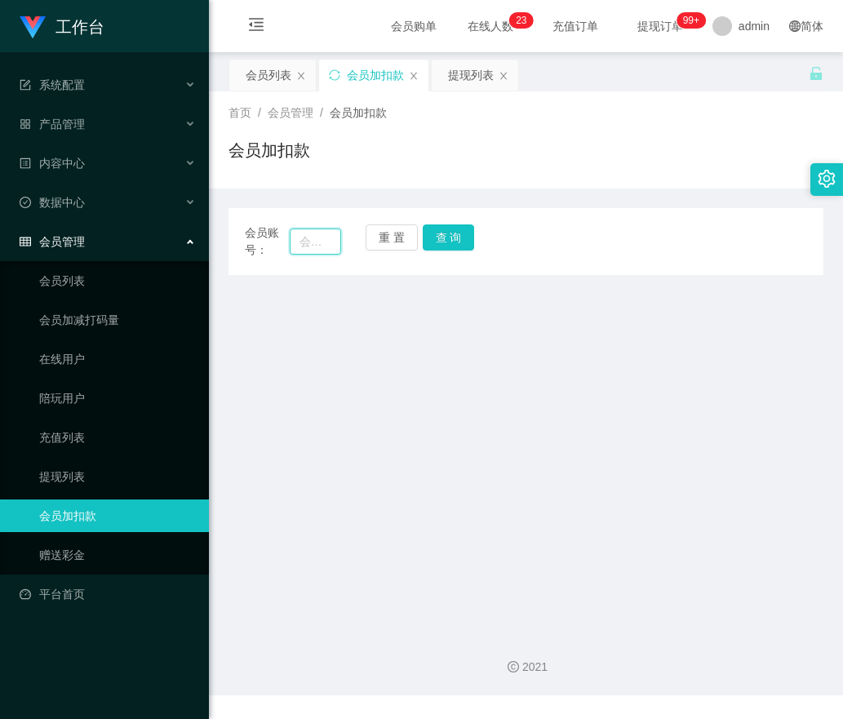
drag, startPoint x: 321, startPoint y: 233, endPoint x: 349, endPoint y: 233, distance: 28.6
click at [327, 233] on input "text" at bounding box center [316, 242] width 52 height 26
paste input "Kingston18"
type input "Kingston18"
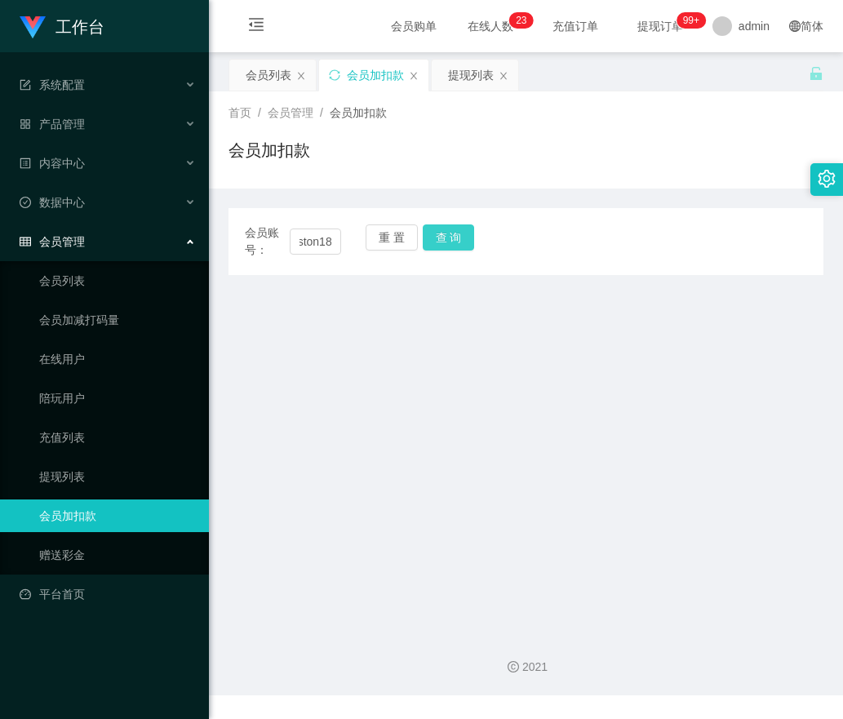
click at [460, 233] on button "查 询" at bounding box center [449, 237] width 52 height 26
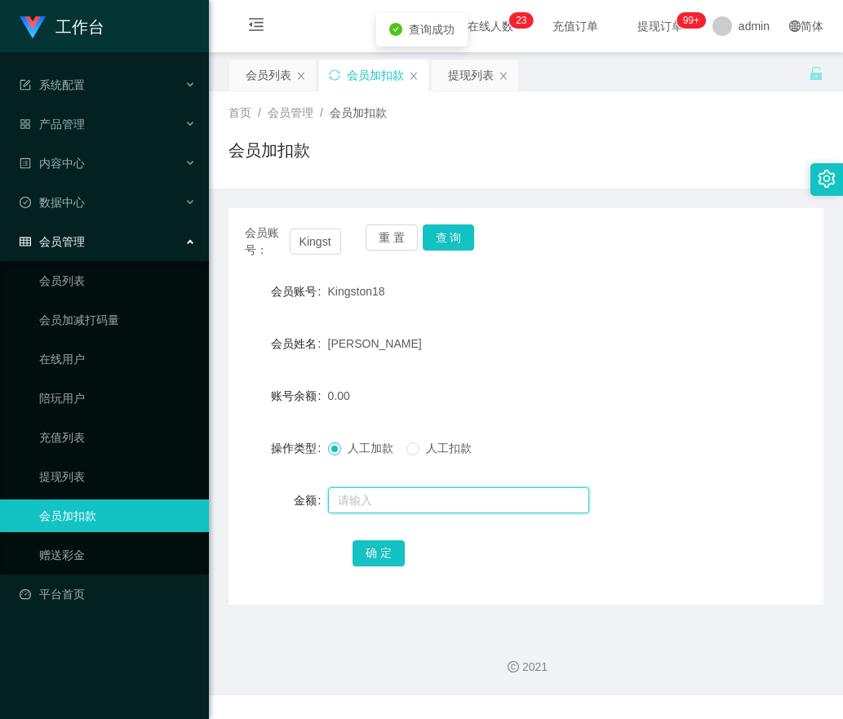
click at [364, 506] on input "text" at bounding box center [458, 500] width 261 height 26
type input "200"
click at [371, 552] on button "确 定" at bounding box center [379, 553] width 52 height 26
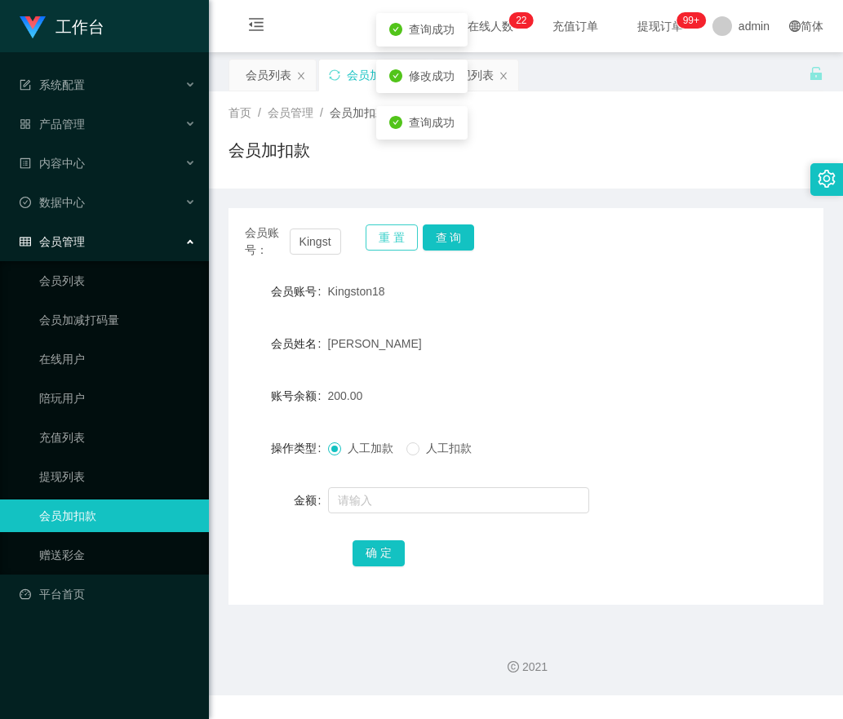
click at [384, 235] on button "重 置" at bounding box center [392, 237] width 52 height 26
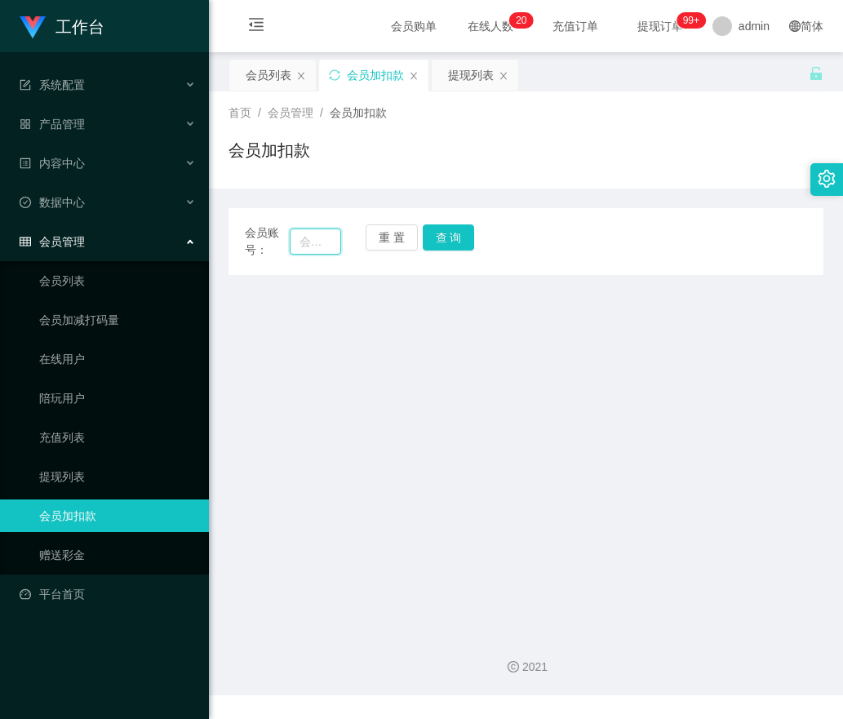
drag, startPoint x: 316, startPoint y: 247, endPoint x: 340, endPoint y: 245, distance: 24.6
click at [316, 247] on input "text" at bounding box center [316, 242] width 52 height 26
paste input "Donut2626"
type input "Donut2626"
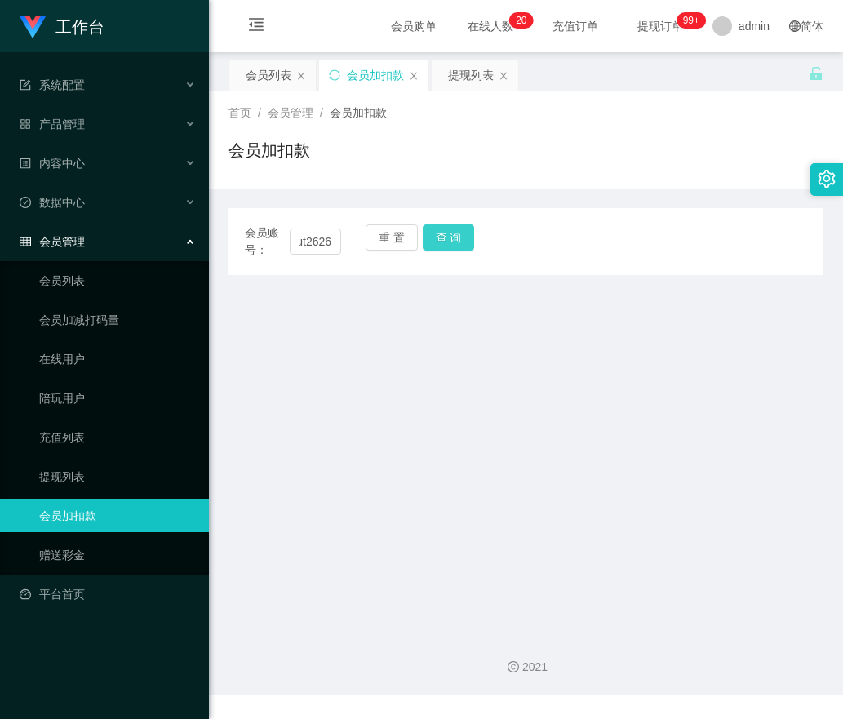
click at [440, 240] on button "查 询" at bounding box center [449, 237] width 52 height 26
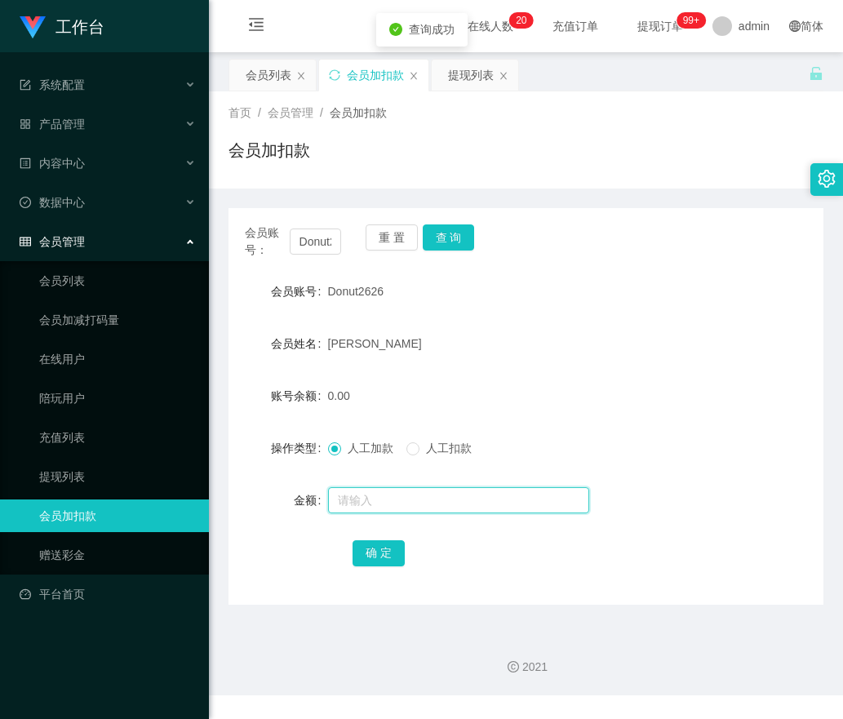
click at [351, 505] on input "text" at bounding box center [458, 500] width 261 height 26
type input "200"
drag, startPoint x: 372, startPoint y: 556, endPoint x: 384, endPoint y: 420, distance: 136.0
click at [372, 557] on button "确 定" at bounding box center [379, 553] width 52 height 26
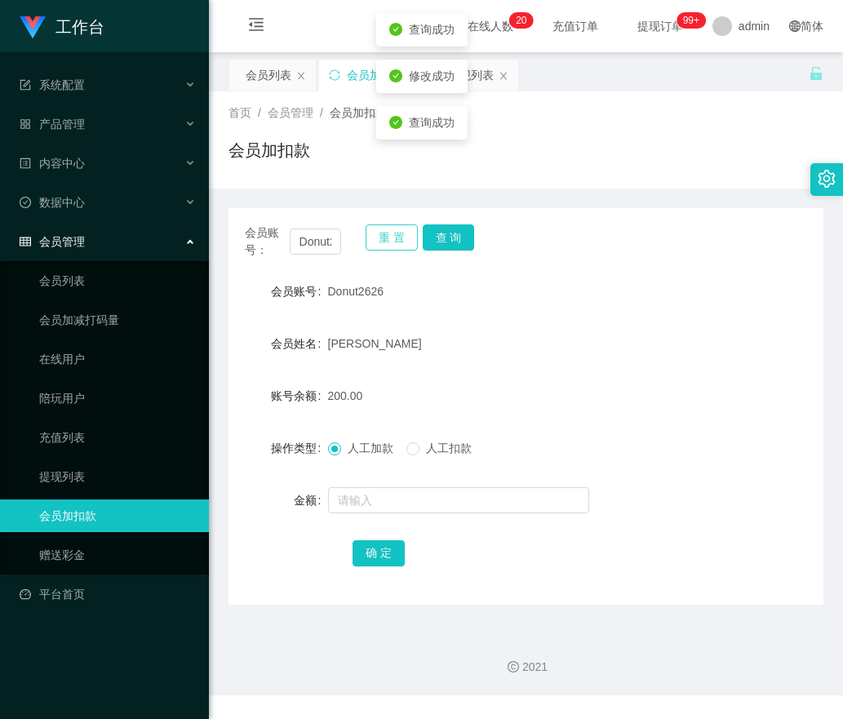
click at [383, 229] on button "重 置" at bounding box center [392, 237] width 52 height 26
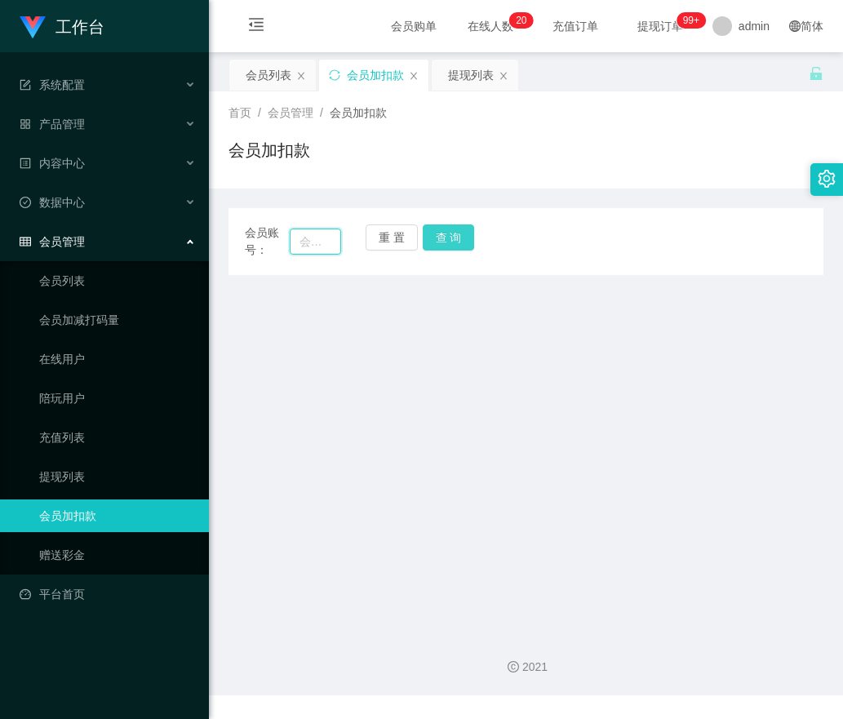
drag, startPoint x: 312, startPoint y: 247, endPoint x: 432, endPoint y: 240, distance: 120.2
click at [315, 246] on input "text" at bounding box center [316, 242] width 52 height 26
paste input "Khoo1818"
type input "Khoo1818"
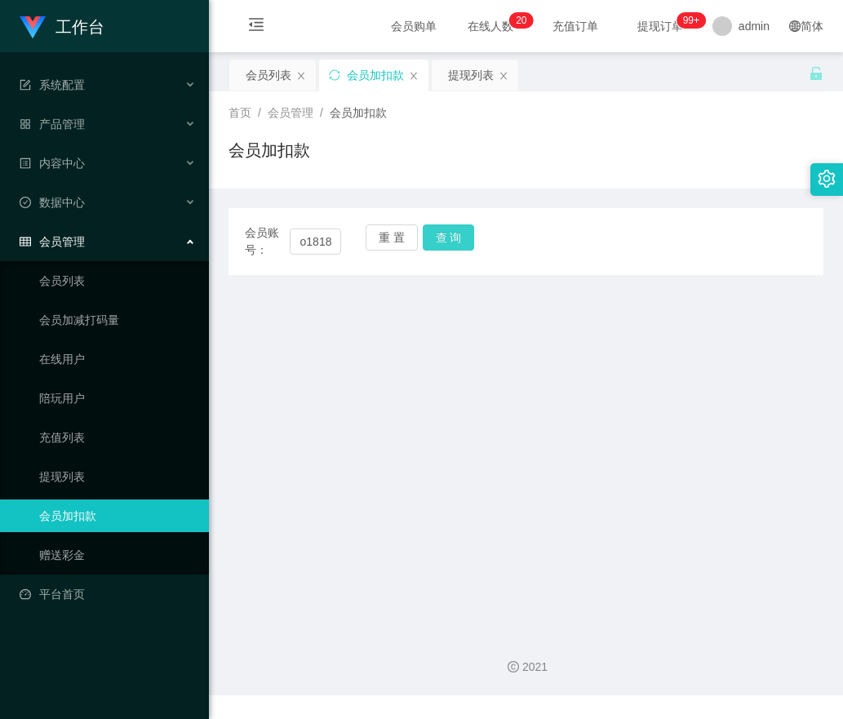
click at [445, 238] on button "查 询" at bounding box center [449, 237] width 52 height 26
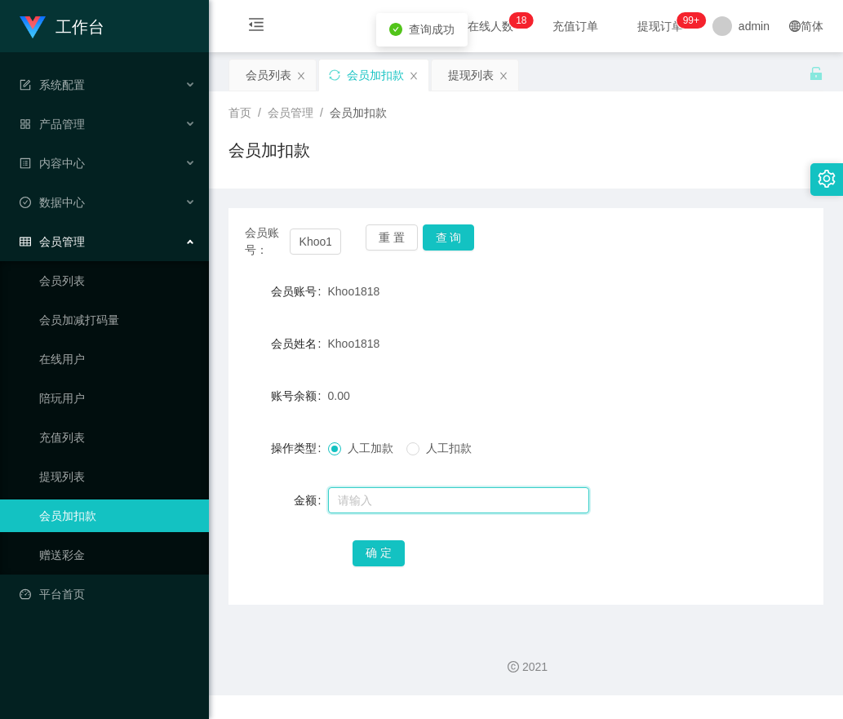
click at [363, 499] on input "text" at bounding box center [458, 500] width 261 height 26
type input "300"
drag, startPoint x: 385, startPoint y: 550, endPoint x: 393, endPoint y: 397, distance: 153.6
click at [385, 550] on button "确 定" at bounding box center [379, 553] width 52 height 26
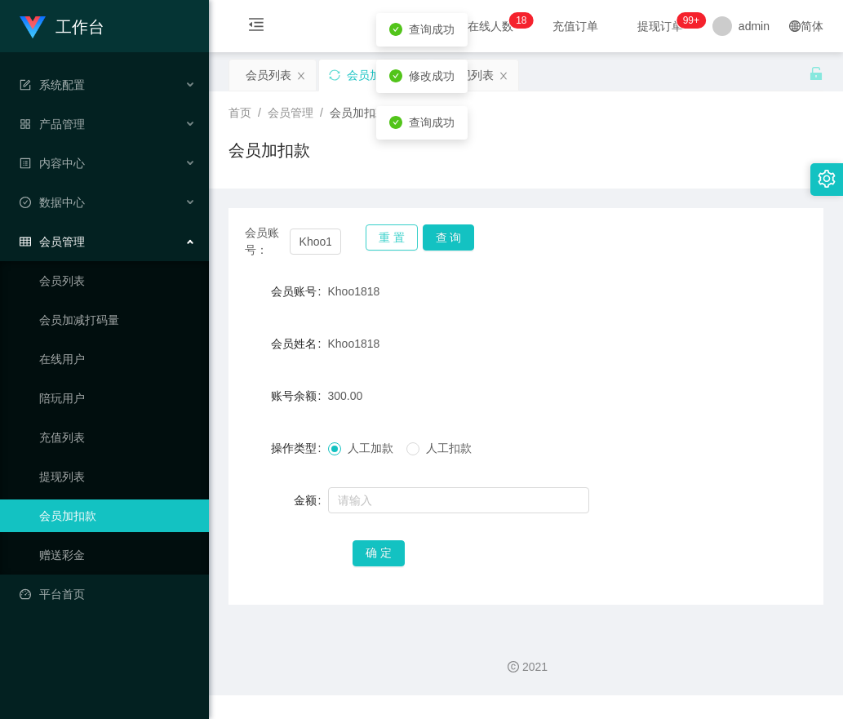
click at [377, 231] on button "重 置" at bounding box center [392, 237] width 52 height 26
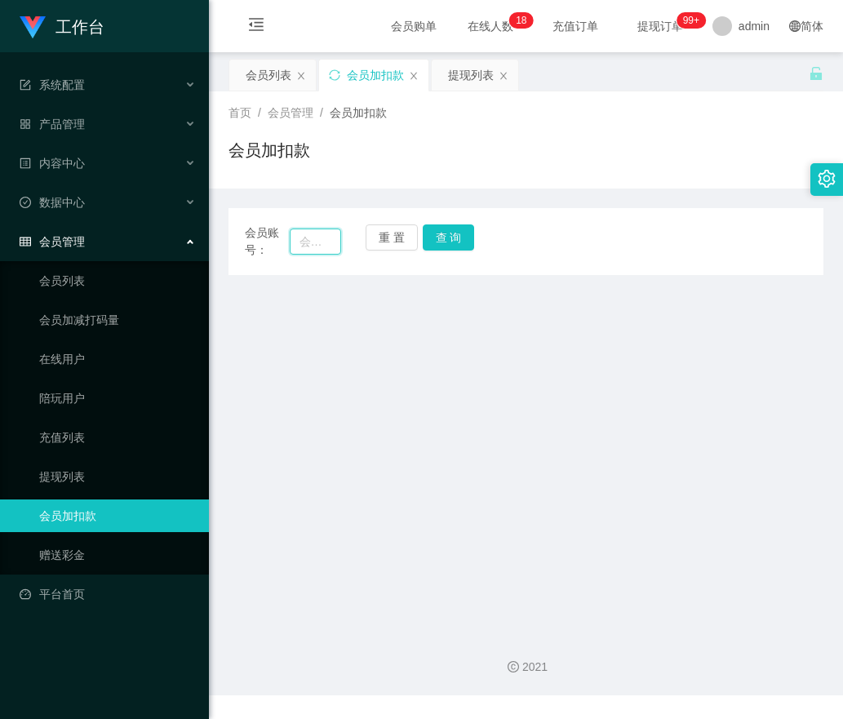
drag, startPoint x: 318, startPoint y: 245, endPoint x: 356, endPoint y: 244, distance: 38.4
click at [318, 244] on input "text" at bounding box center [316, 242] width 52 height 26
paste input "Ntz5177"
type input "Ntz5177"
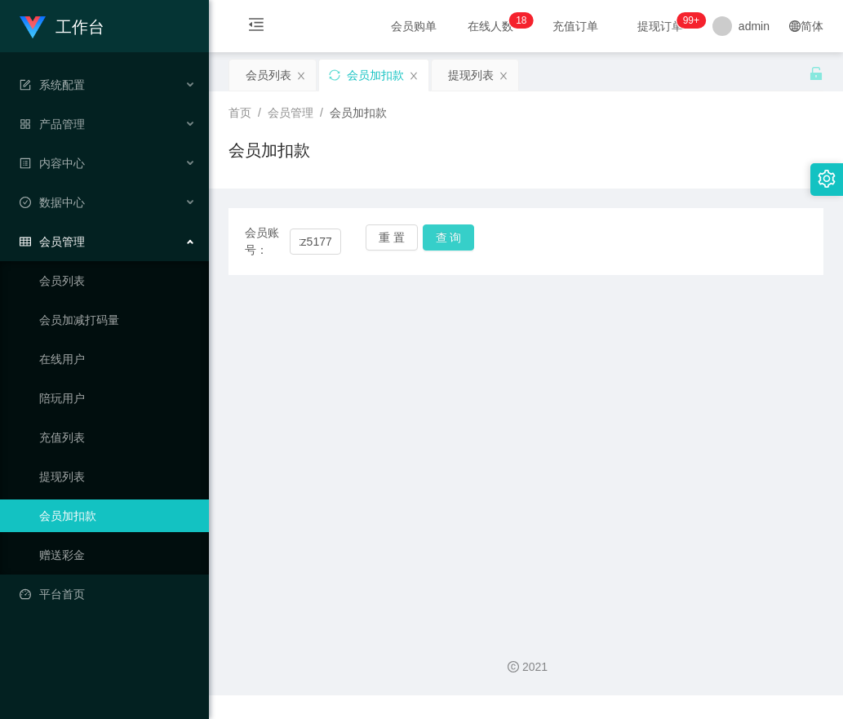
drag, startPoint x: 448, startPoint y: 237, endPoint x: 446, endPoint y: 269, distance: 32.7
click at [448, 237] on button "查 询" at bounding box center [449, 237] width 52 height 26
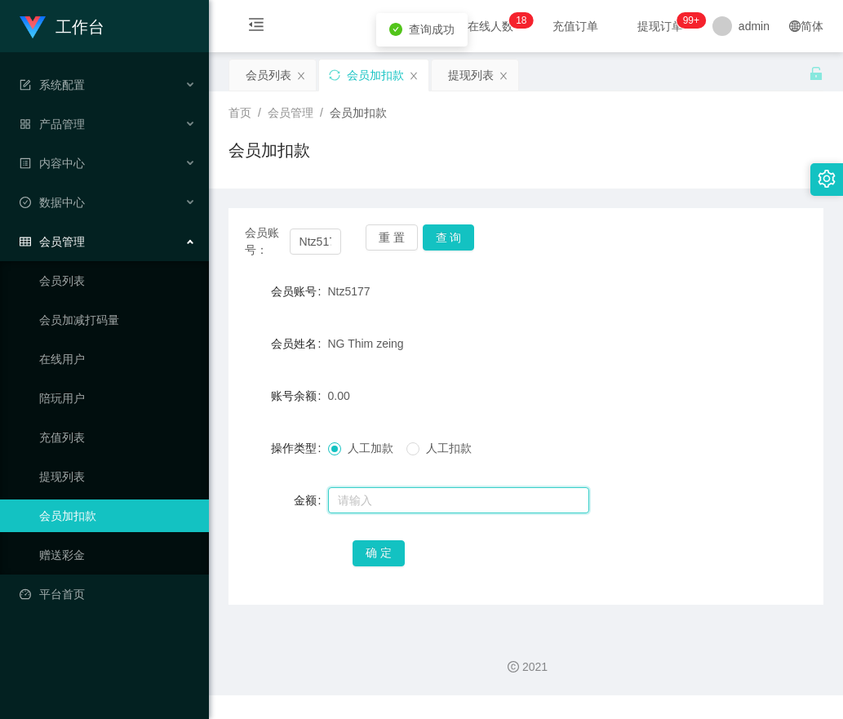
click at [389, 505] on input "text" at bounding box center [458, 500] width 261 height 26
type input "200"
click at [387, 544] on button "确 定" at bounding box center [379, 553] width 52 height 26
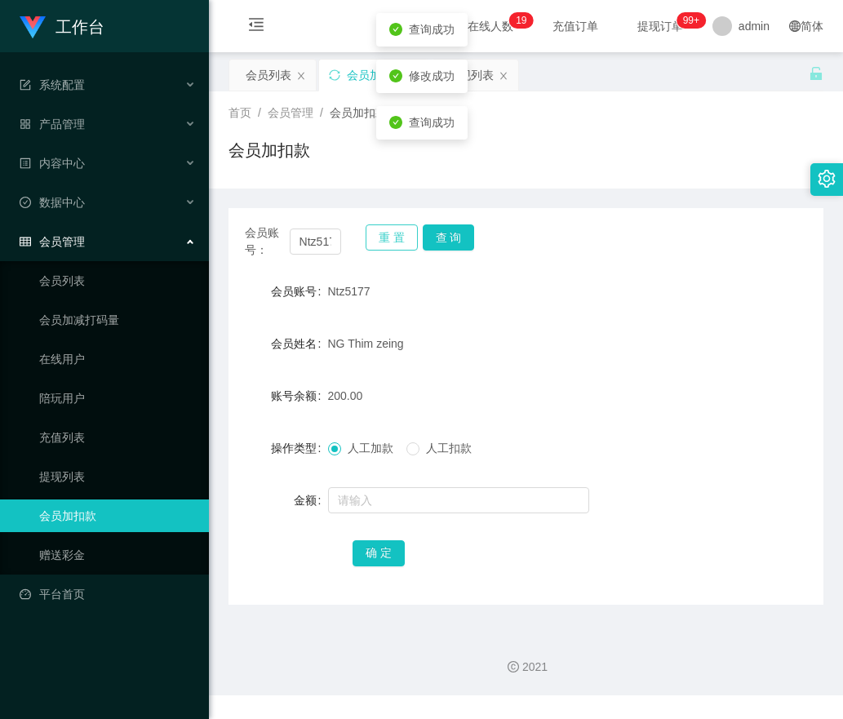
click at [383, 229] on button "重 置" at bounding box center [392, 237] width 52 height 26
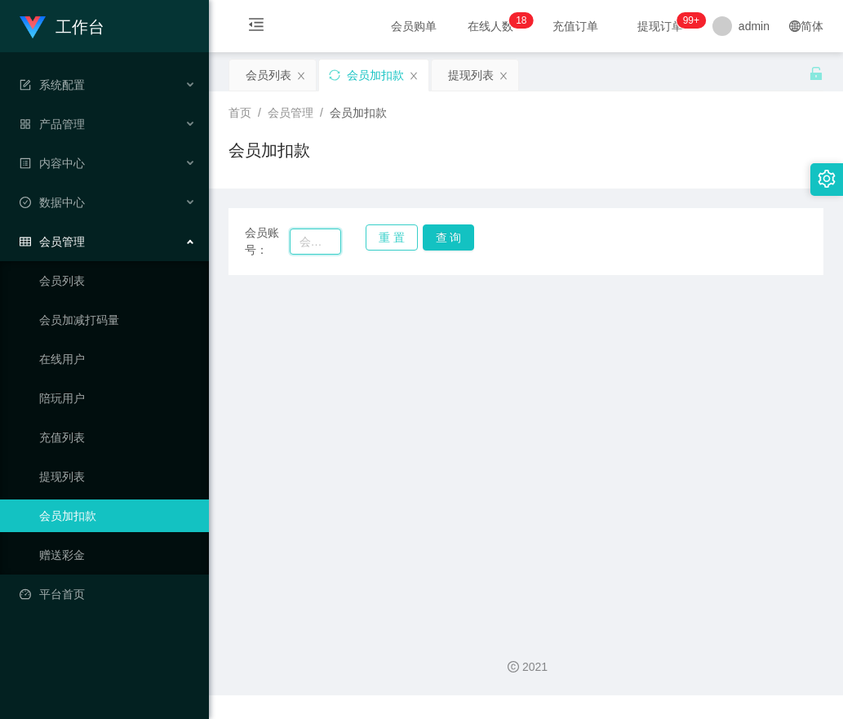
drag, startPoint x: 301, startPoint y: 241, endPoint x: 396, endPoint y: 241, distance: 94.7
click at [307, 241] on input "text" at bounding box center [316, 242] width 52 height 26
paste input "Yiyi1234"
type input "Yiyi1234"
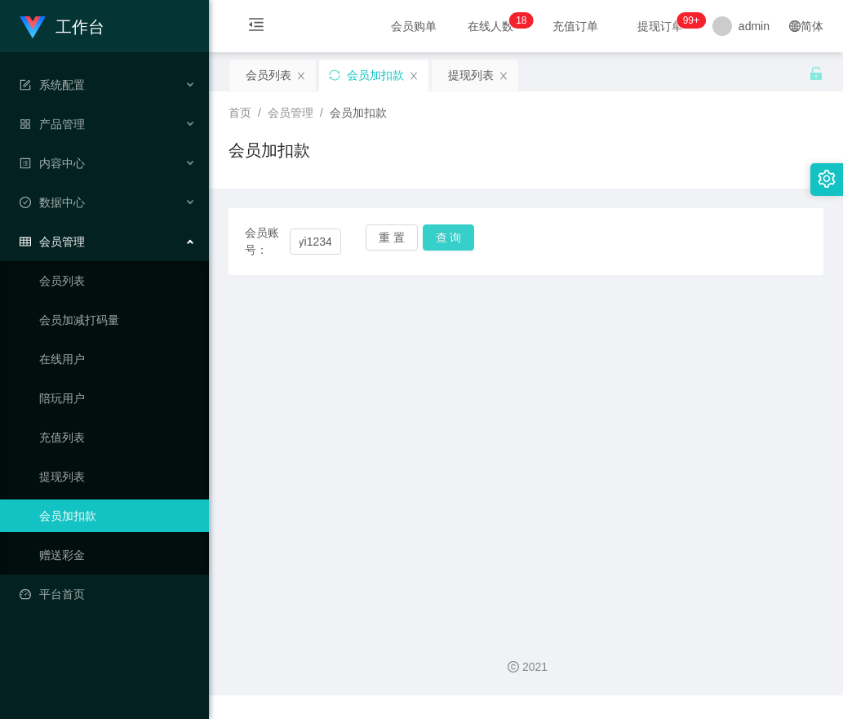
click at [455, 235] on button "查 询" at bounding box center [449, 237] width 52 height 26
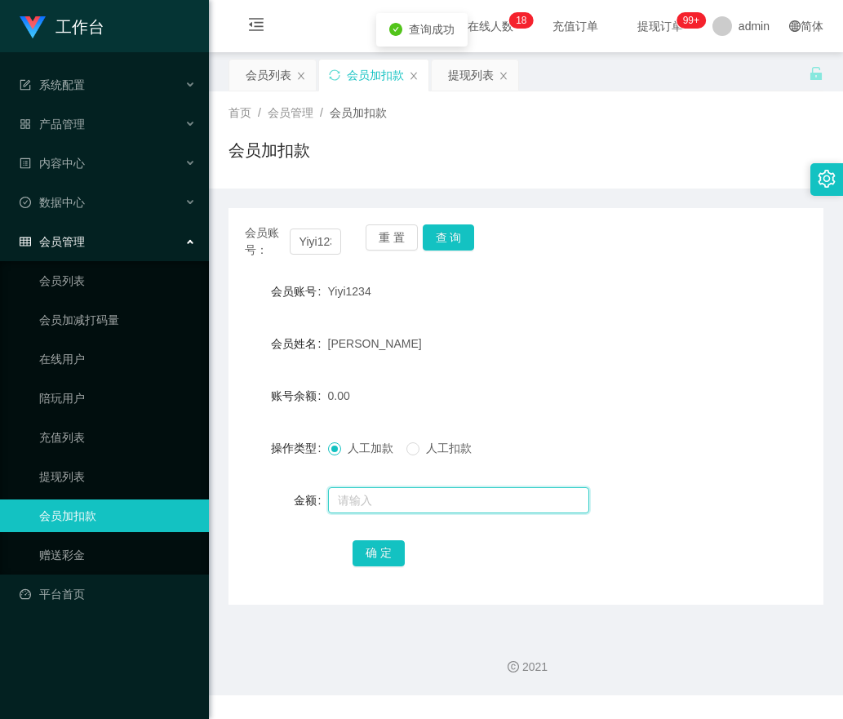
click at [365, 497] on input "text" at bounding box center [458, 500] width 261 height 26
type input "100"
click at [376, 550] on button "确 定" at bounding box center [379, 553] width 52 height 26
click at [386, 236] on button "重 置" at bounding box center [392, 237] width 52 height 26
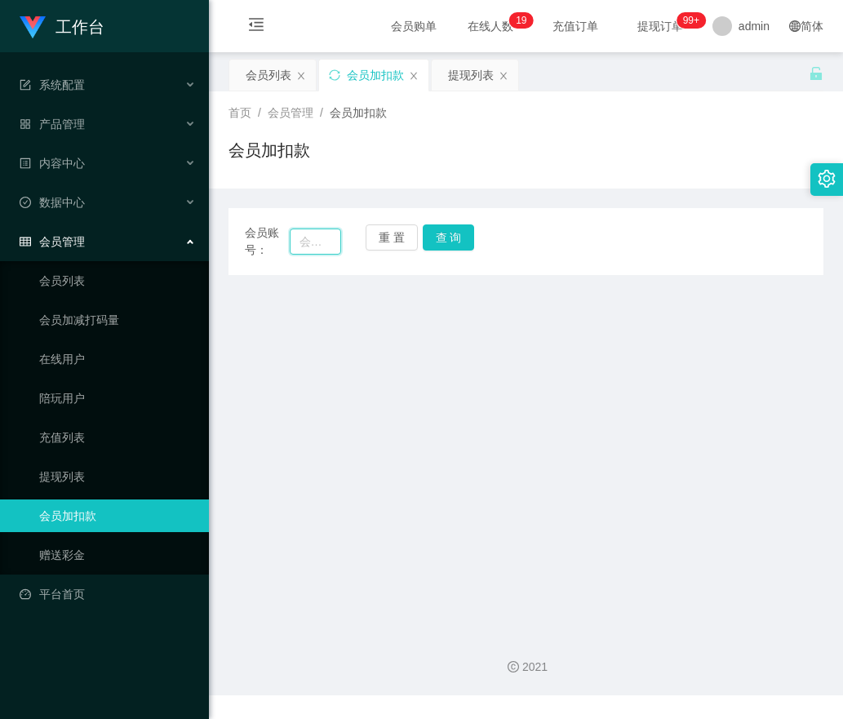
drag, startPoint x: 325, startPoint y: 234, endPoint x: 417, endPoint y: 243, distance: 92.7
click at [325, 234] on input "text" at bounding box center [316, 242] width 52 height 26
paste input "qq123"
type input "qq123"
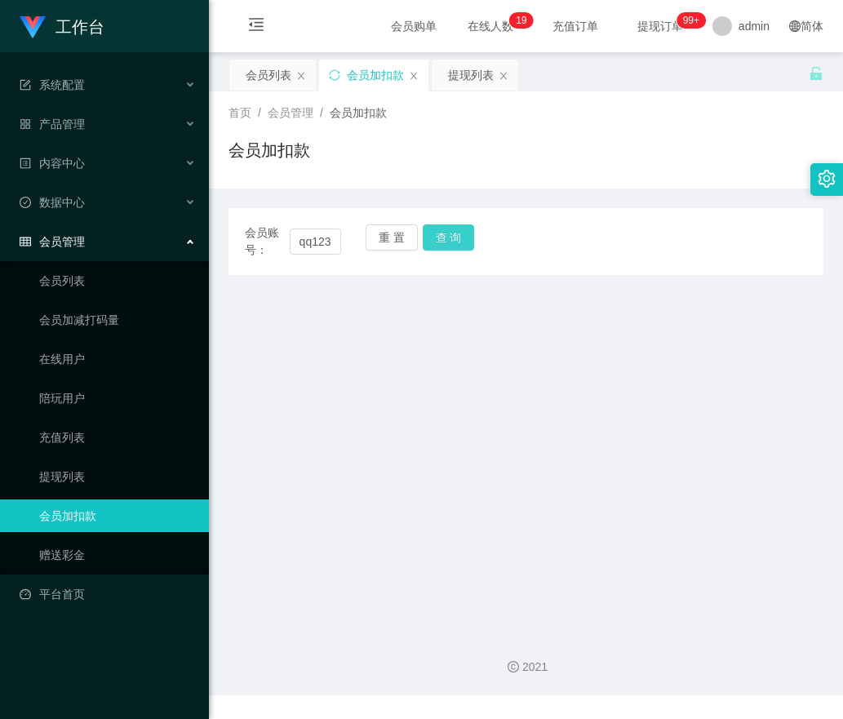
drag, startPoint x: 431, startPoint y: 243, endPoint x: 422, endPoint y: 283, distance: 41.0
click at [431, 243] on button "查 询" at bounding box center [449, 237] width 52 height 26
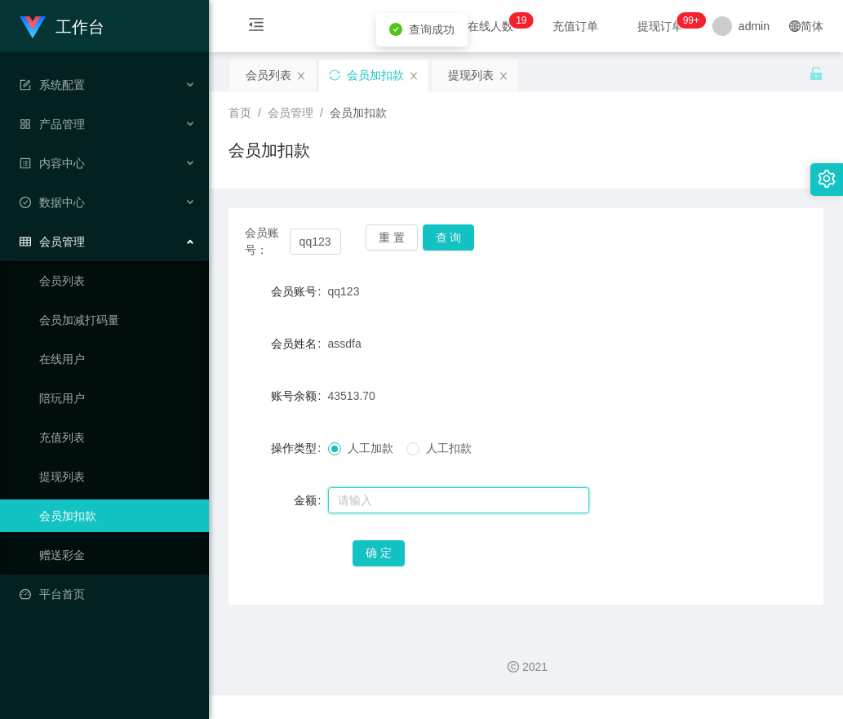
click at [344, 505] on input "text" at bounding box center [458, 500] width 261 height 26
type input "100"
drag, startPoint x: 364, startPoint y: 544, endPoint x: 318, endPoint y: 529, distance: 48.8
click at [364, 543] on button "确 定" at bounding box center [379, 553] width 52 height 26
click at [406, 233] on button "重 置" at bounding box center [392, 237] width 52 height 26
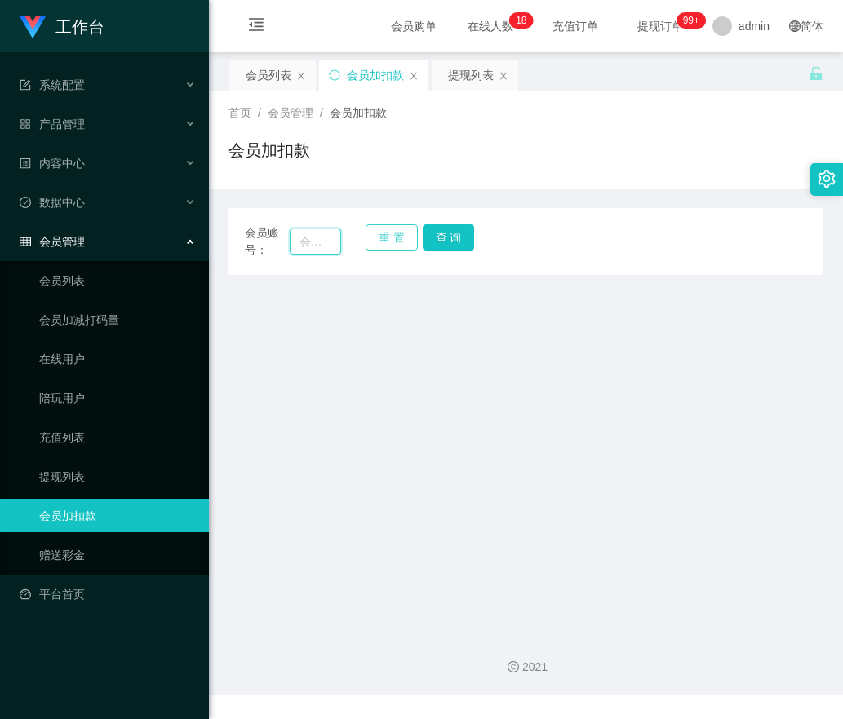
drag, startPoint x: 328, startPoint y: 240, endPoint x: 395, endPoint y: 249, distance: 67.5
click at [346, 243] on div "会员账号： 重 置 查 询" at bounding box center [526, 241] width 595 height 34
paste input "qq123"
type input "qq123"
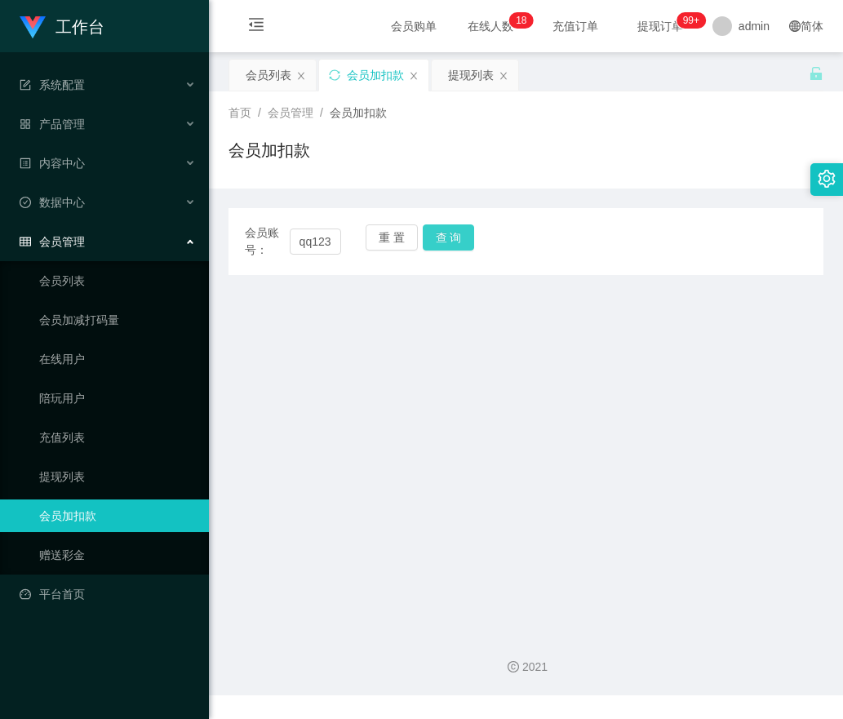
drag, startPoint x: 455, startPoint y: 239, endPoint x: 432, endPoint y: 292, distance: 58.1
click at [455, 239] on button "查 询" at bounding box center [449, 237] width 52 height 26
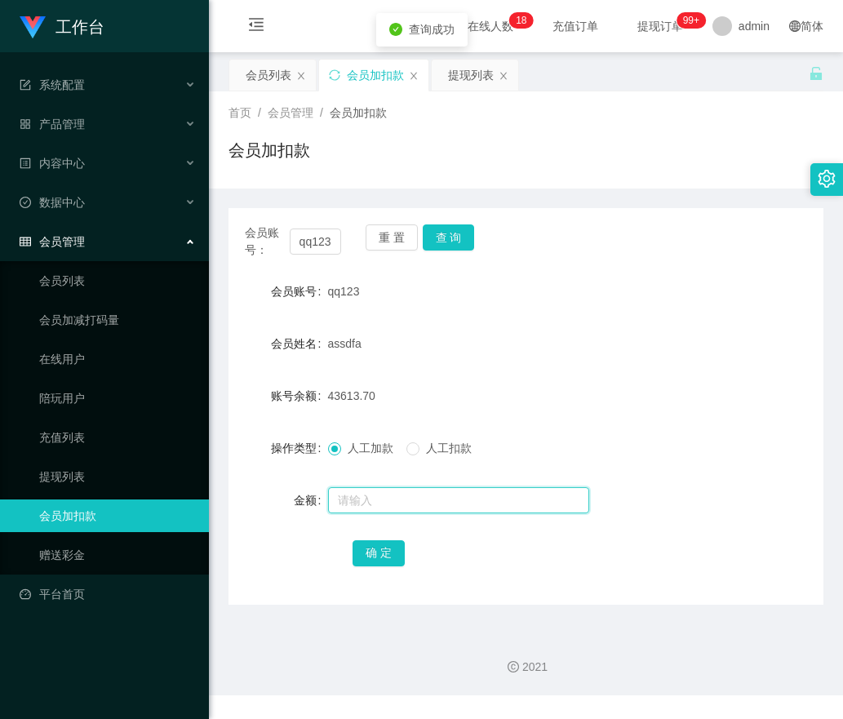
click at [362, 506] on input "text" at bounding box center [458, 500] width 261 height 26
type input "100"
drag, startPoint x: 369, startPoint y: 547, endPoint x: 385, endPoint y: 473, distance: 76.1
click at [369, 548] on button "确 定" at bounding box center [379, 553] width 52 height 26
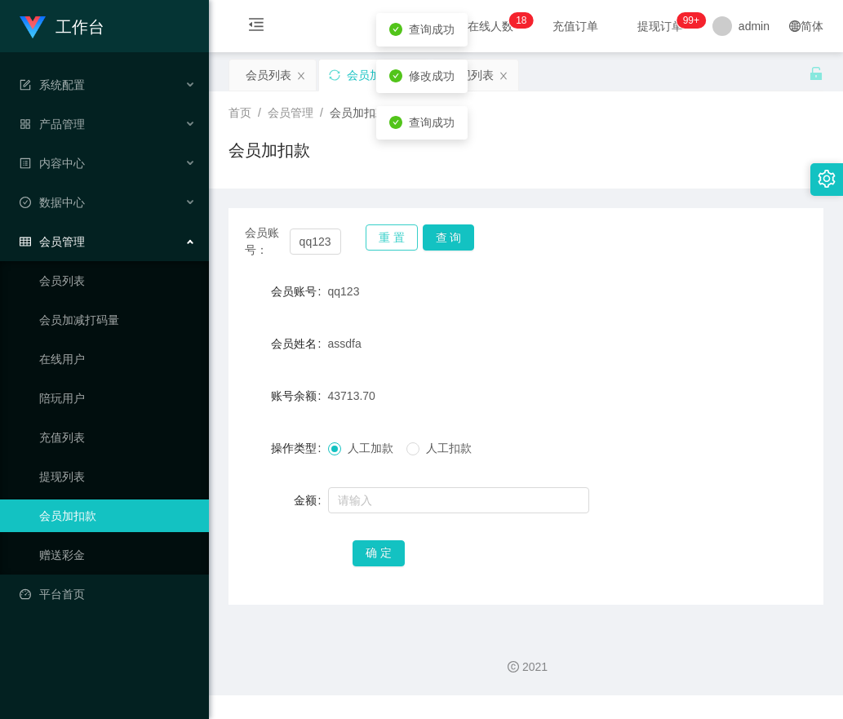
click at [387, 233] on button "重 置" at bounding box center [392, 237] width 52 height 26
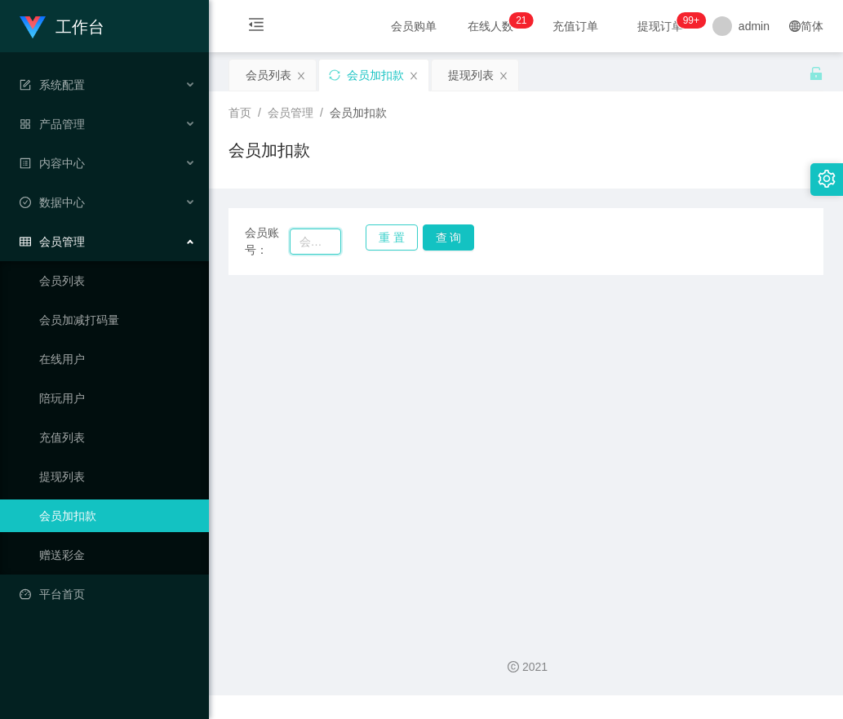
drag, startPoint x: 315, startPoint y: 236, endPoint x: 393, endPoint y: 236, distance: 77.5
click at [324, 236] on input "text" at bounding box center [316, 242] width 52 height 26
paste input "qq123"
type input "qq123"
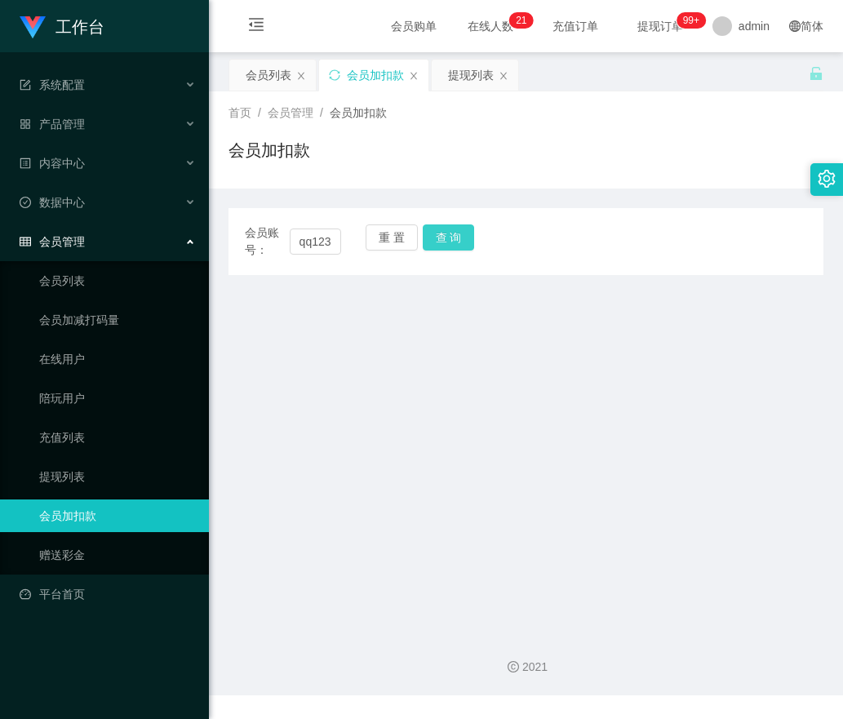
click at [431, 230] on button "查 询" at bounding box center [449, 237] width 52 height 26
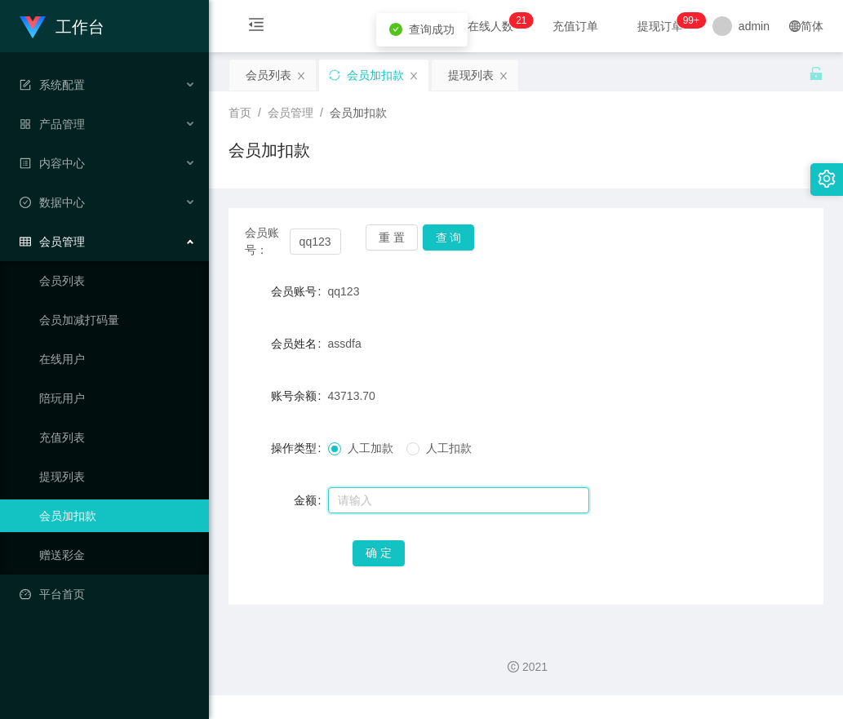
click at [335, 495] on input "text" at bounding box center [458, 500] width 261 height 26
type input "100"
click at [382, 558] on button "确 定" at bounding box center [379, 553] width 52 height 26
click at [394, 240] on button "重 置" at bounding box center [392, 237] width 52 height 26
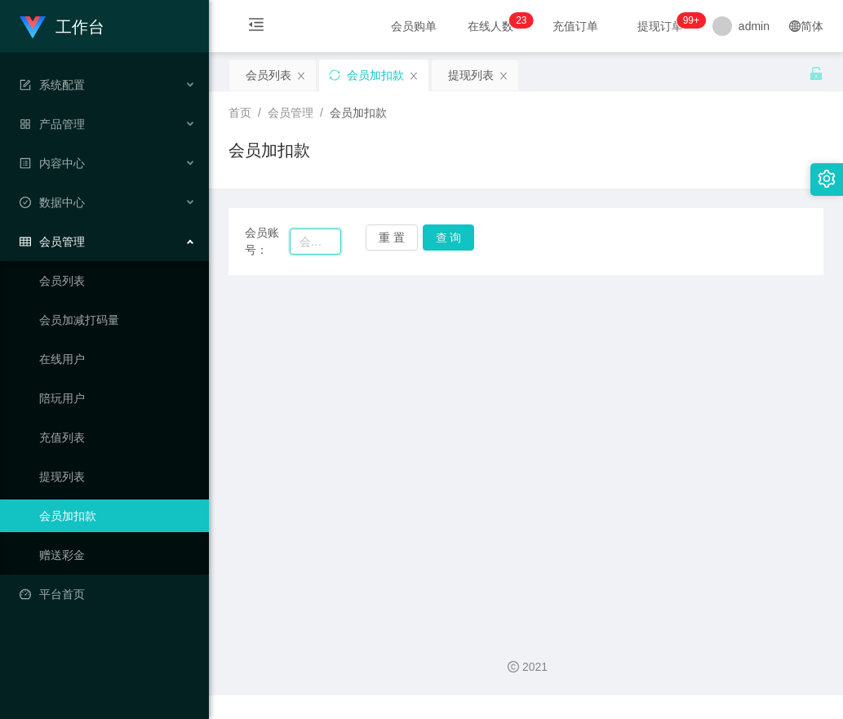
drag, startPoint x: 297, startPoint y: 233, endPoint x: 334, endPoint y: 240, distance: 37.3
click at [300, 234] on input "text" at bounding box center [316, 242] width 52 height 26
paste input "qq123"
type input "qq123"
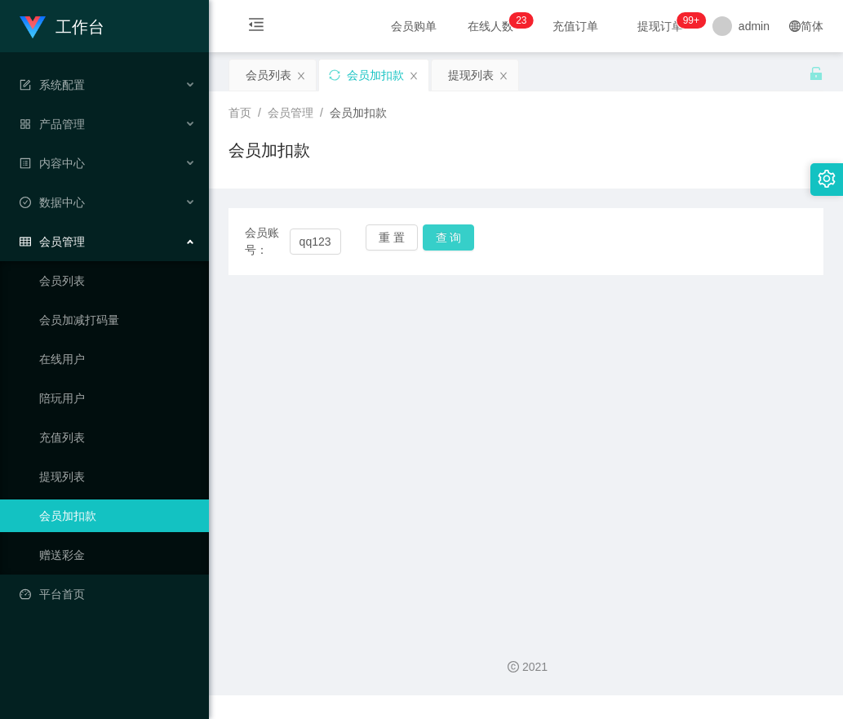
drag, startPoint x: 463, startPoint y: 233, endPoint x: 449, endPoint y: 252, distance: 23.3
click at [463, 233] on button "查 询" at bounding box center [449, 237] width 52 height 26
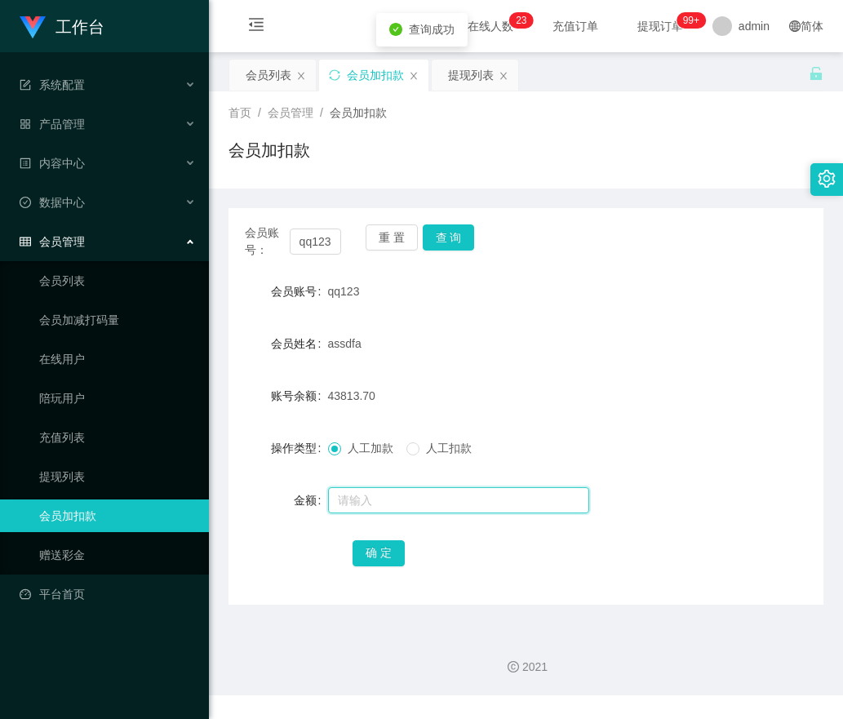
click at [367, 492] on input "text" at bounding box center [458, 500] width 261 height 26
type input "100"
click at [370, 552] on button "确 定" at bounding box center [379, 553] width 52 height 26
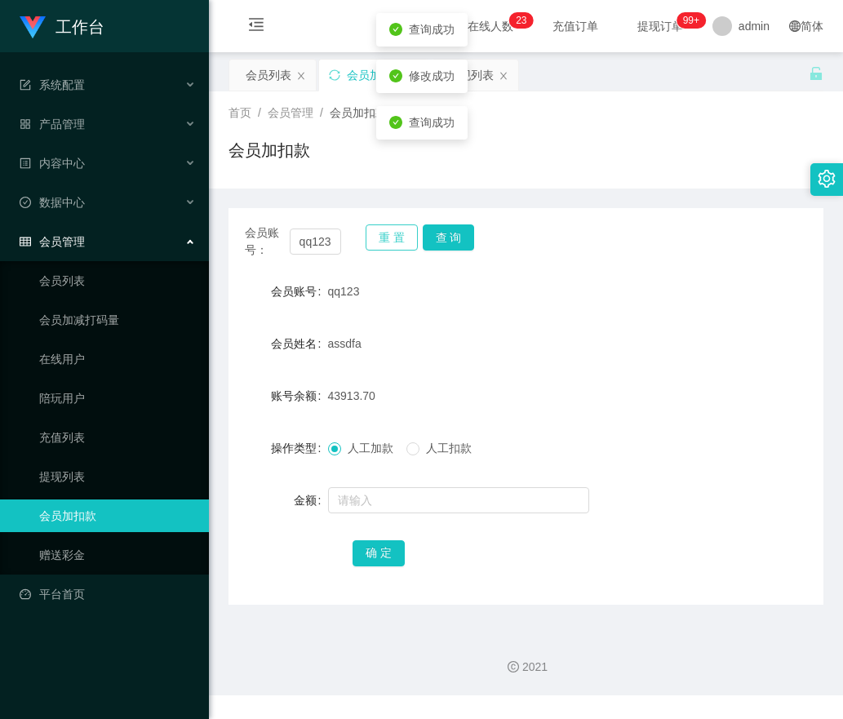
click at [380, 237] on button "重 置" at bounding box center [392, 237] width 52 height 26
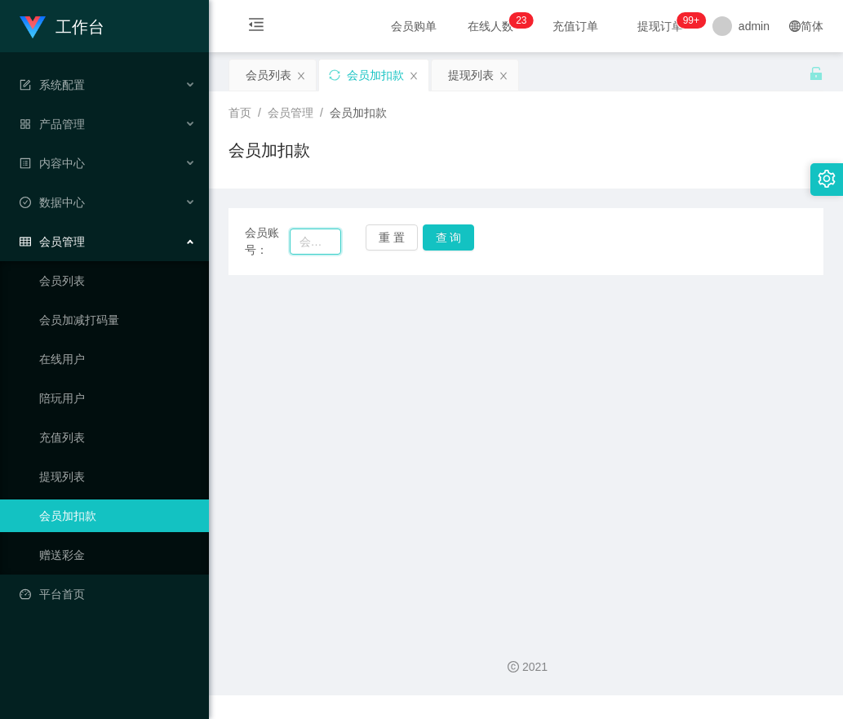
click at [335, 237] on input "text" at bounding box center [316, 242] width 52 height 26
paste input "131312491743"
type input "131312491743"
drag, startPoint x: 448, startPoint y: 235, endPoint x: 425, endPoint y: 283, distance: 53.3
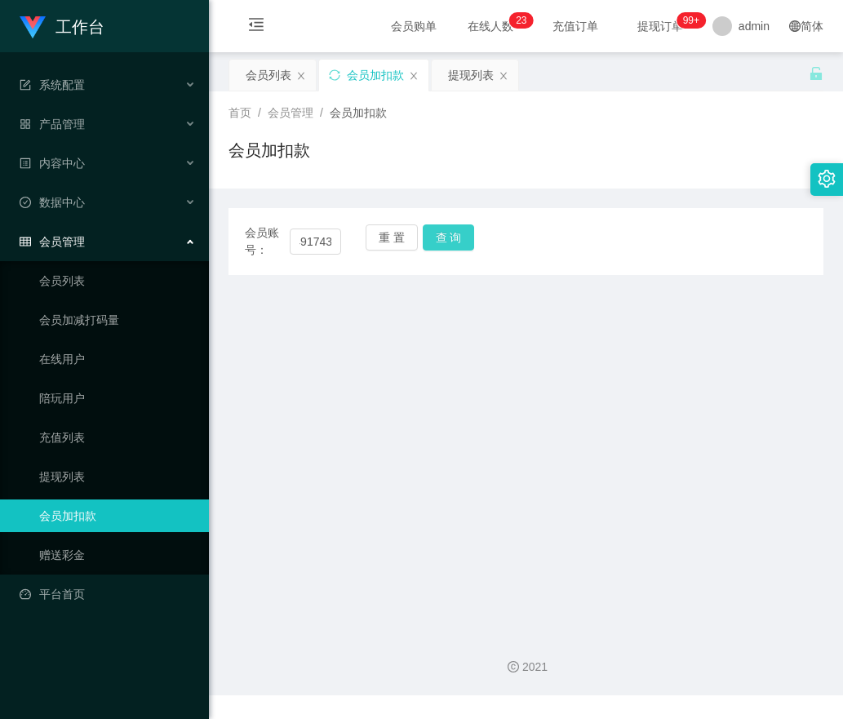
click at [448, 235] on button "查 询" at bounding box center [449, 237] width 52 height 26
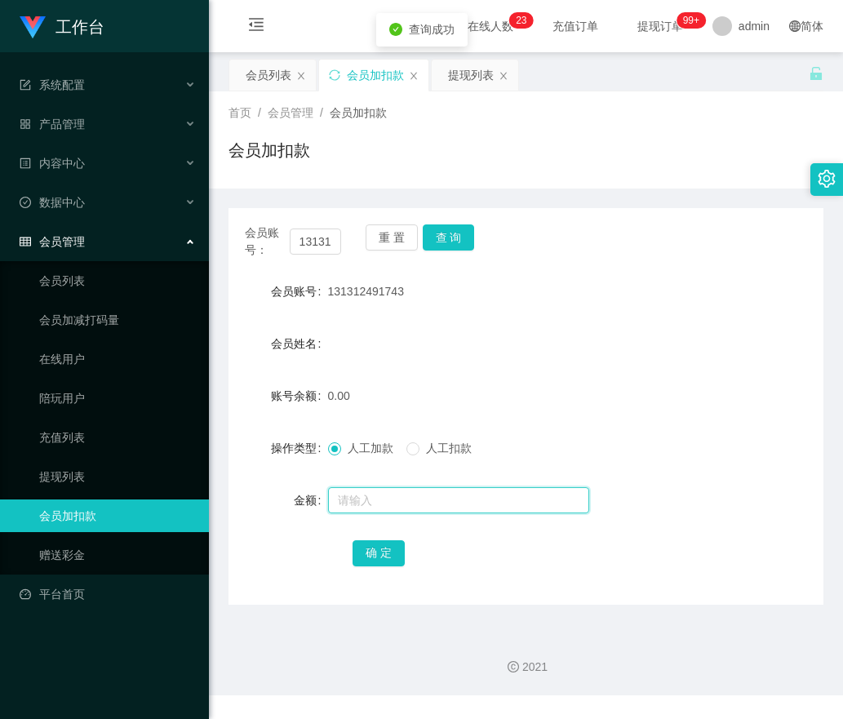
click at [369, 506] on input "text" at bounding box center [458, 500] width 261 height 26
type input "100"
drag, startPoint x: 372, startPoint y: 553, endPoint x: 390, endPoint y: 407, distance: 147.2
click at [374, 553] on button "确 定" at bounding box center [379, 553] width 52 height 26
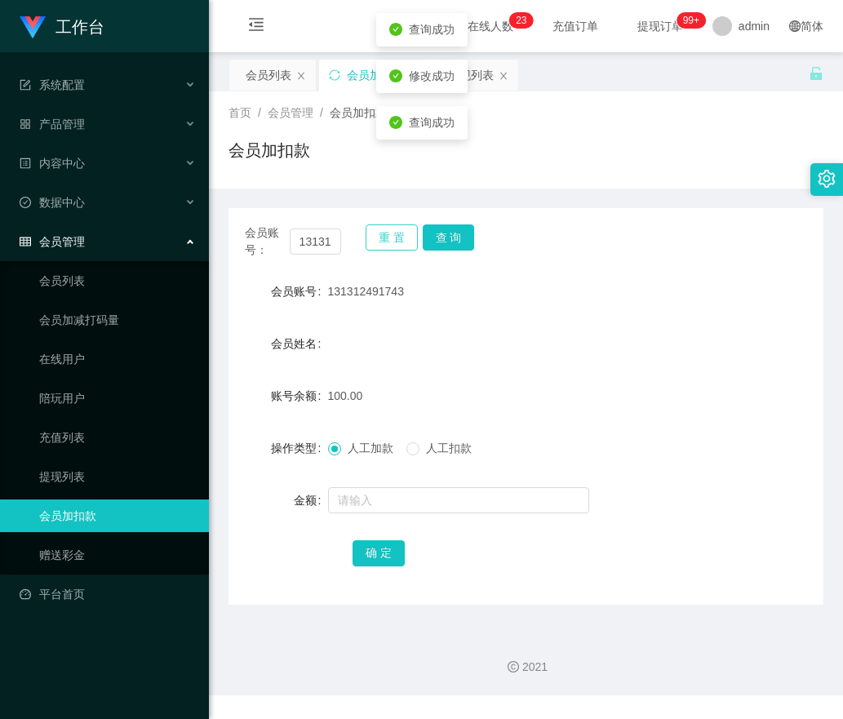
click at [393, 238] on button "重 置" at bounding box center [392, 237] width 52 height 26
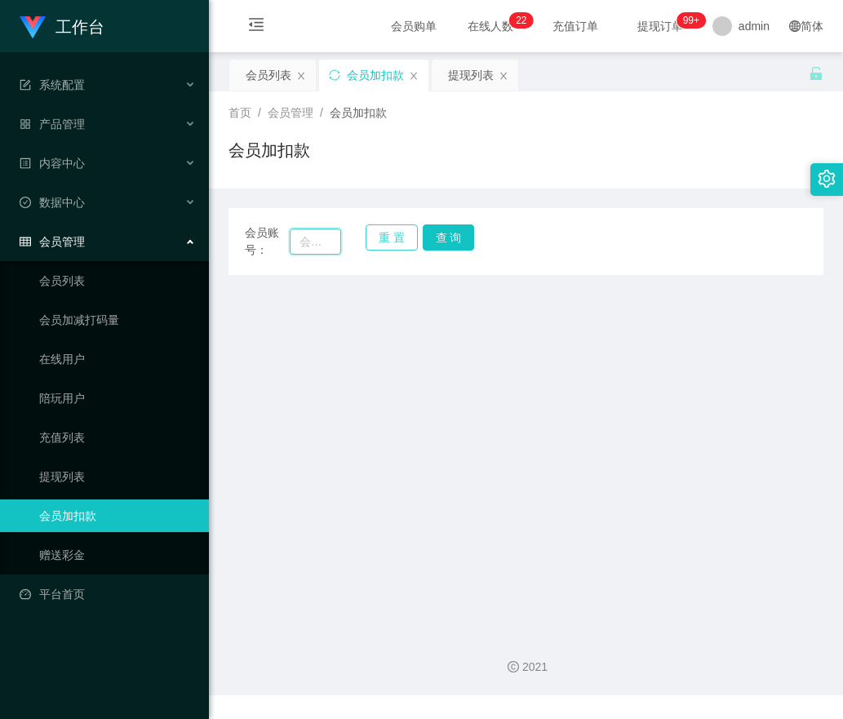
drag, startPoint x: 315, startPoint y: 236, endPoint x: 399, endPoint y: 241, distance: 84.2
click at [340, 236] on div "会员账号： 重 置 查 询" at bounding box center [526, 241] width 595 height 34
paste input "qq123"
type input "qq123"
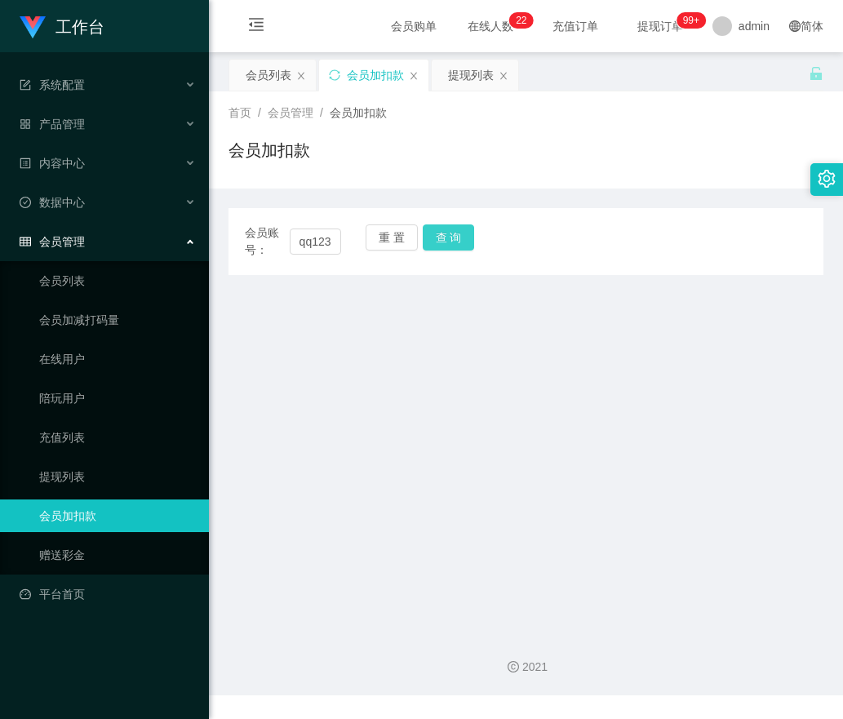
drag, startPoint x: 451, startPoint y: 234, endPoint x: 440, endPoint y: 247, distance: 16.8
click at [451, 234] on button "查 询" at bounding box center [449, 237] width 52 height 26
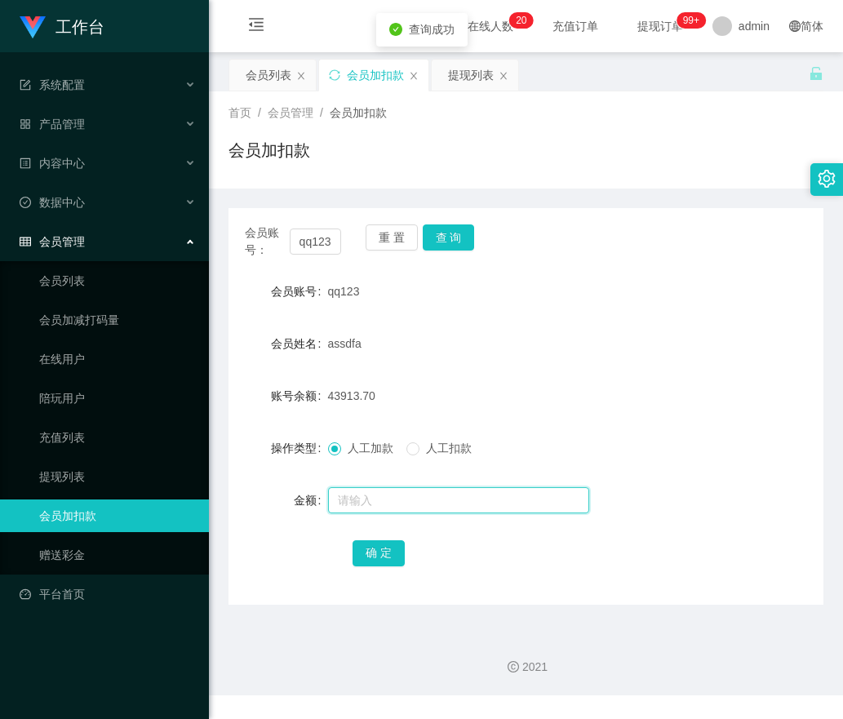
click at [344, 503] on input "text" at bounding box center [458, 500] width 261 height 26
type input "100"
drag, startPoint x: 372, startPoint y: 553, endPoint x: 378, endPoint y: 539, distance: 15.0
click at [372, 553] on button "确 定" at bounding box center [379, 553] width 52 height 26
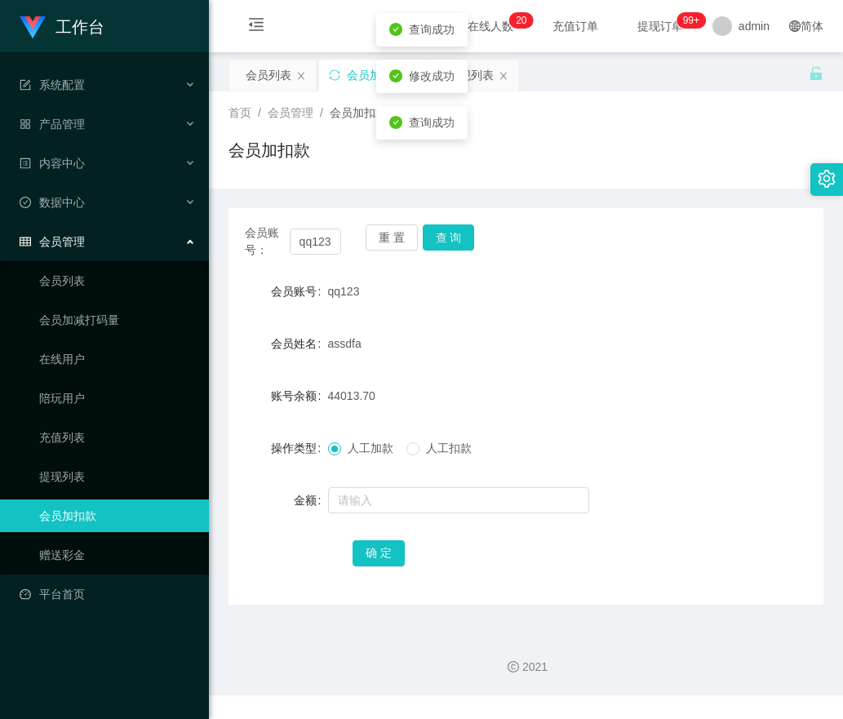
click at [385, 218] on div "会员账号： qq123 重 置 查 询 会员账号 qq123 会员姓名 assdfa 账号余额 44013.70 操作类型 人工加款 人工扣款 金额 确 定" at bounding box center [526, 406] width 595 height 397
click at [386, 234] on button "重 置" at bounding box center [392, 237] width 52 height 26
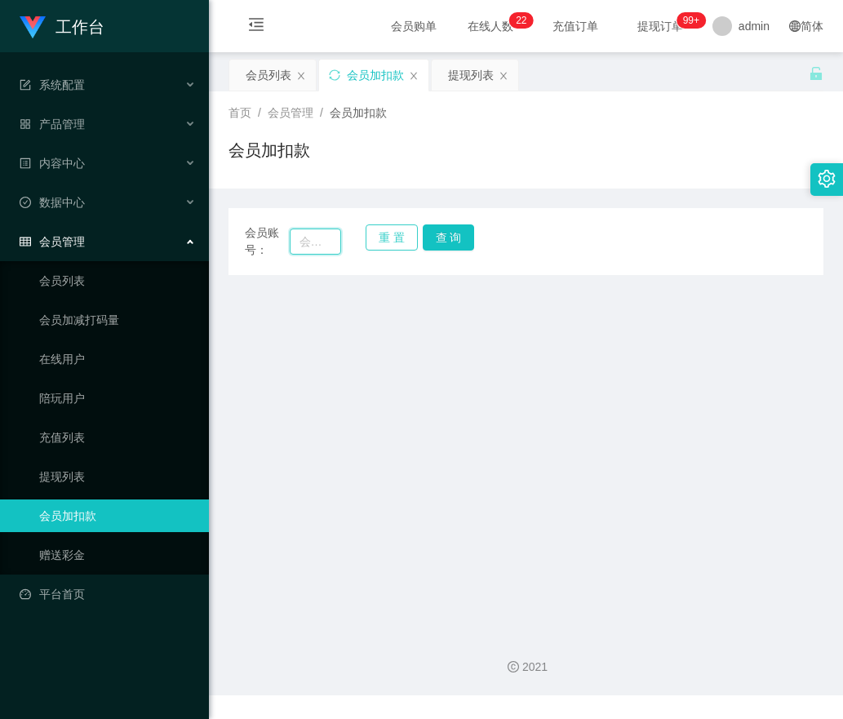
drag, startPoint x: 313, startPoint y: 245, endPoint x: 394, endPoint y: 233, distance: 82.5
click at [315, 244] on input "text" at bounding box center [316, 242] width 52 height 26
paste input "01157114616"
type input "01157114616"
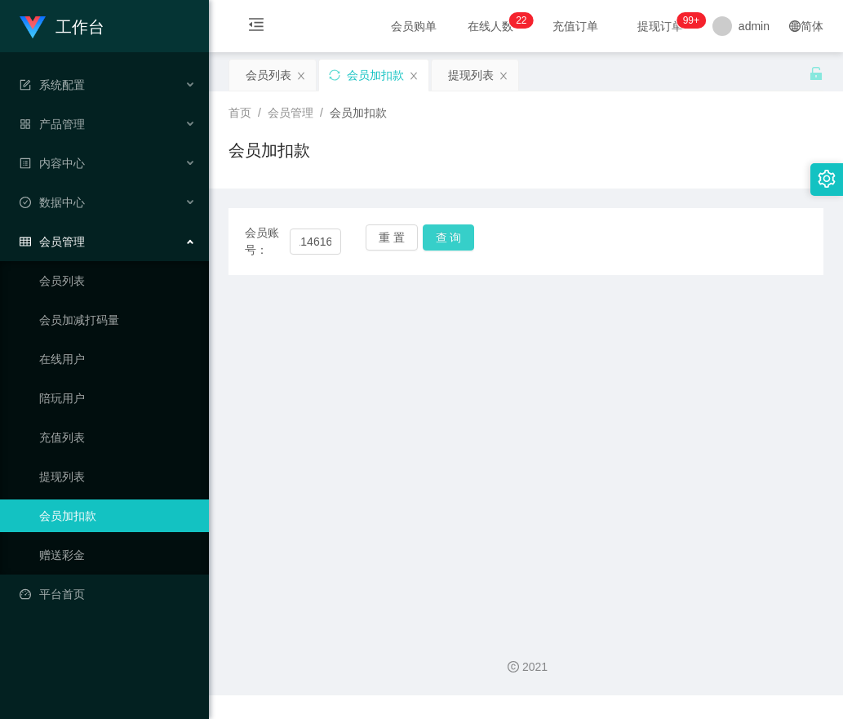
drag, startPoint x: 451, startPoint y: 229, endPoint x: 446, endPoint y: 239, distance: 11.0
click at [451, 229] on button "查 询" at bounding box center [449, 237] width 52 height 26
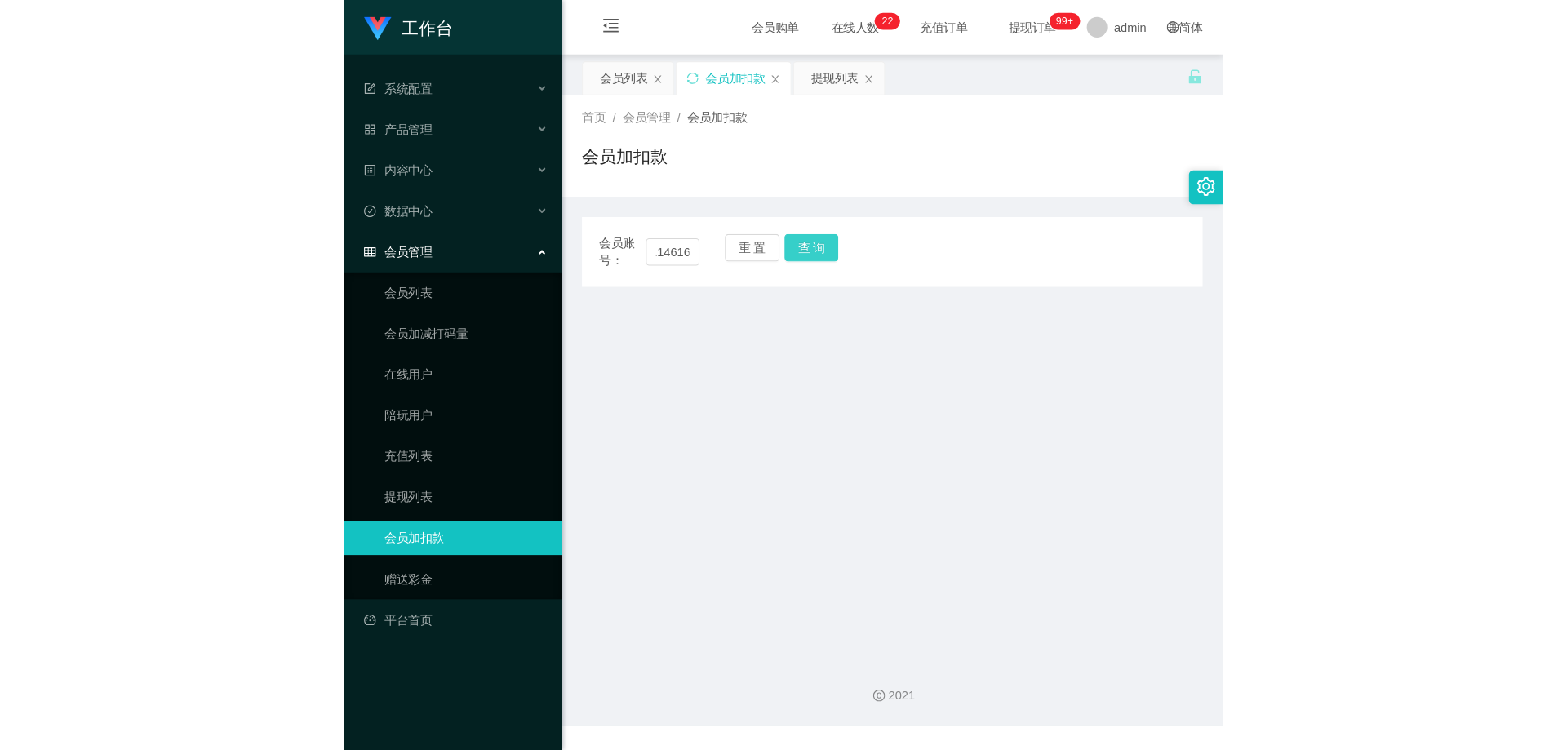
scroll to position [0, 0]
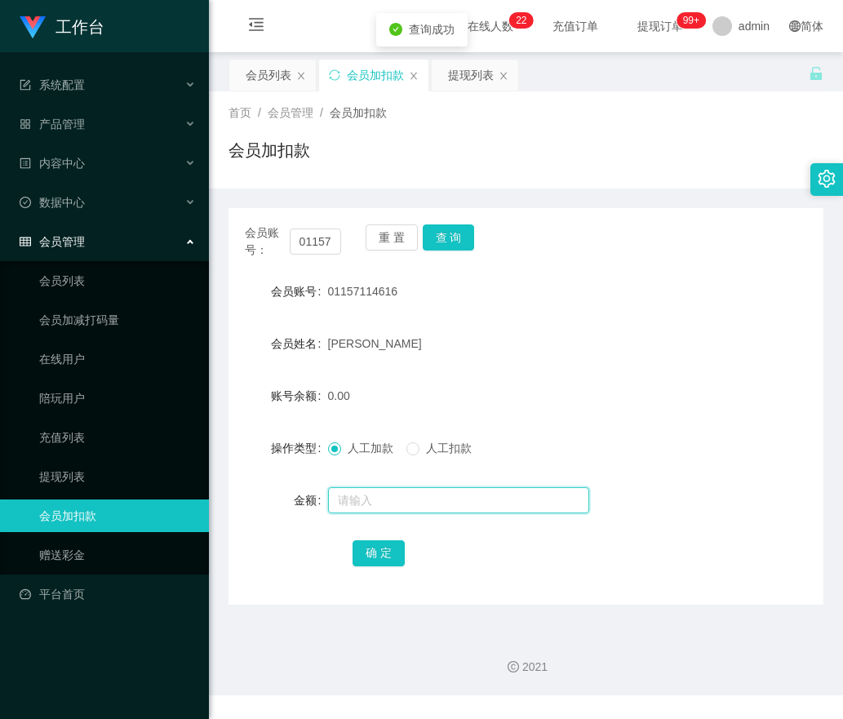
click at [349, 495] on input "text" at bounding box center [458, 500] width 261 height 26
type input "100"
click at [383, 553] on button "确 定" at bounding box center [379, 553] width 52 height 26
click at [393, 245] on button "重 置" at bounding box center [392, 237] width 52 height 26
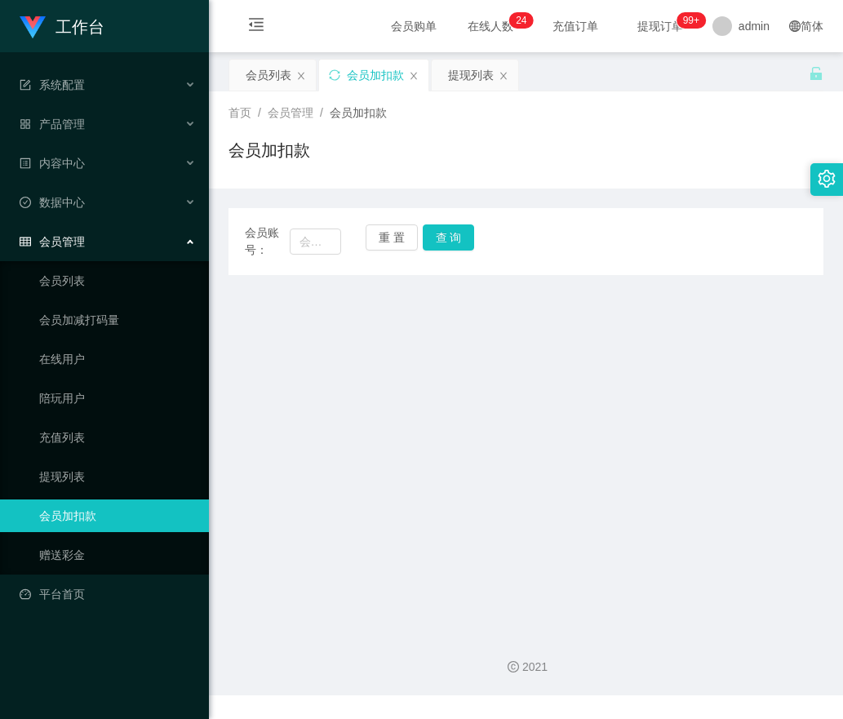
drag, startPoint x: 276, startPoint y: 73, endPoint x: 335, endPoint y: 67, distance: 59.9
click at [276, 73] on div "会员列表" at bounding box center [269, 75] width 46 height 31
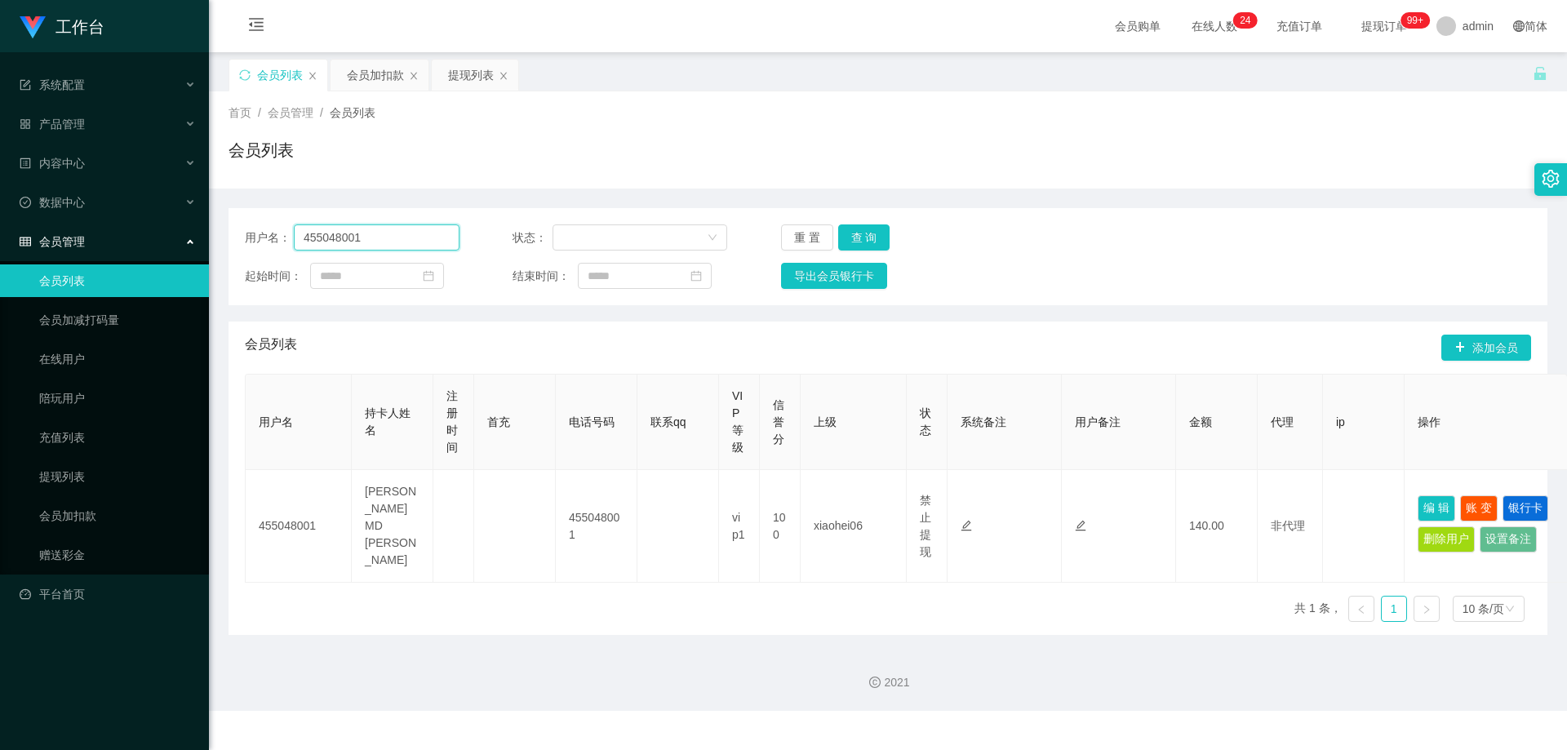
drag, startPoint x: 384, startPoint y: 242, endPoint x: 13, endPoint y: 242, distance: 371.4
click at [8, 242] on section "工作台 系统配置 系统配置列表 管理员列表 管理员分组 支付通道 产品管理 产品列表 产品预设列表 开奖记录 注单管理 即时注单 内容中心 站内信 公告列表 …" at bounding box center [783, 355] width 1567 height 711
paste input "82273550"
type input "82273550"
click at [881, 240] on button "查 询" at bounding box center [864, 237] width 52 height 26
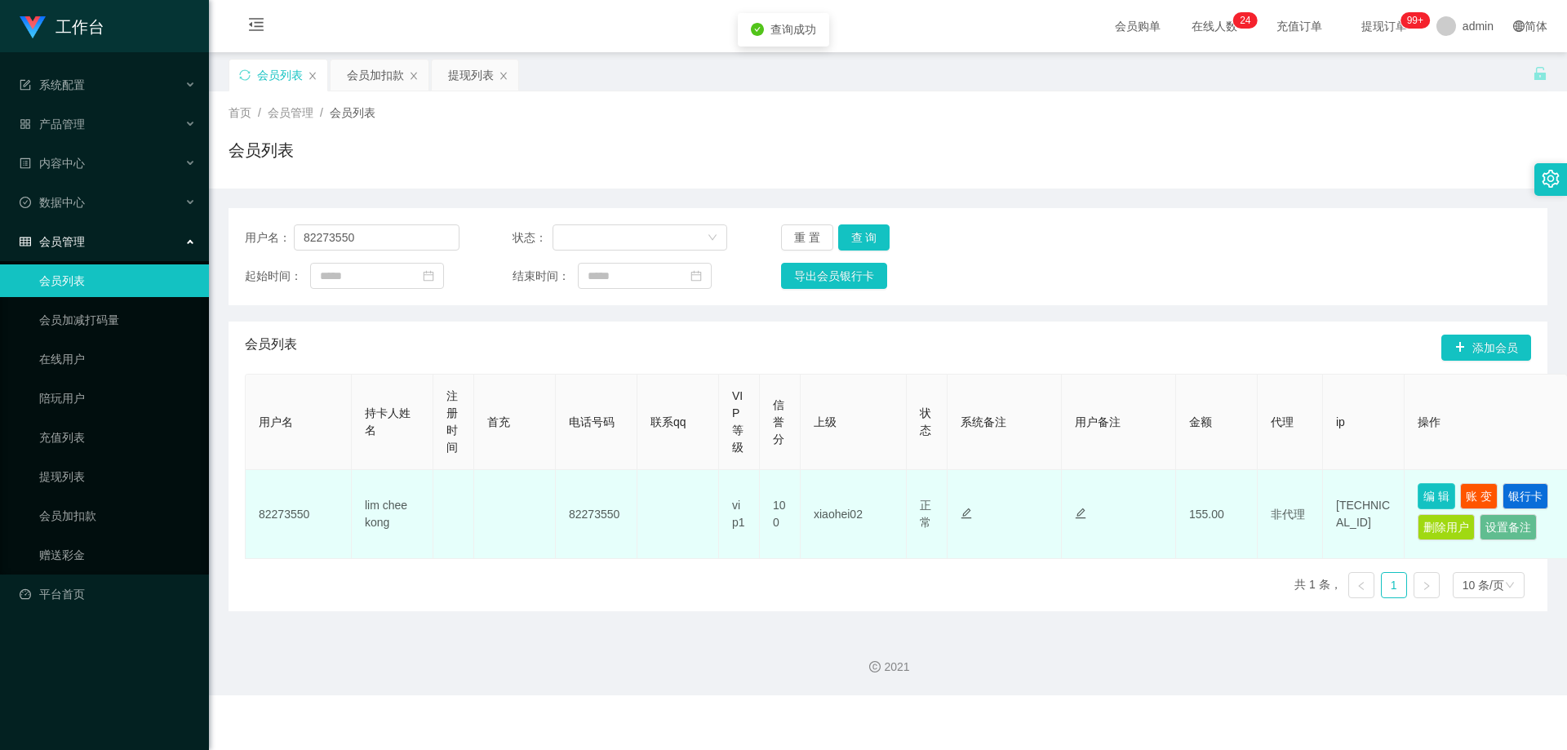
click at [1447, 495] on button "编 辑" at bounding box center [1437, 496] width 38 height 26
type input "82273550"
type input "lim chee kong"
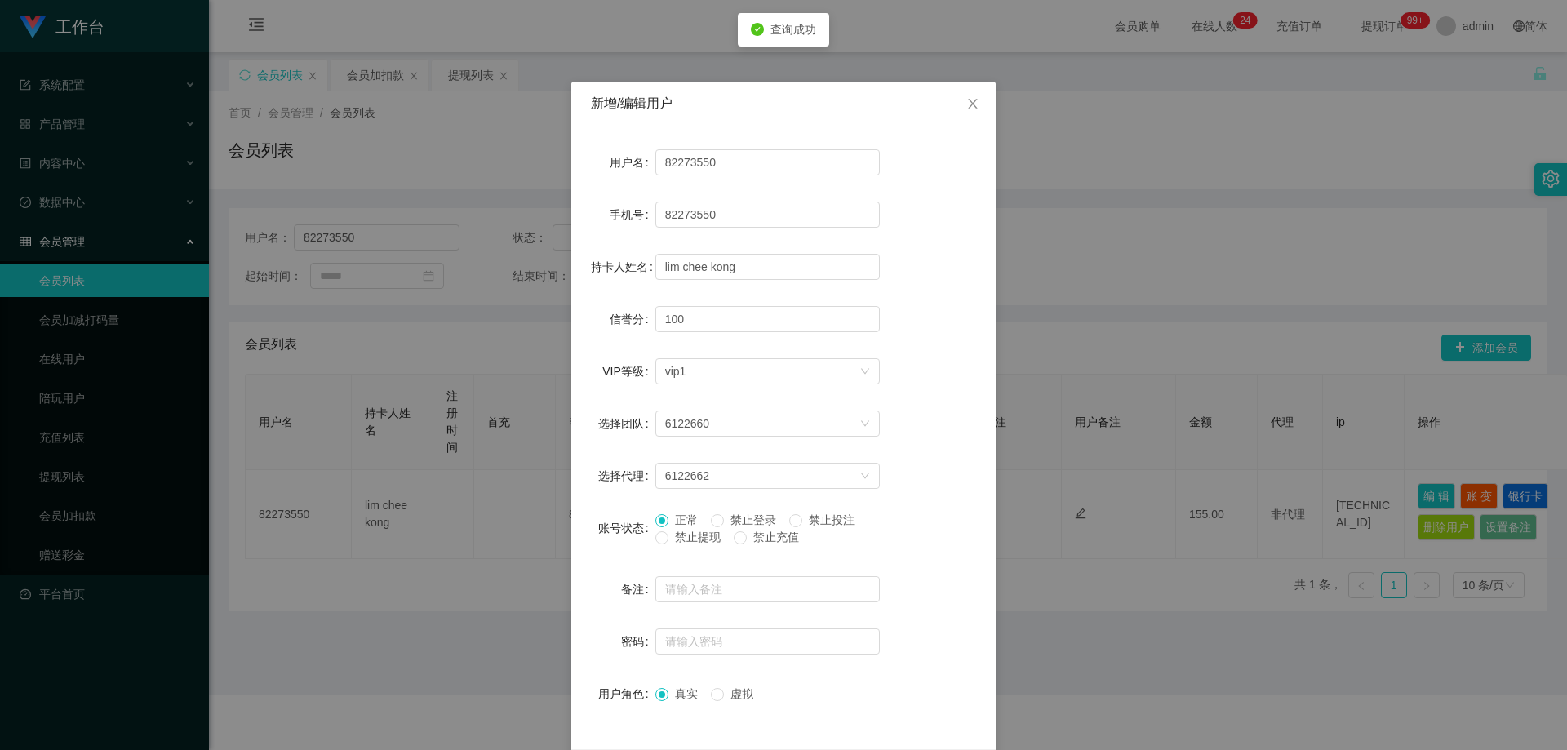
click at [671, 539] on span "禁止提现" at bounding box center [698, 537] width 59 height 13
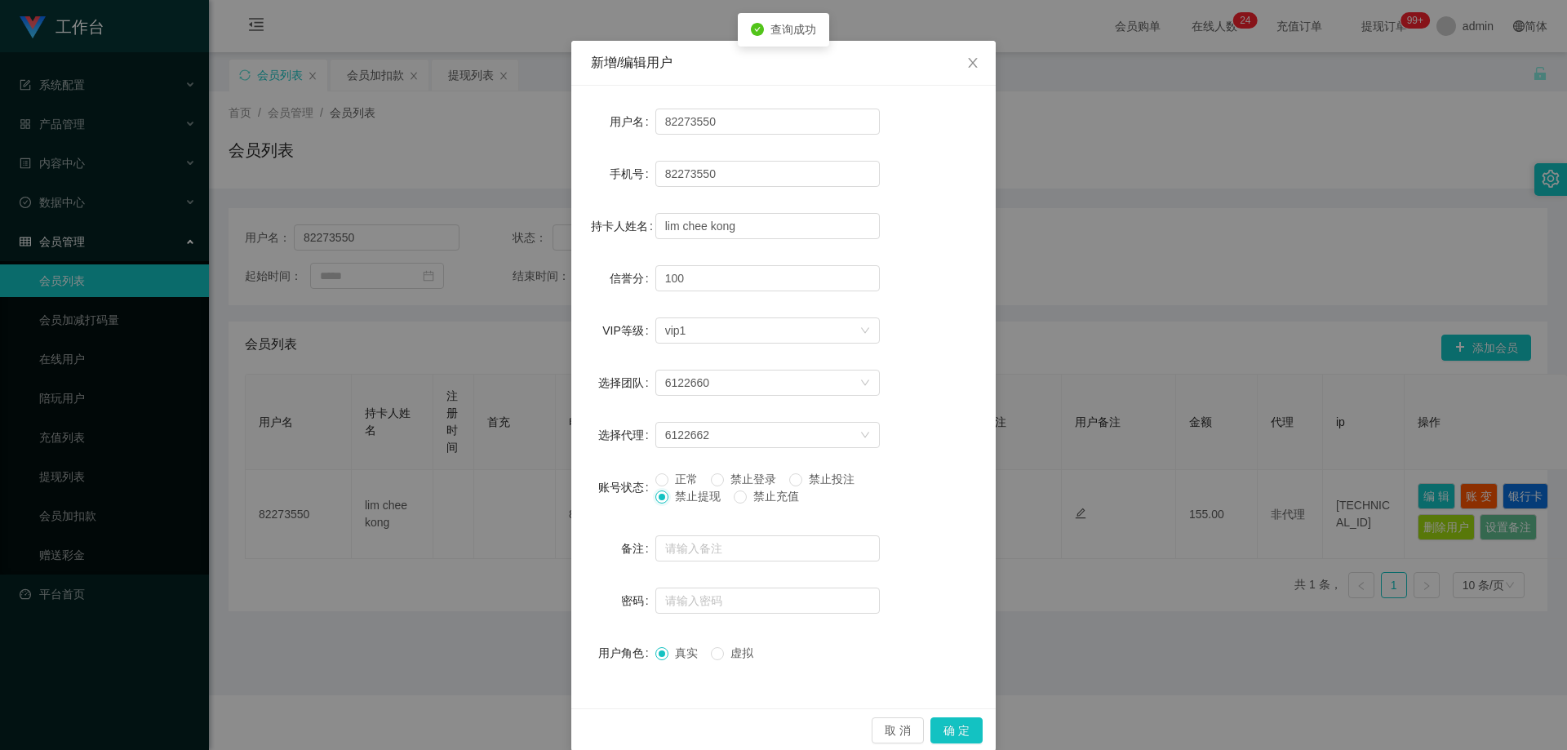
scroll to position [63, 0]
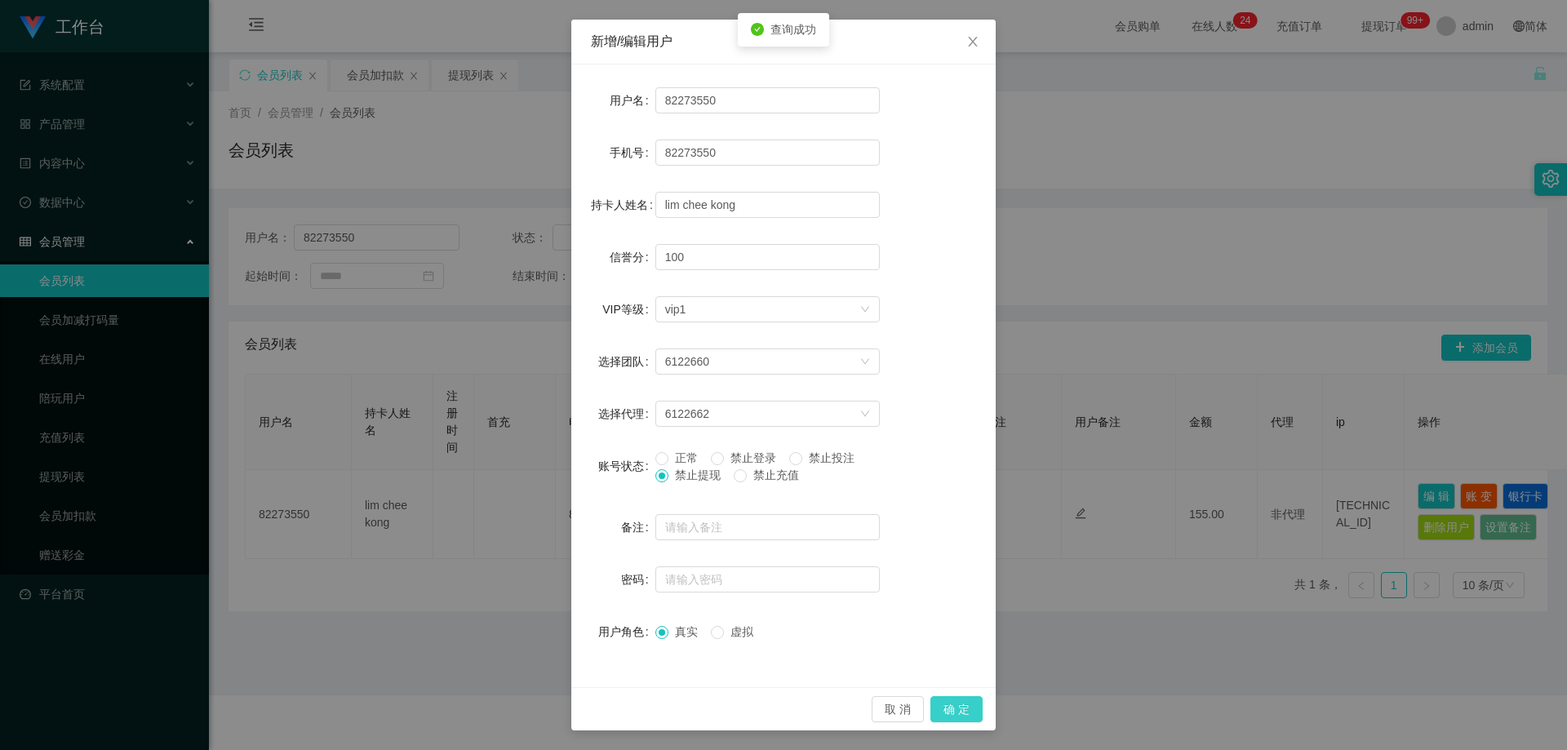
click at [953, 712] on button "确 定" at bounding box center [957, 709] width 52 height 26
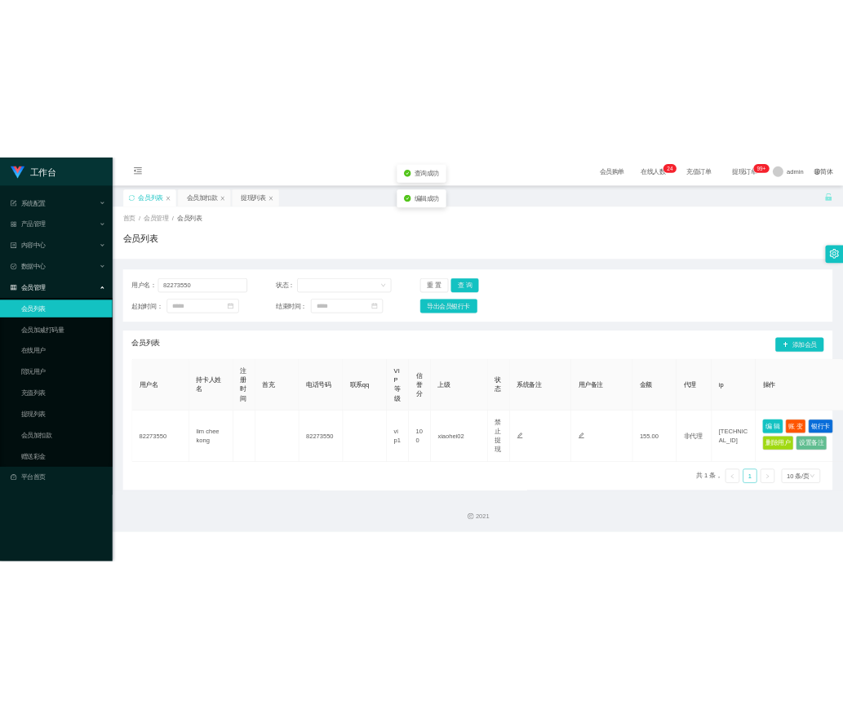
scroll to position [0, 0]
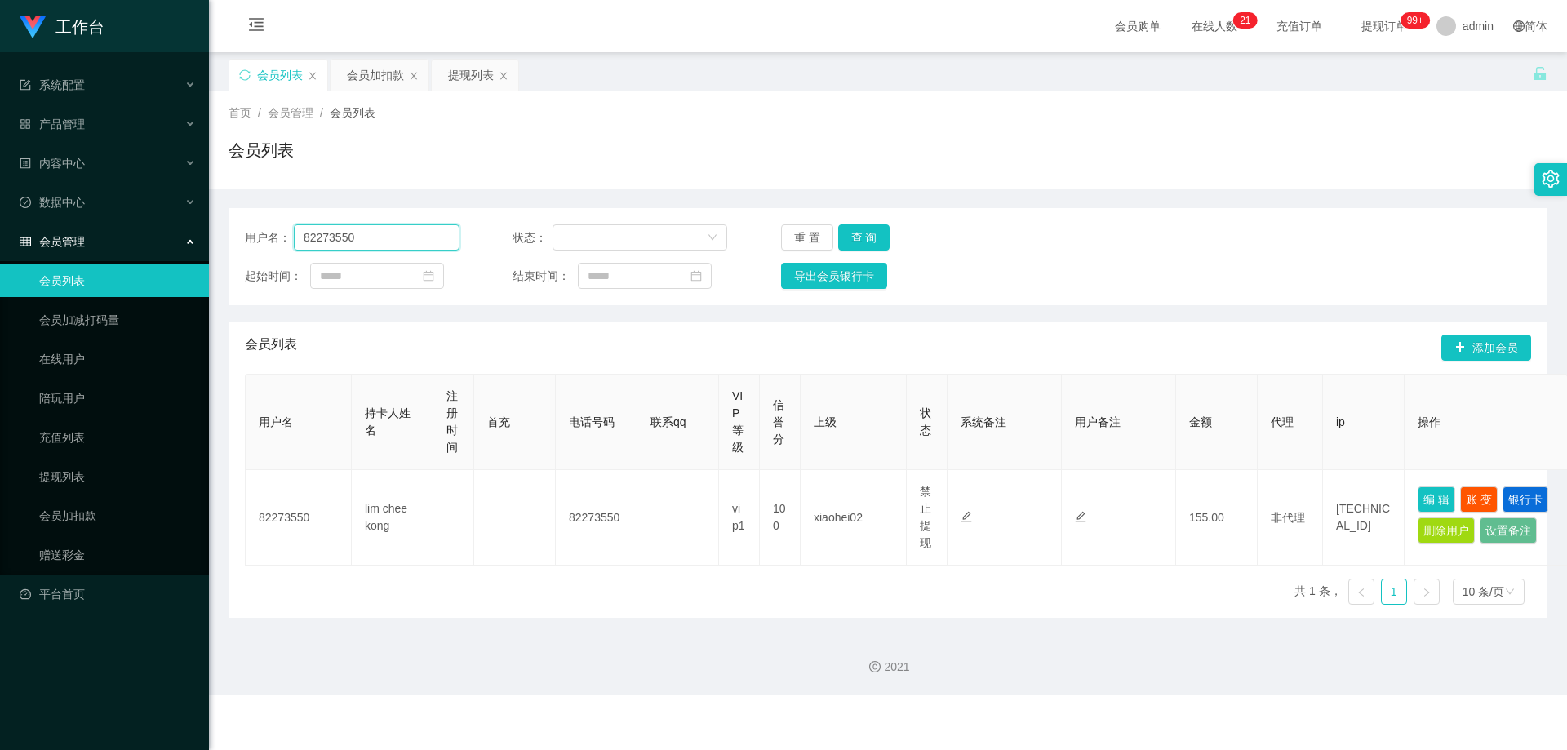
drag, startPoint x: 157, startPoint y: 242, endPoint x: 149, endPoint y: 243, distance: 8.3
click at [149, 243] on section "工作台 系统配置 系统配置列表 管理员列表 管理员分组 支付通道 产品管理 产品列表 产品预设列表 开奖记录 注单管理 即时注单 内容中心 站内信 公告列表 …" at bounding box center [783, 347] width 1567 height 695
paste input "Sam128"
type input "Sam128"
click at [861, 244] on button "查 询" at bounding box center [864, 237] width 52 height 26
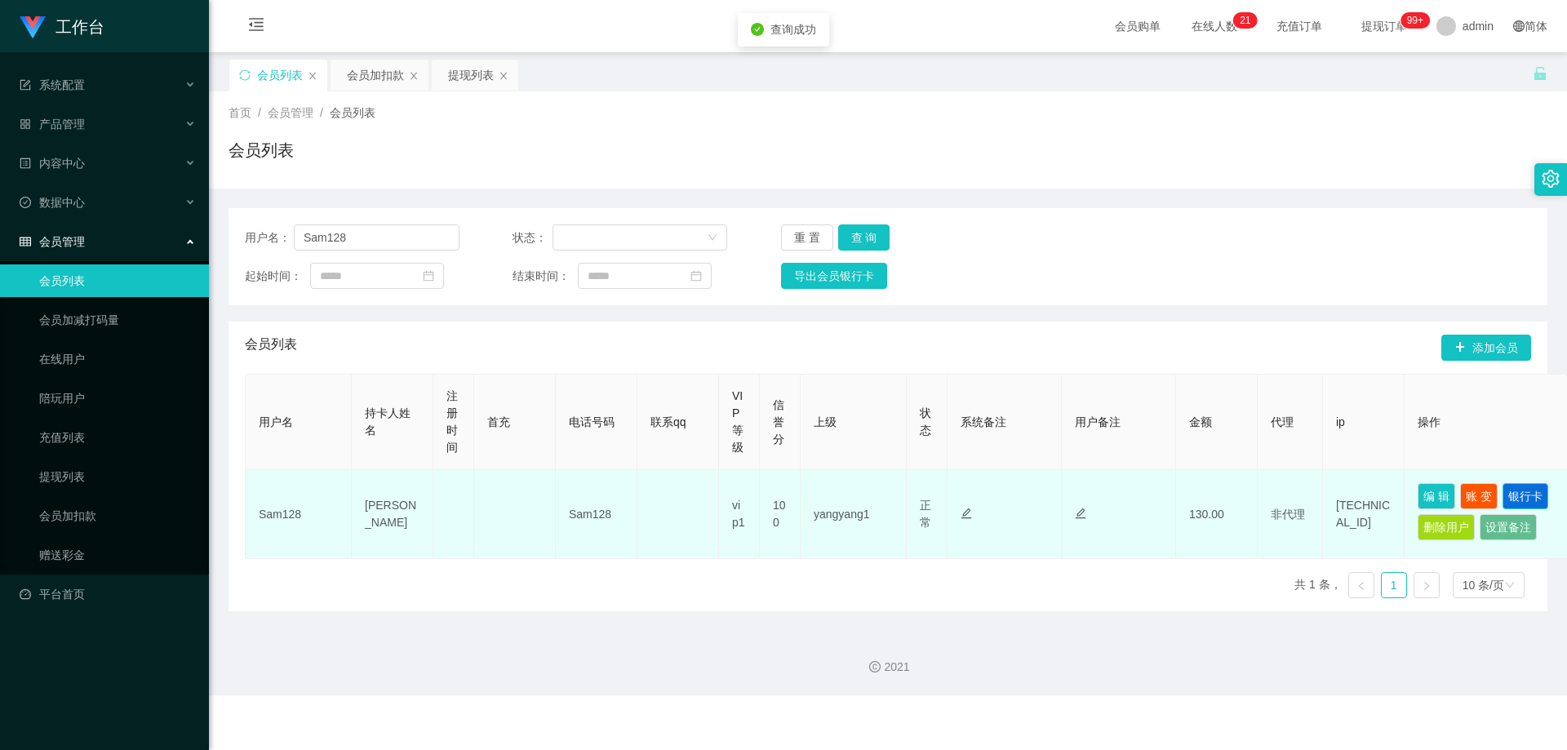
click at [1526, 489] on button "银行卡" at bounding box center [1526, 496] width 46 height 26
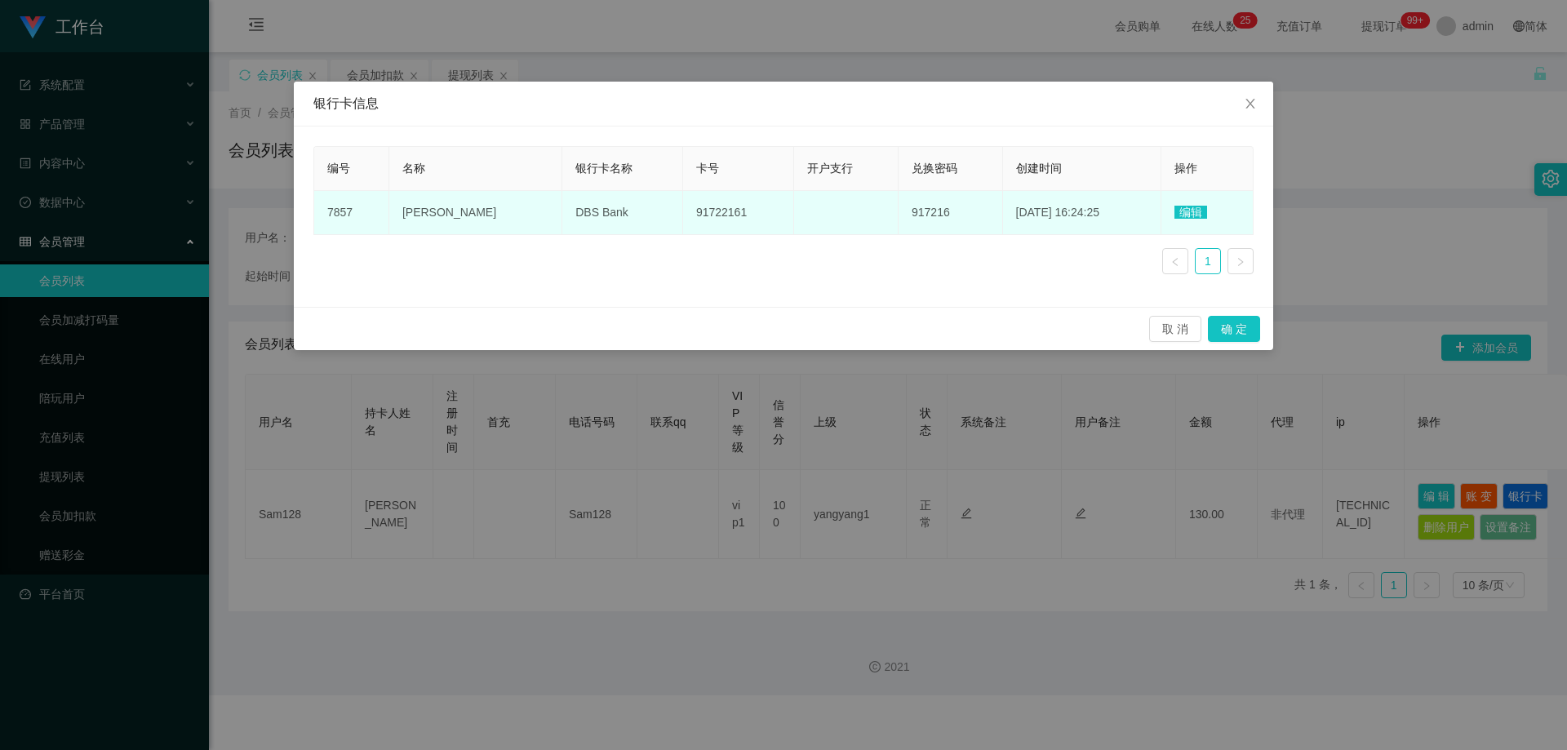
click at [1183, 214] on span "编辑" at bounding box center [1191, 212] width 33 height 13
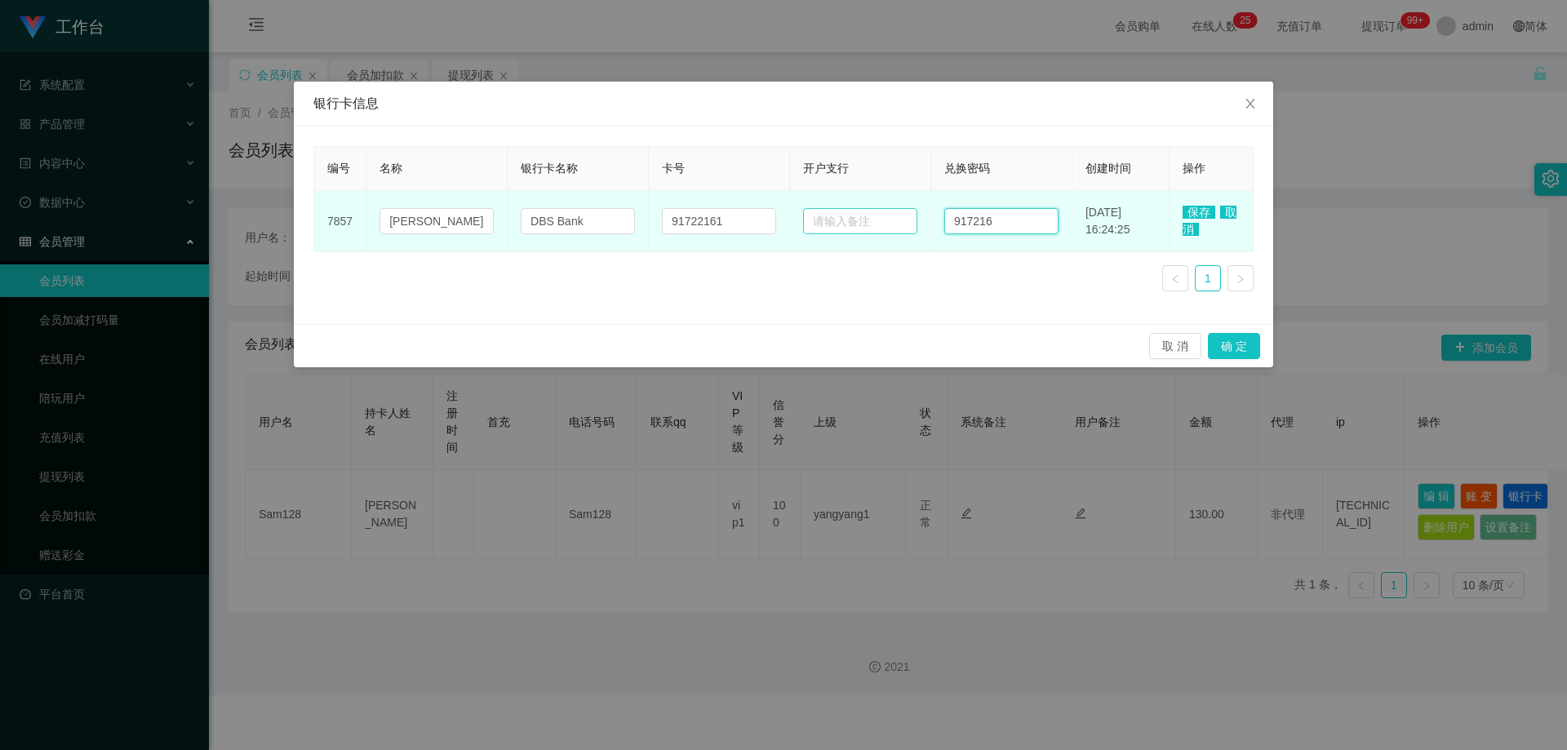
click at [867, 225] on tr "7857 [PERSON_NAME] DBS Bank 91722161 917216 [DATE] 16:24:25 保存 取消" at bounding box center [784, 221] width 940 height 61
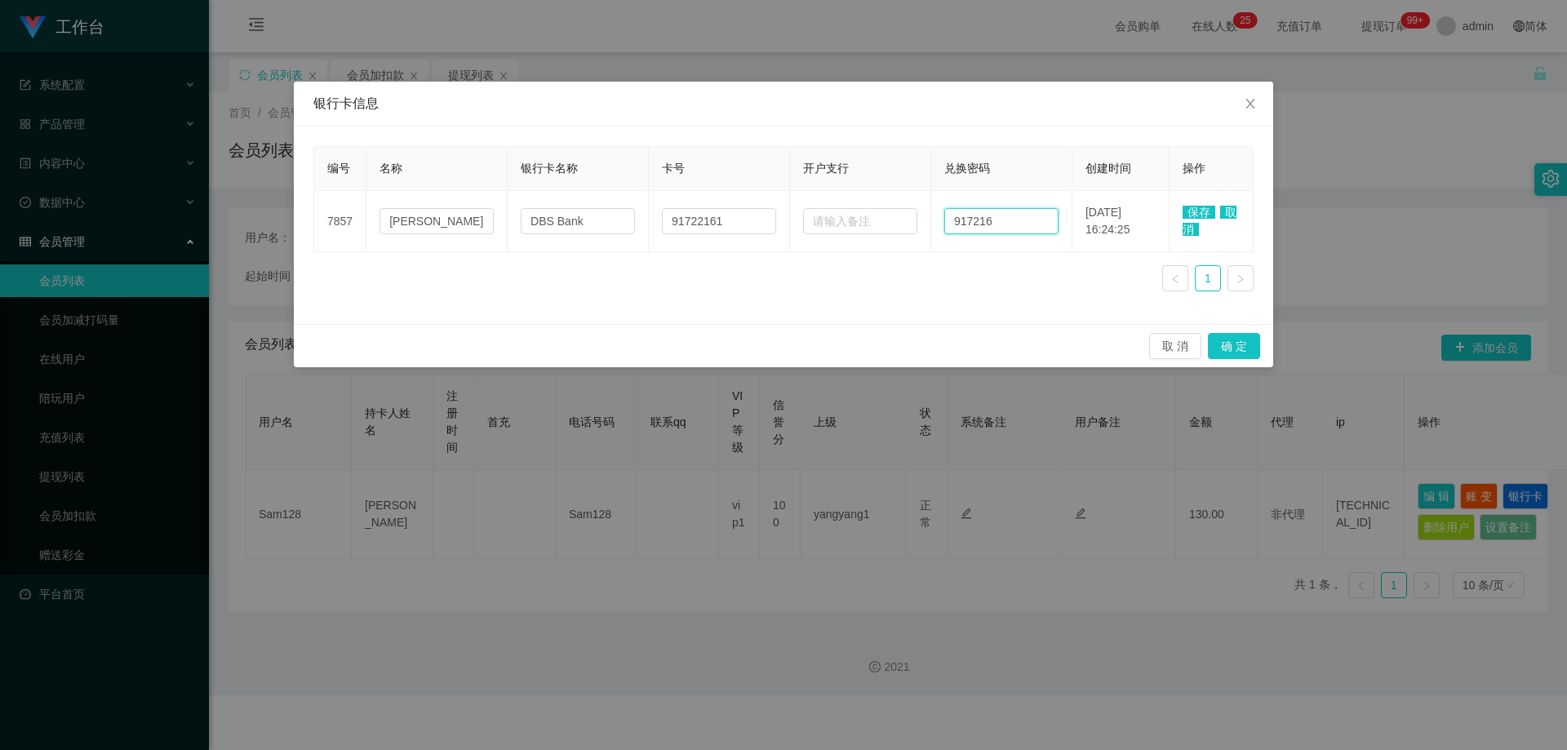
paste input "917221"
type input "917221"
click at [1199, 215] on span "保存" at bounding box center [1199, 212] width 33 height 13
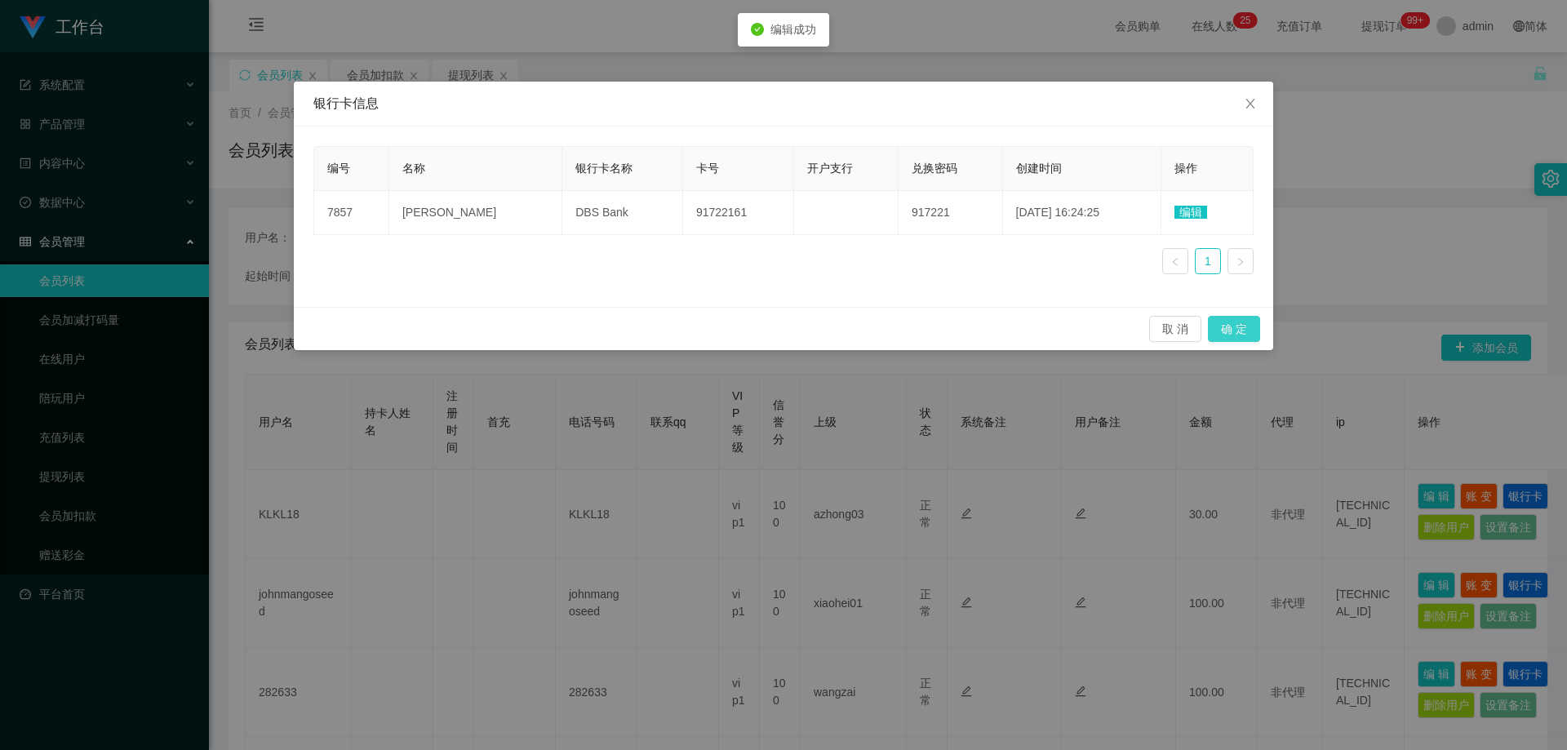
click at [1242, 328] on button "确 定" at bounding box center [1234, 329] width 52 height 26
